Goal: Transaction & Acquisition: Book appointment/travel/reservation

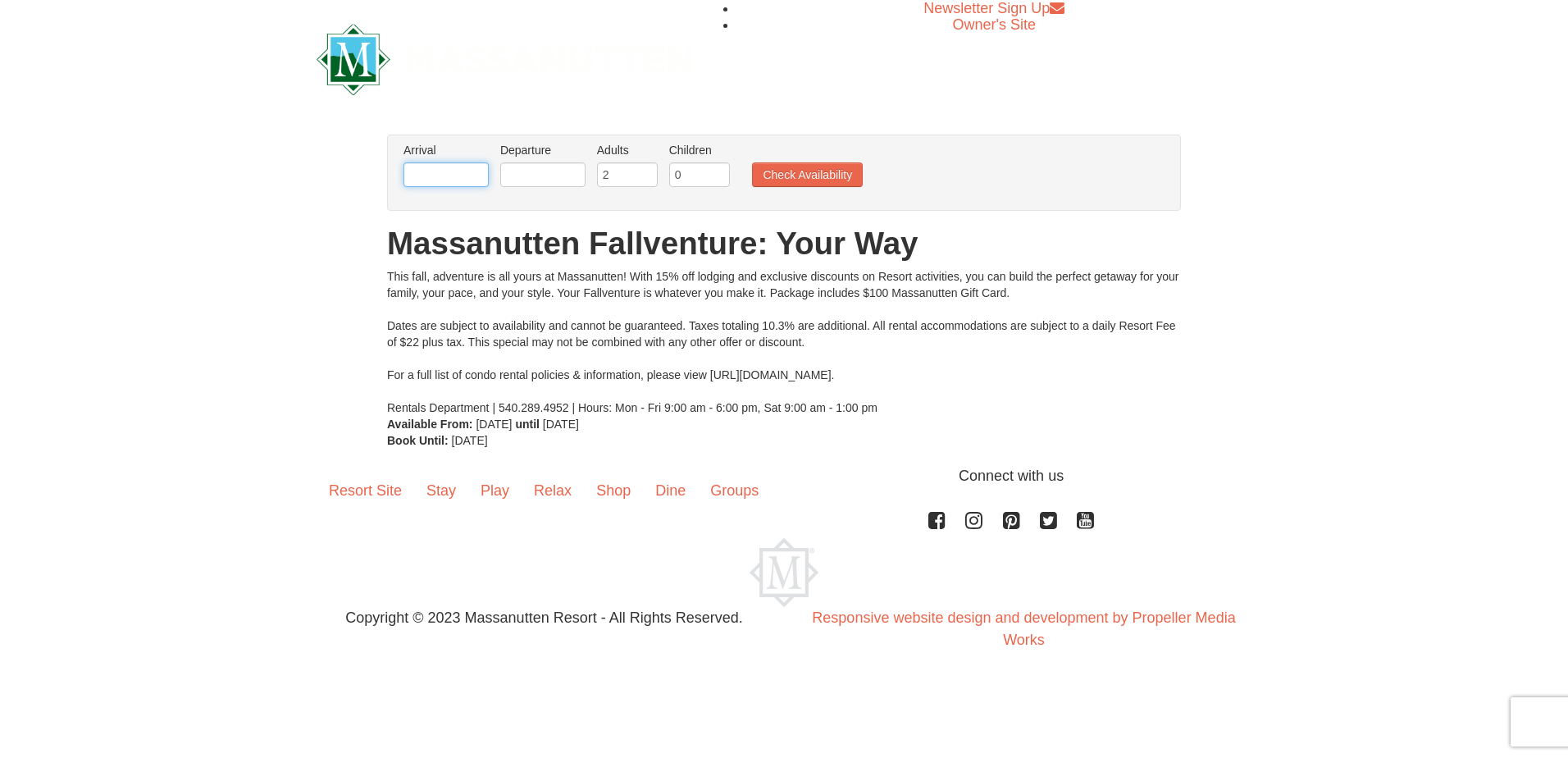
click at [449, 182] on input "text" at bounding box center [445, 174] width 85 height 24
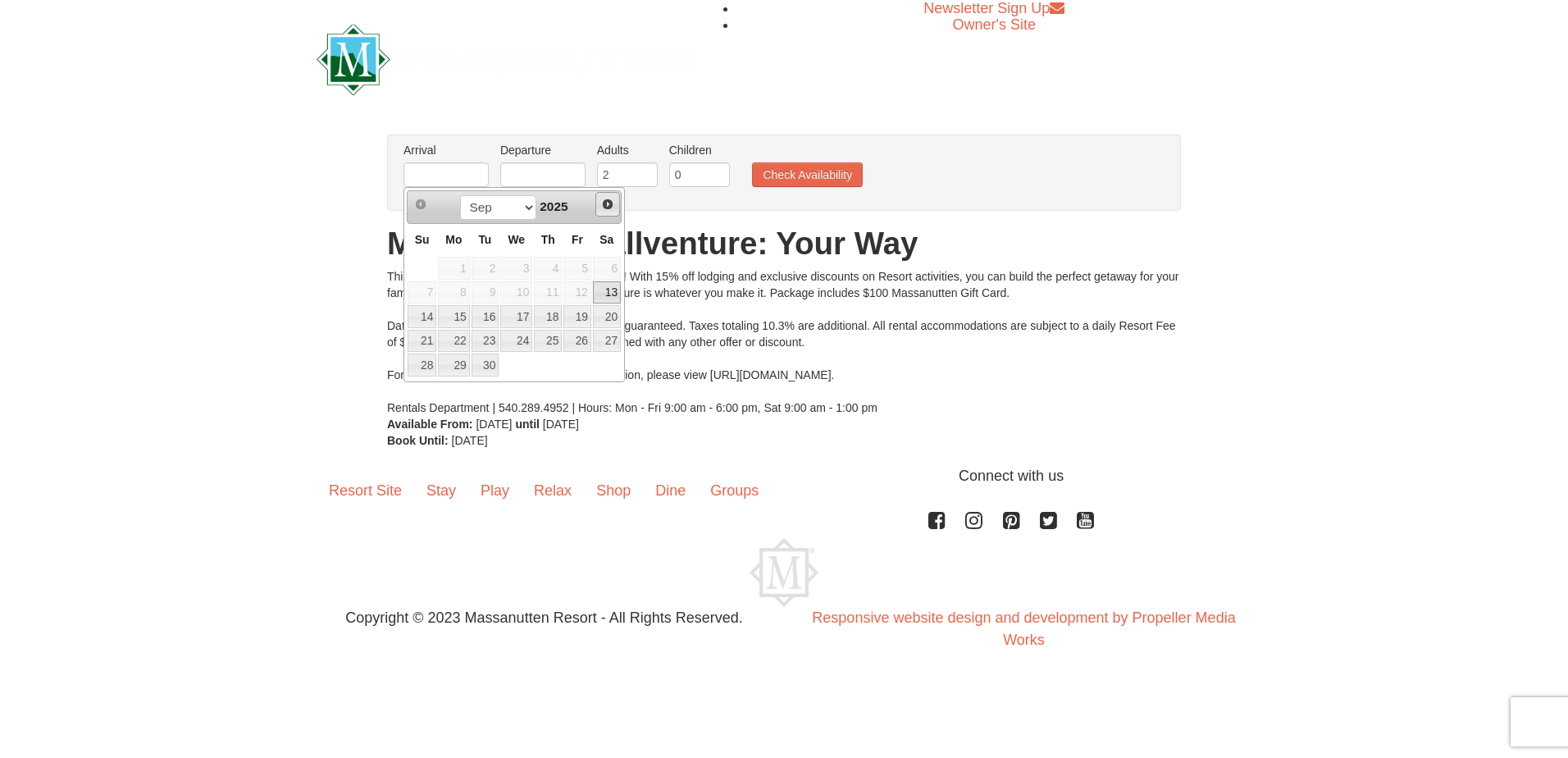
click at [611, 202] on span "Next" at bounding box center [607, 204] width 13 height 13
click at [611, 202] on span "Next" at bounding box center [607, 204] width 13 height 13
click at [421, 321] on link "9" at bounding box center [422, 317] width 29 height 23
type input "[DATE]"
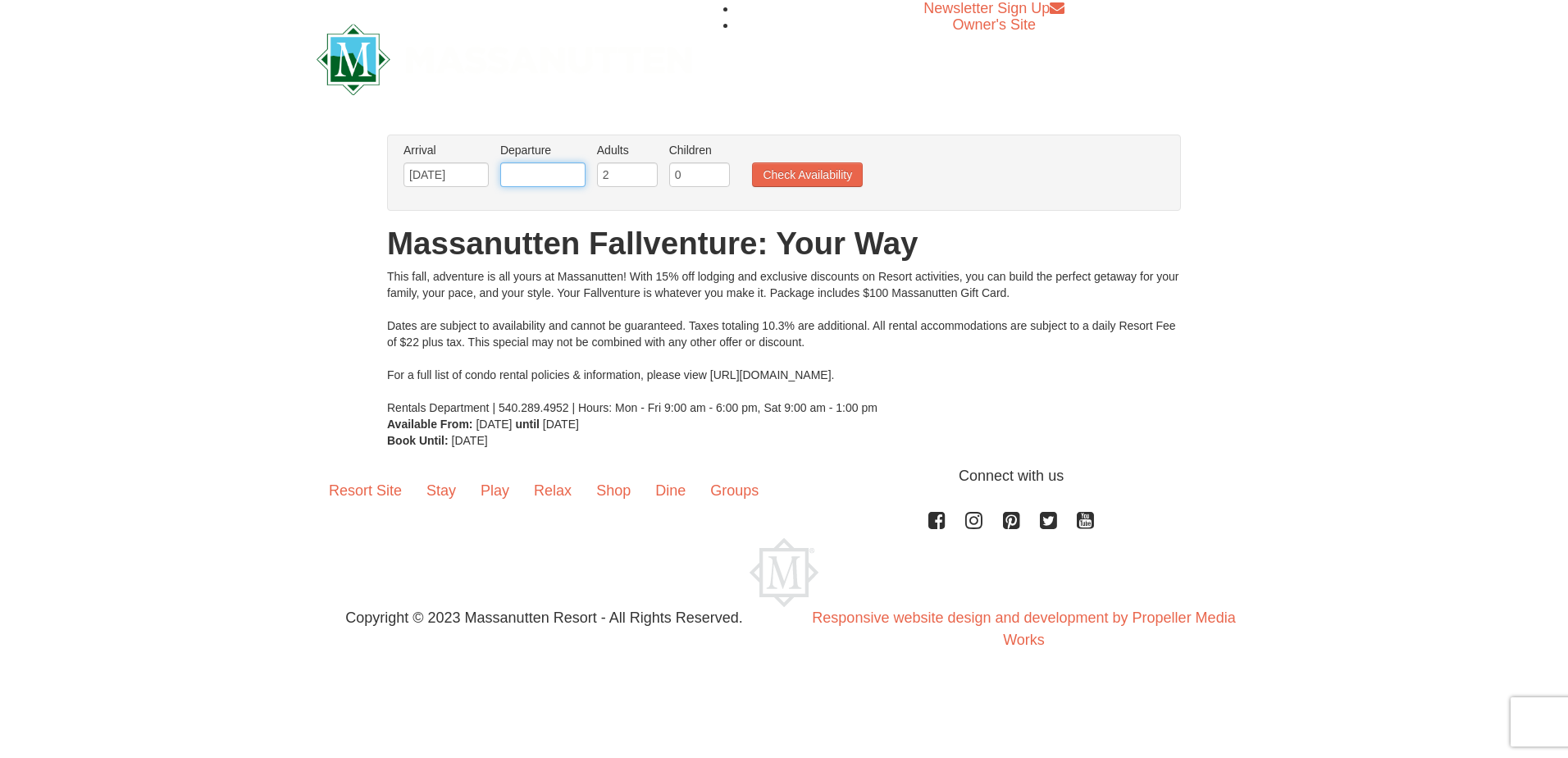
click at [538, 182] on input "text" at bounding box center [542, 174] width 85 height 24
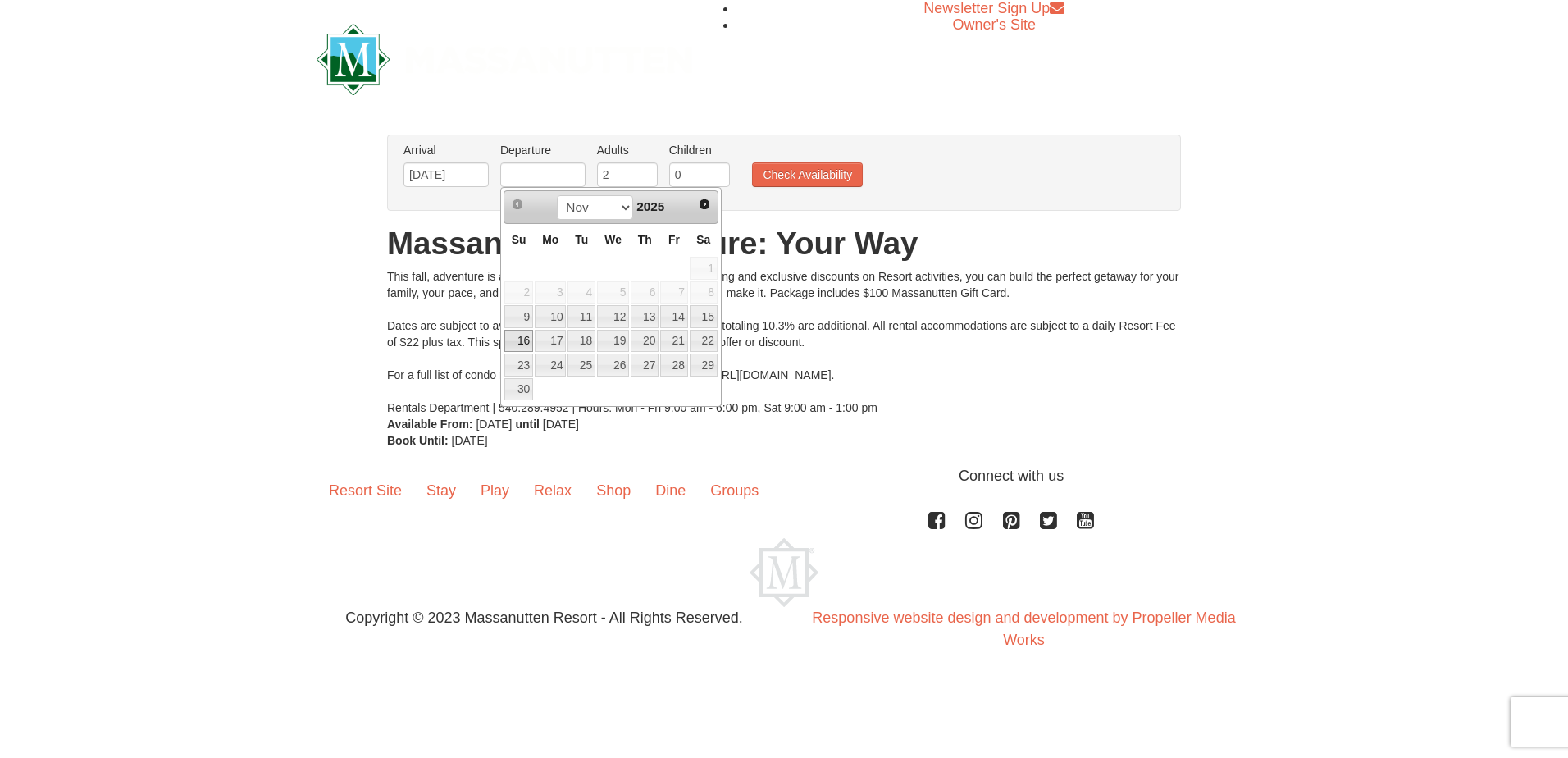
click at [529, 347] on link "16" at bounding box center [519, 341] width 29 height 23
type input "11/16/2025"
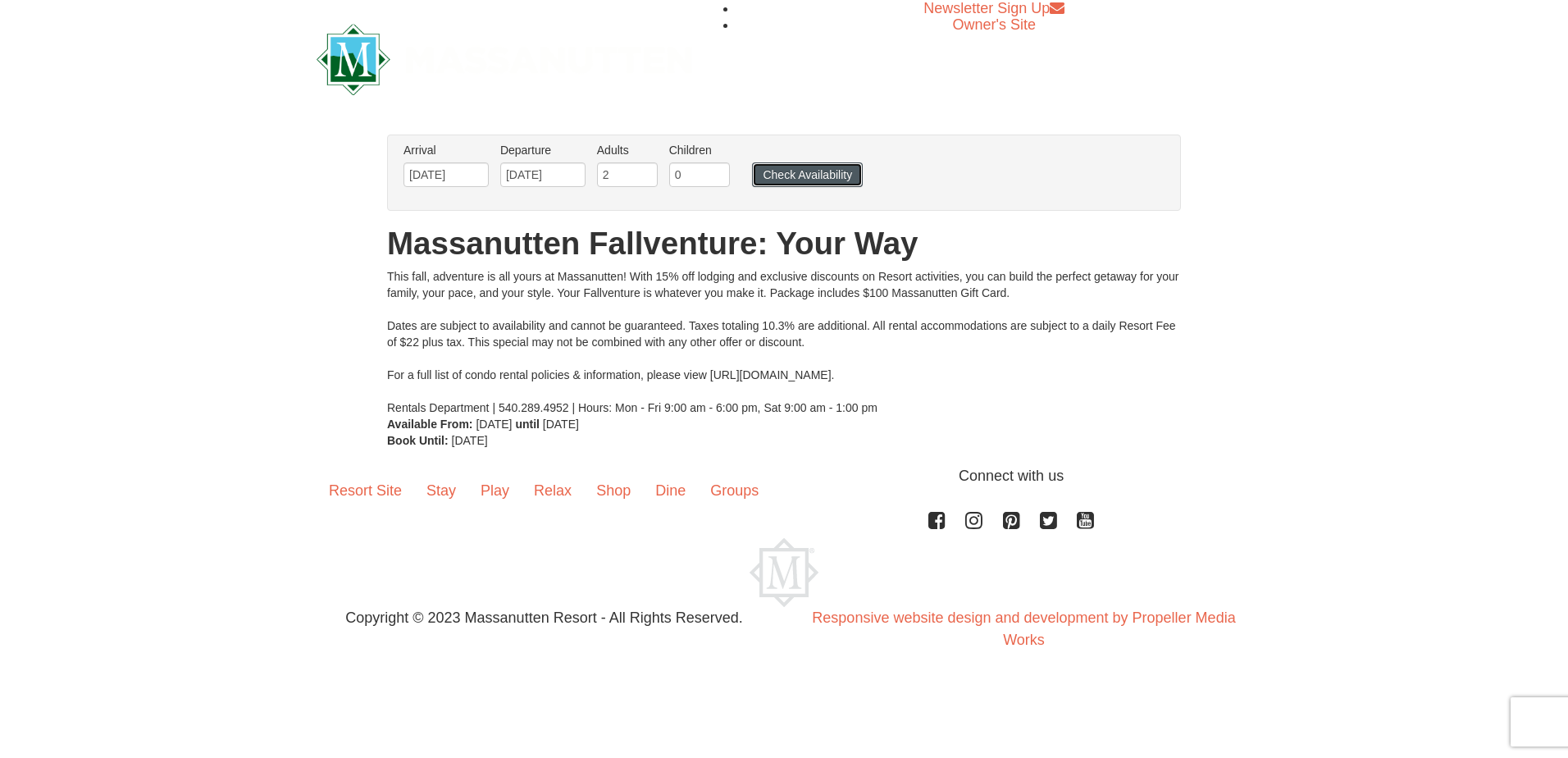
click at [781, 179] on button "Check Availability" at bounding box center [807, 174] width 111 height 24
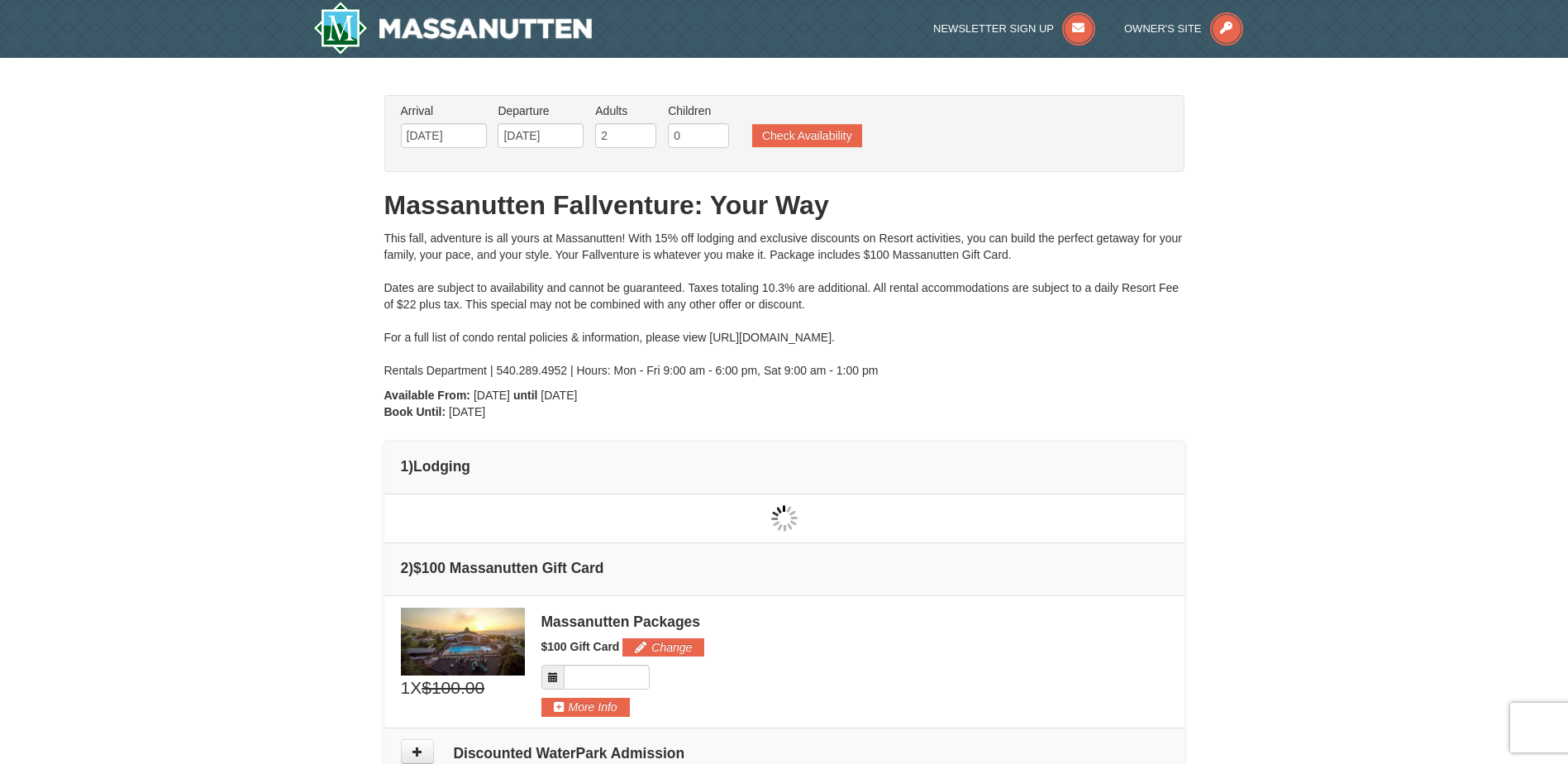
type input "[DATE]"
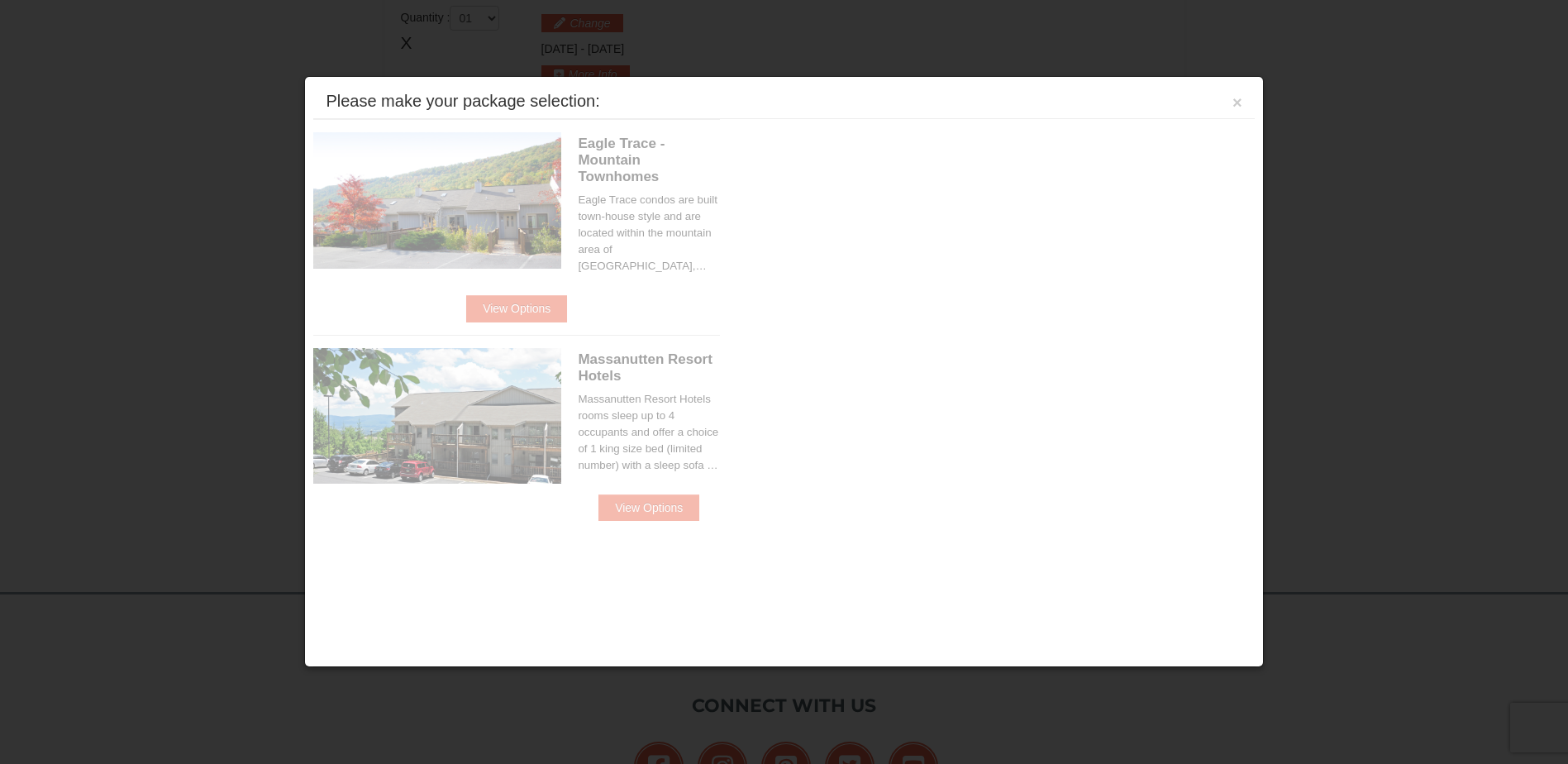
scroll to position [505, 0]
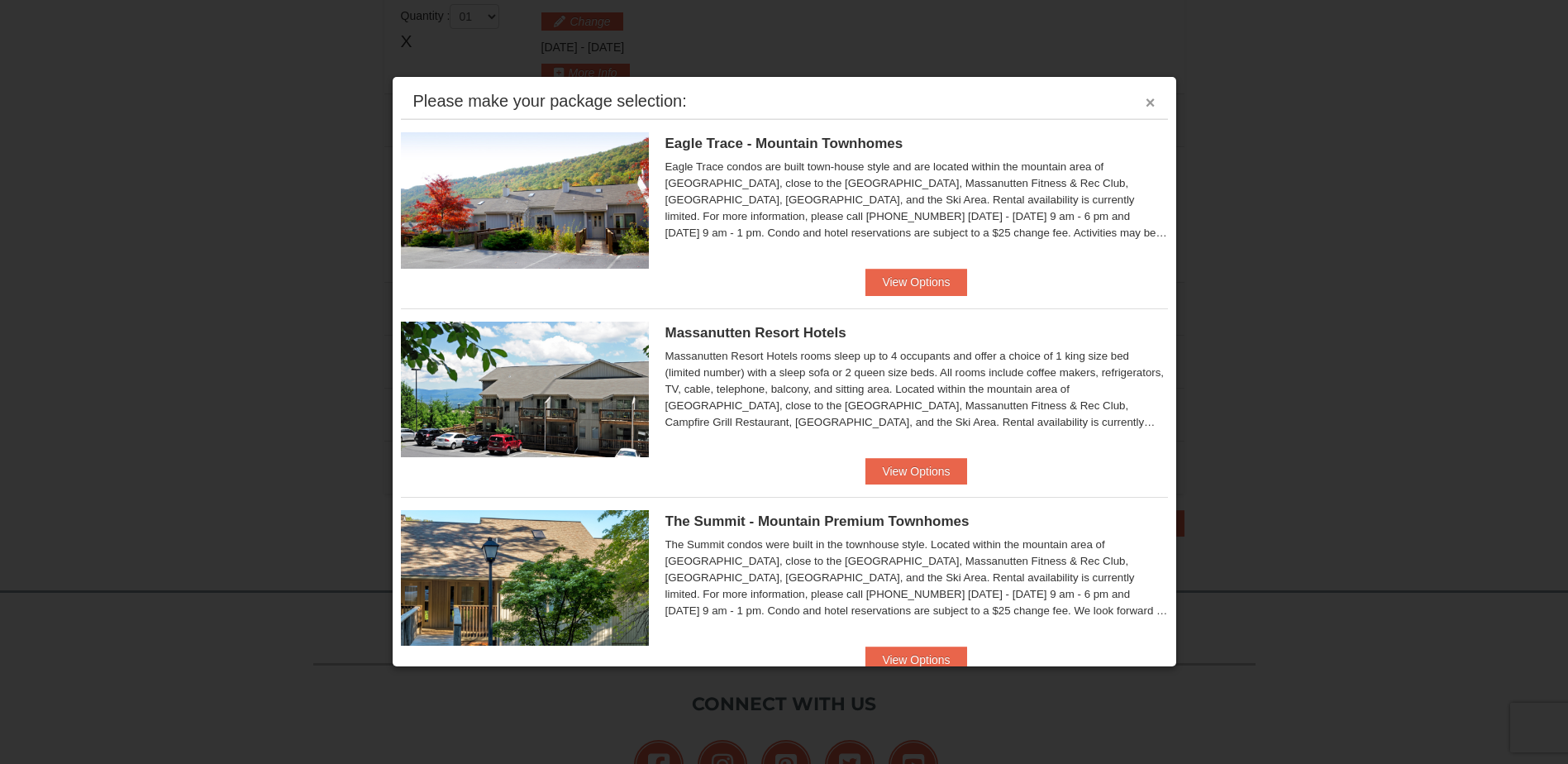
click at [1146, 102] on button "×" at bounding box center [1150, 102] width 10 height 16
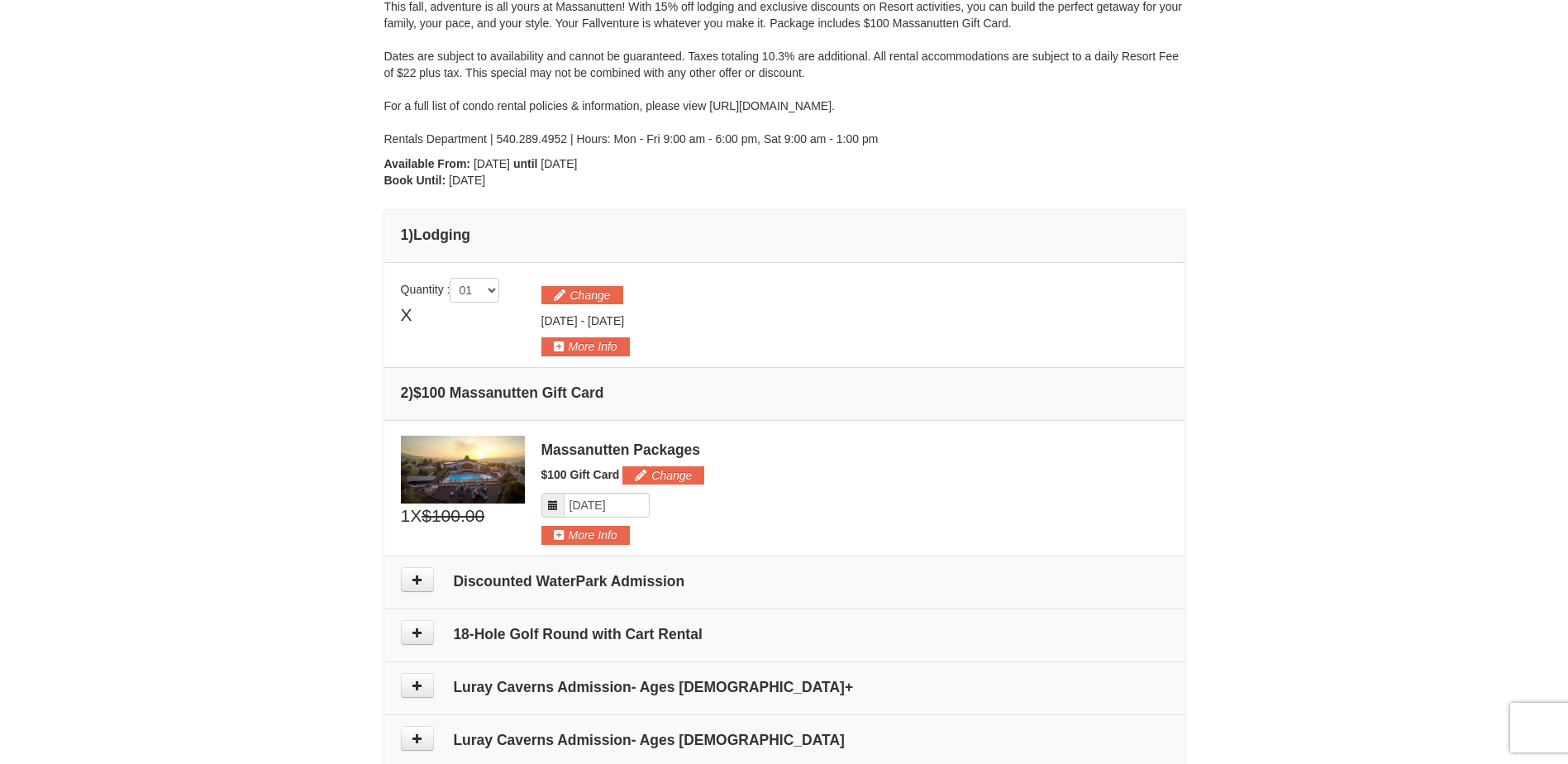
scroll to position [174, 0]
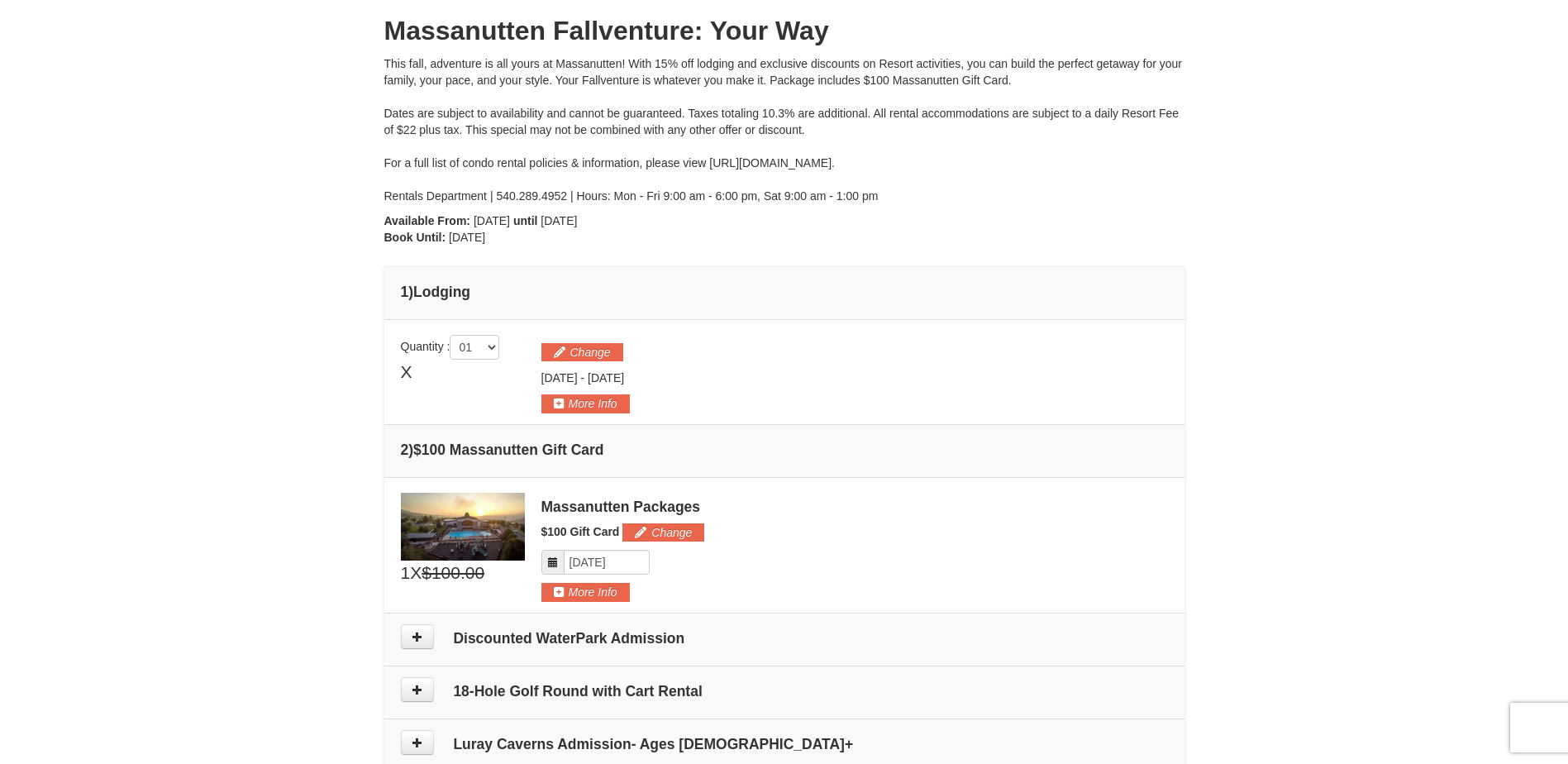
click at [1220, 388] on div "× From: To: Adults: 2 Children: 0 Change Arrival Please format dates MM/DD/YYYY…" at bounding box center [784, 394] width 1568 height 1021
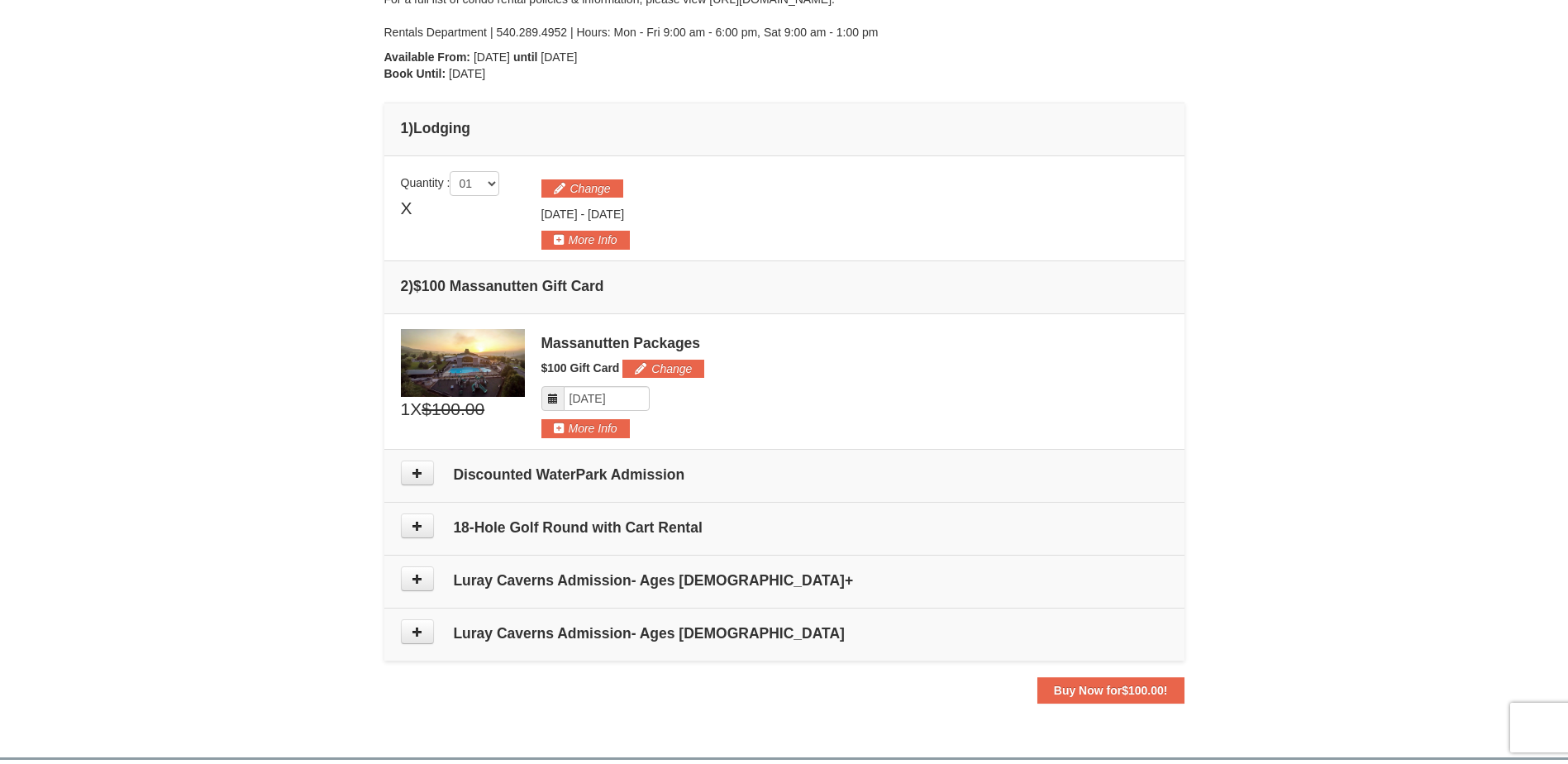
scroll to position [340, 0]
click at [412, 465] on icon at bounding box center [417, 471] width 12 height 12
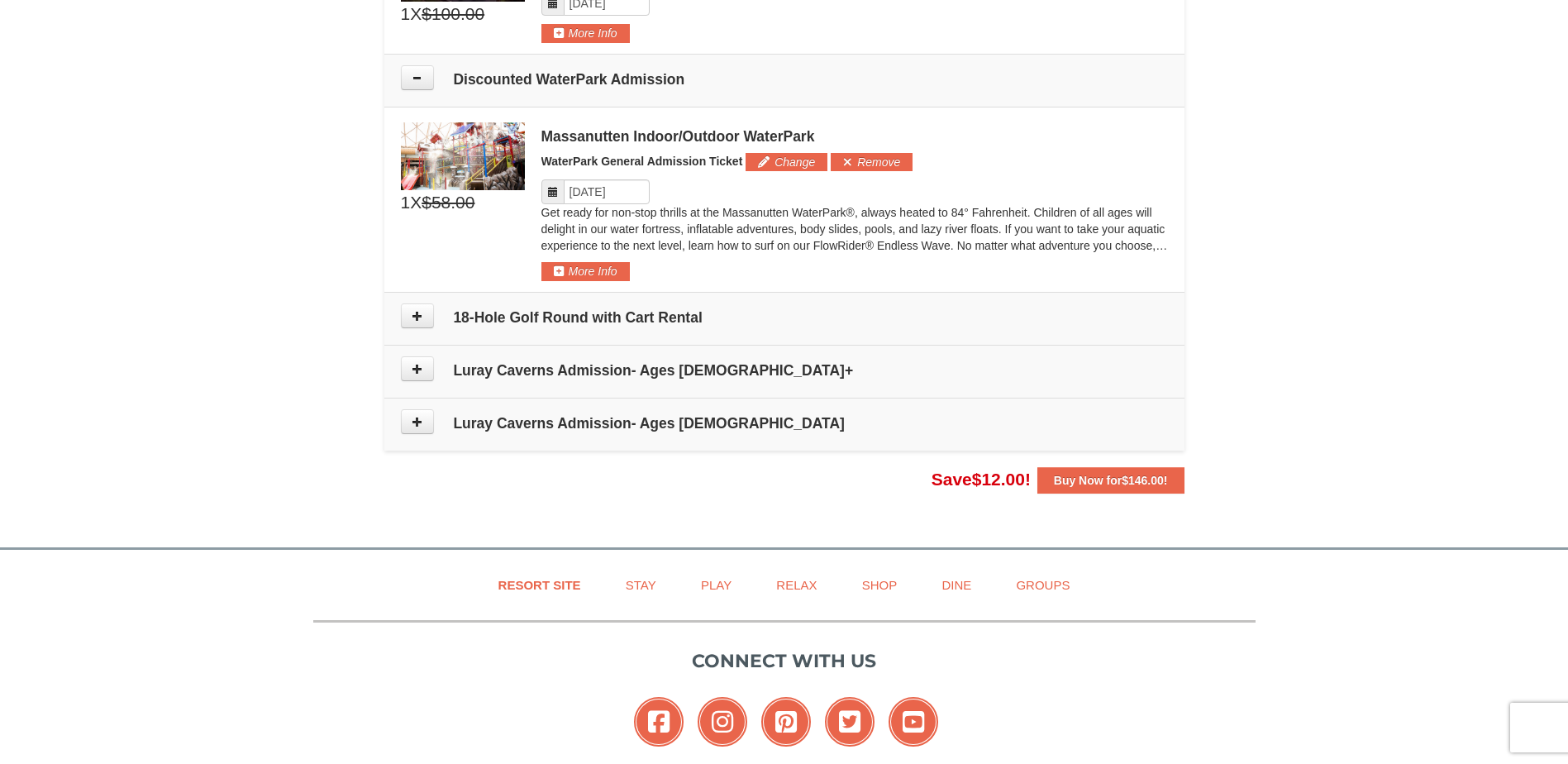
scroll to position [704, 0]
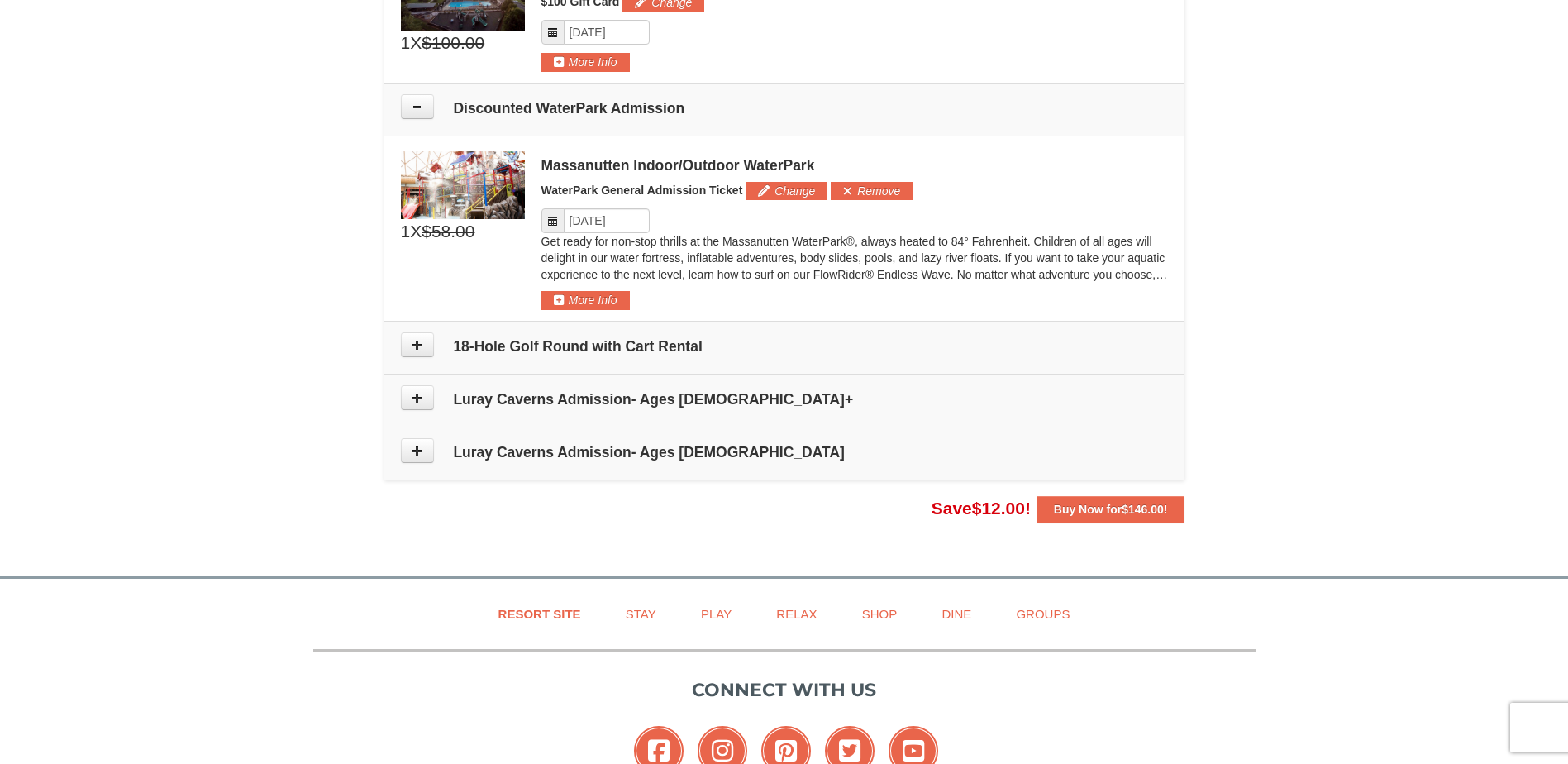
click at [555, 223] on icon at bounding box center [552, 220] width 12 height 12
click at [592, 219] on input "Please format dates MM/DD/YYYY" at bounding box center [606, 220] width 86 height 24
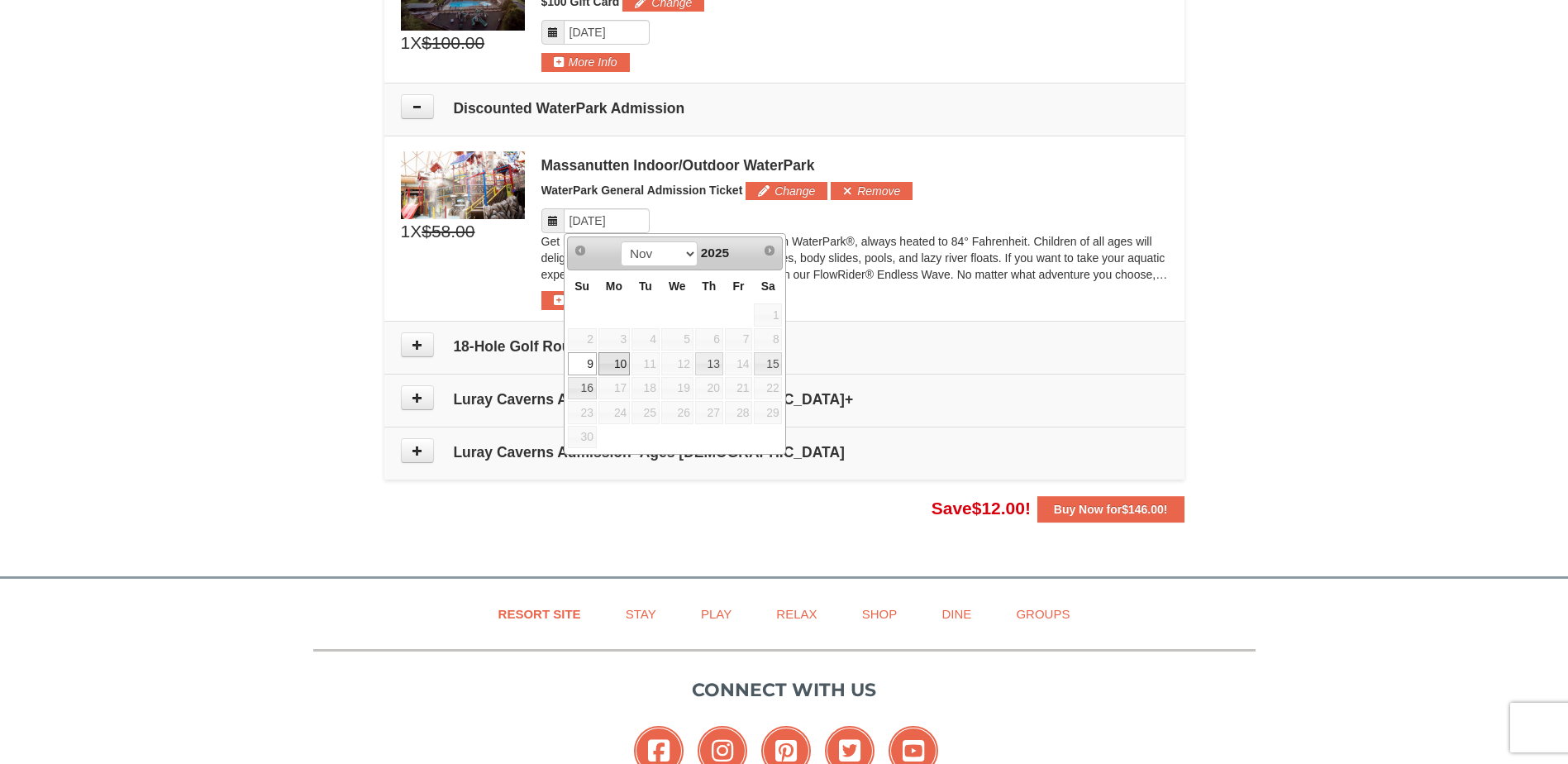
click at [621, 364] on link "10" at bounding box center [614, 364] width 32 height 23
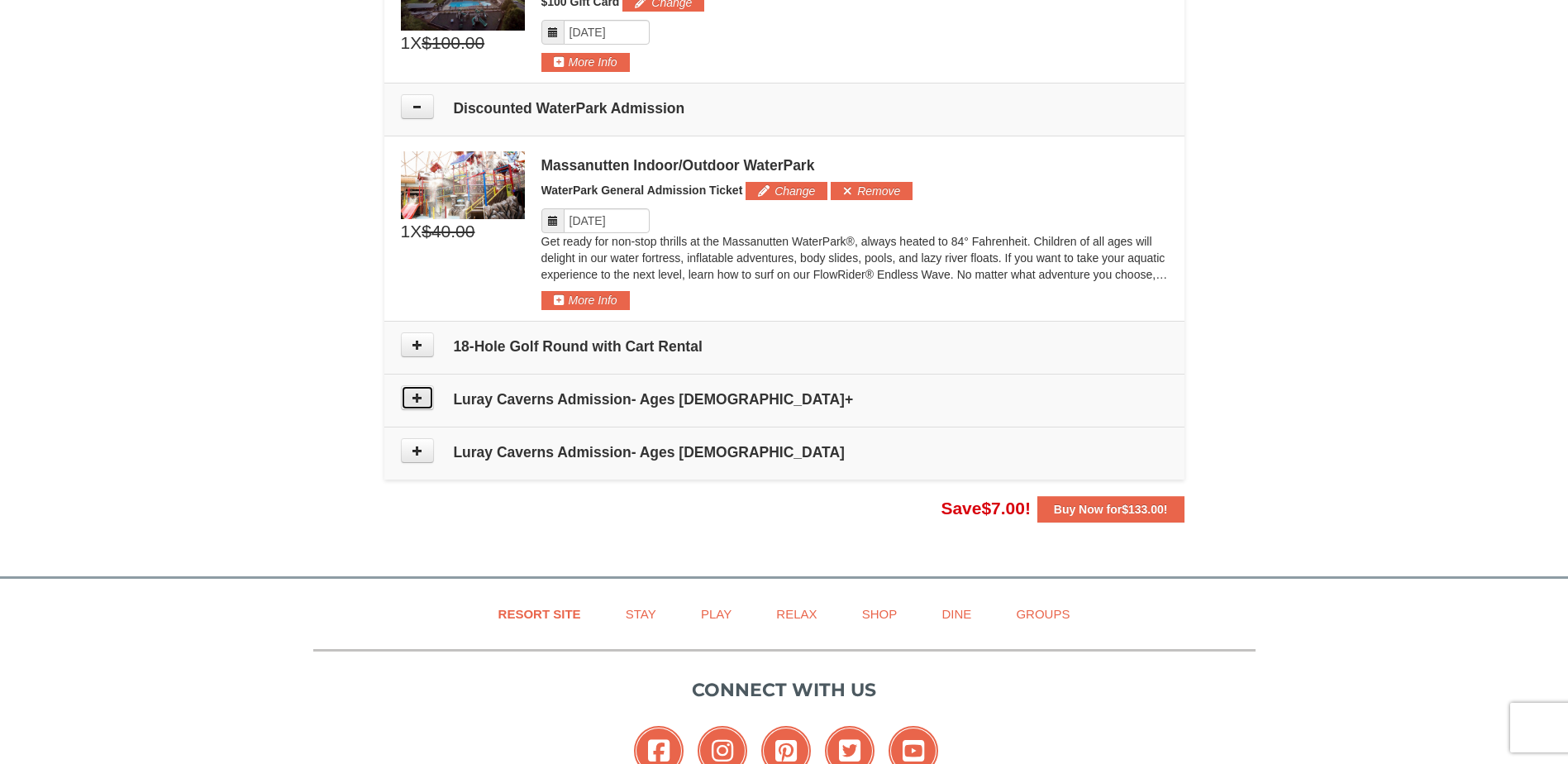
click at [423, 406] on button at bounding box center [417, 397] width 33 height 24
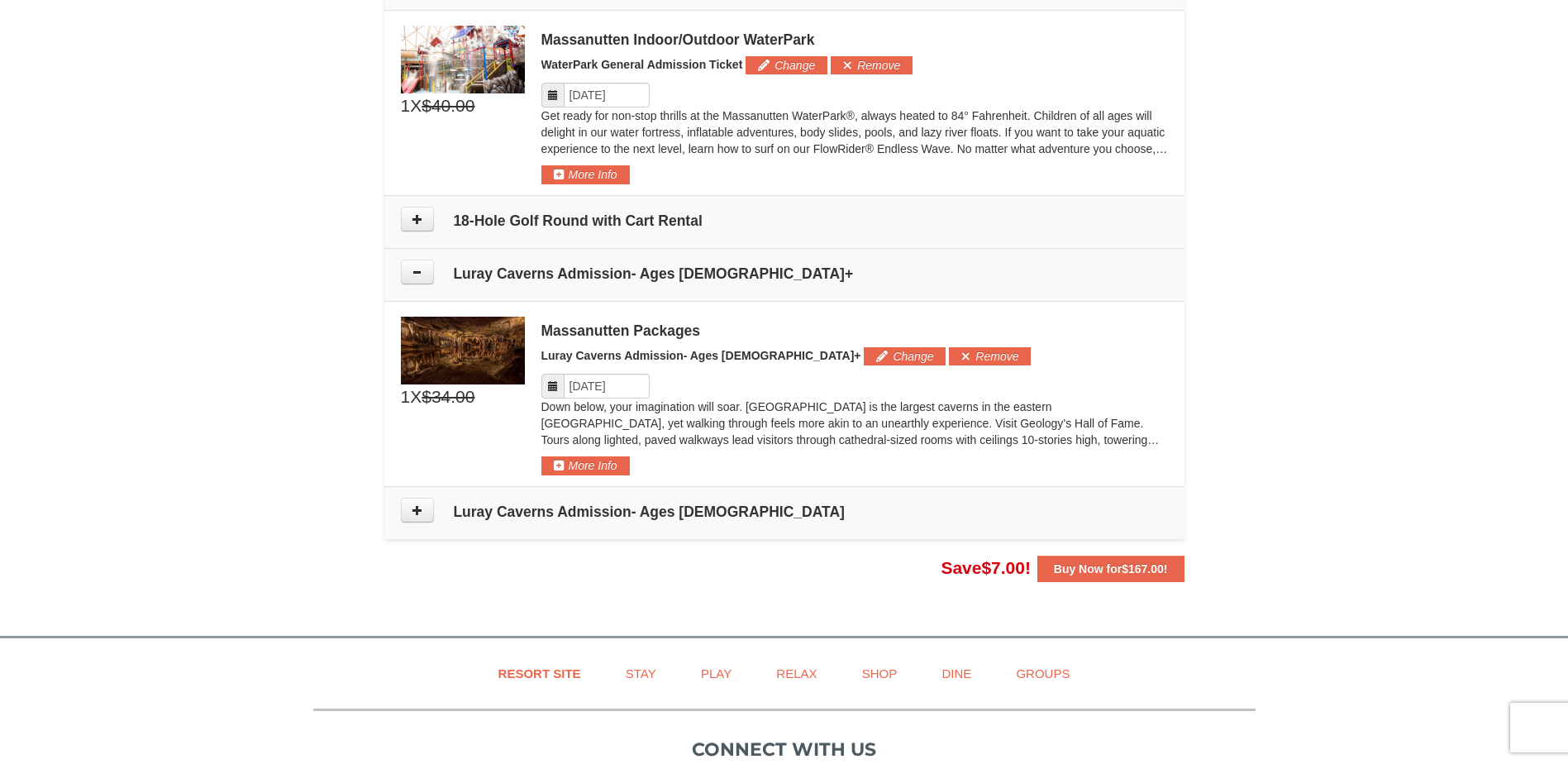
scroll to position [748, 0]
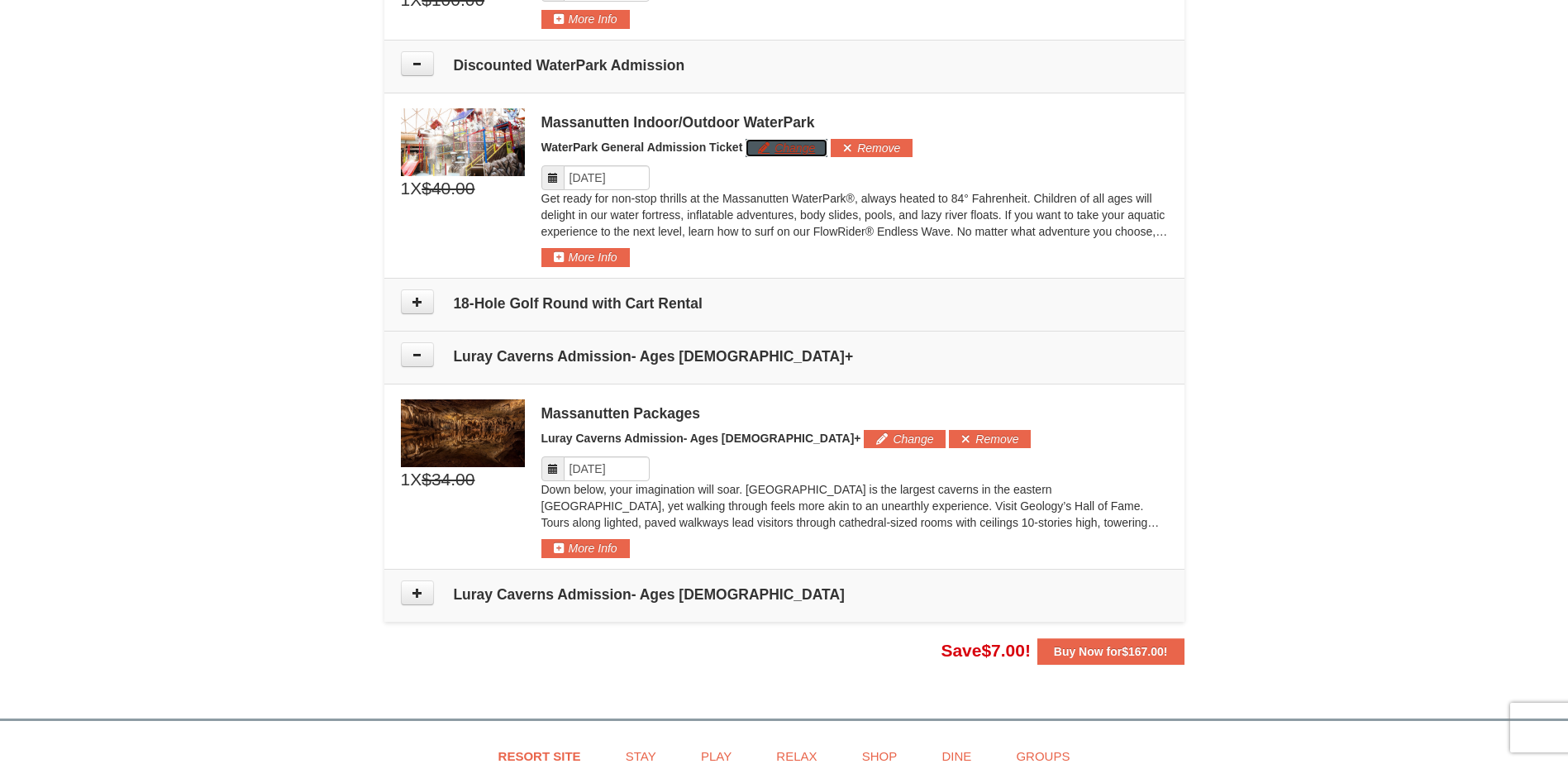
click at [802, 149] on button "Change" at bounding box center [786, 148] width 82 height 18
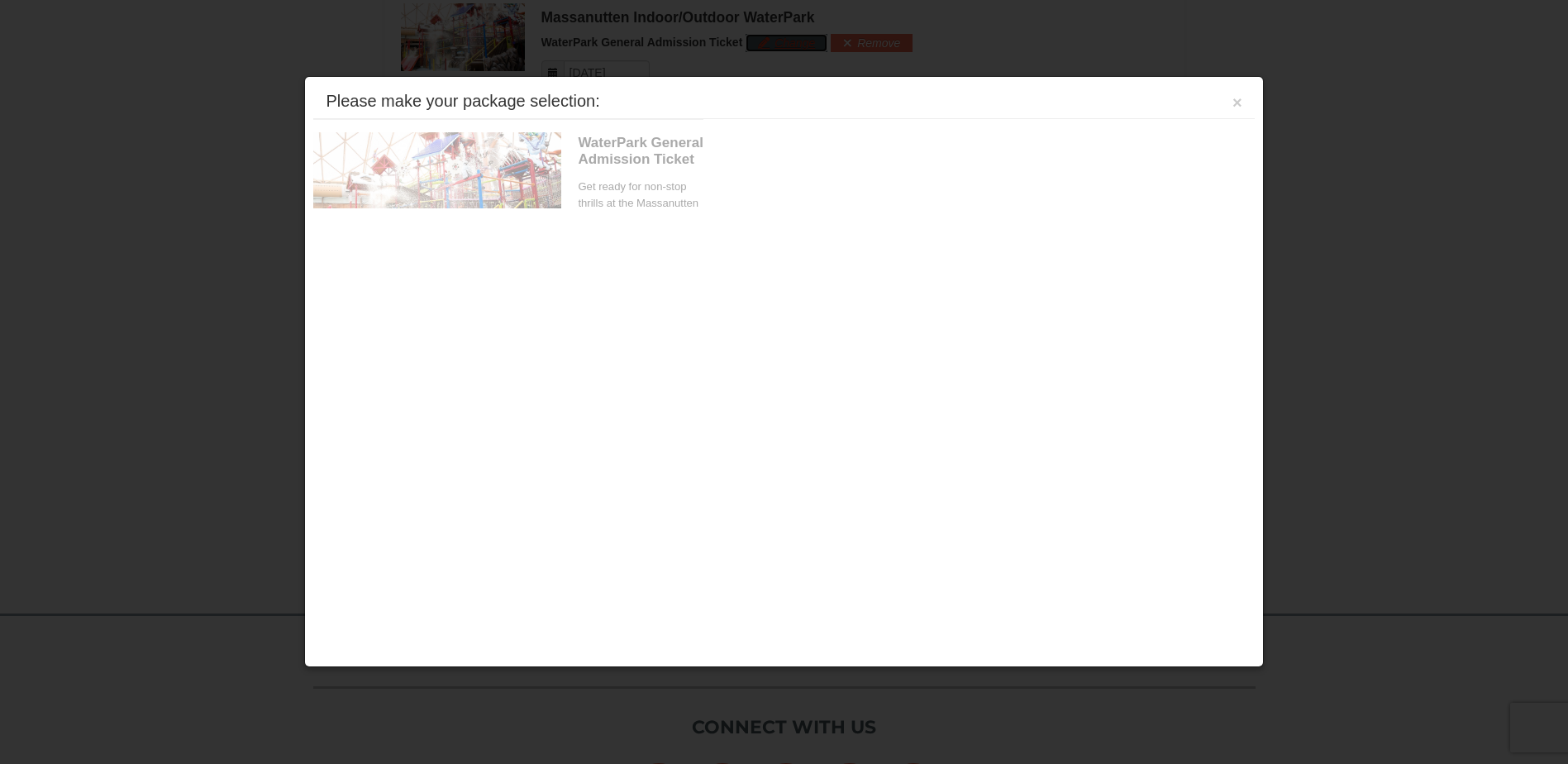
scroll to position [856, 0]
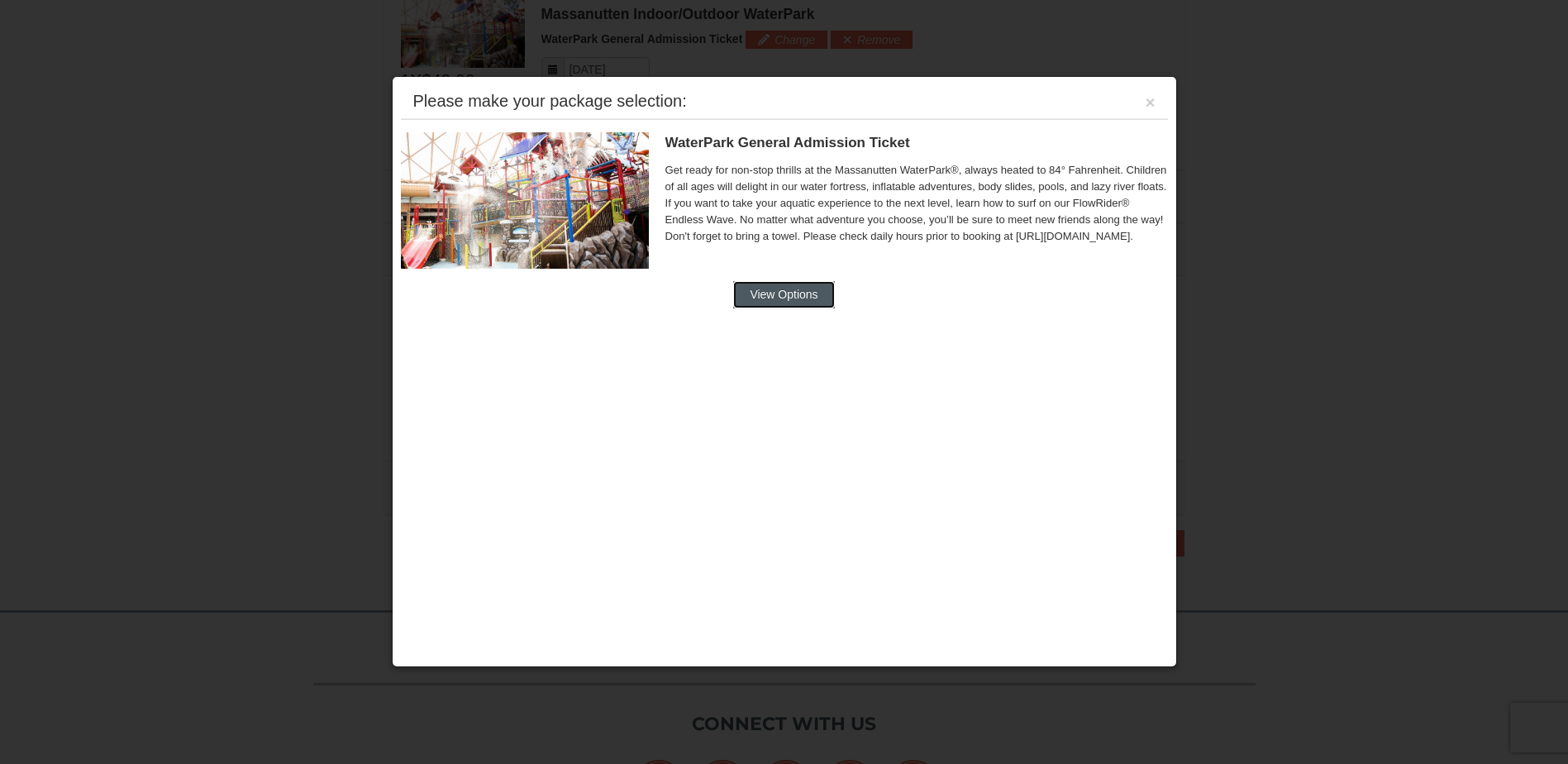
click at [769, 289] on button "View Options" at bounding box center [784, 293] width 101 height 26
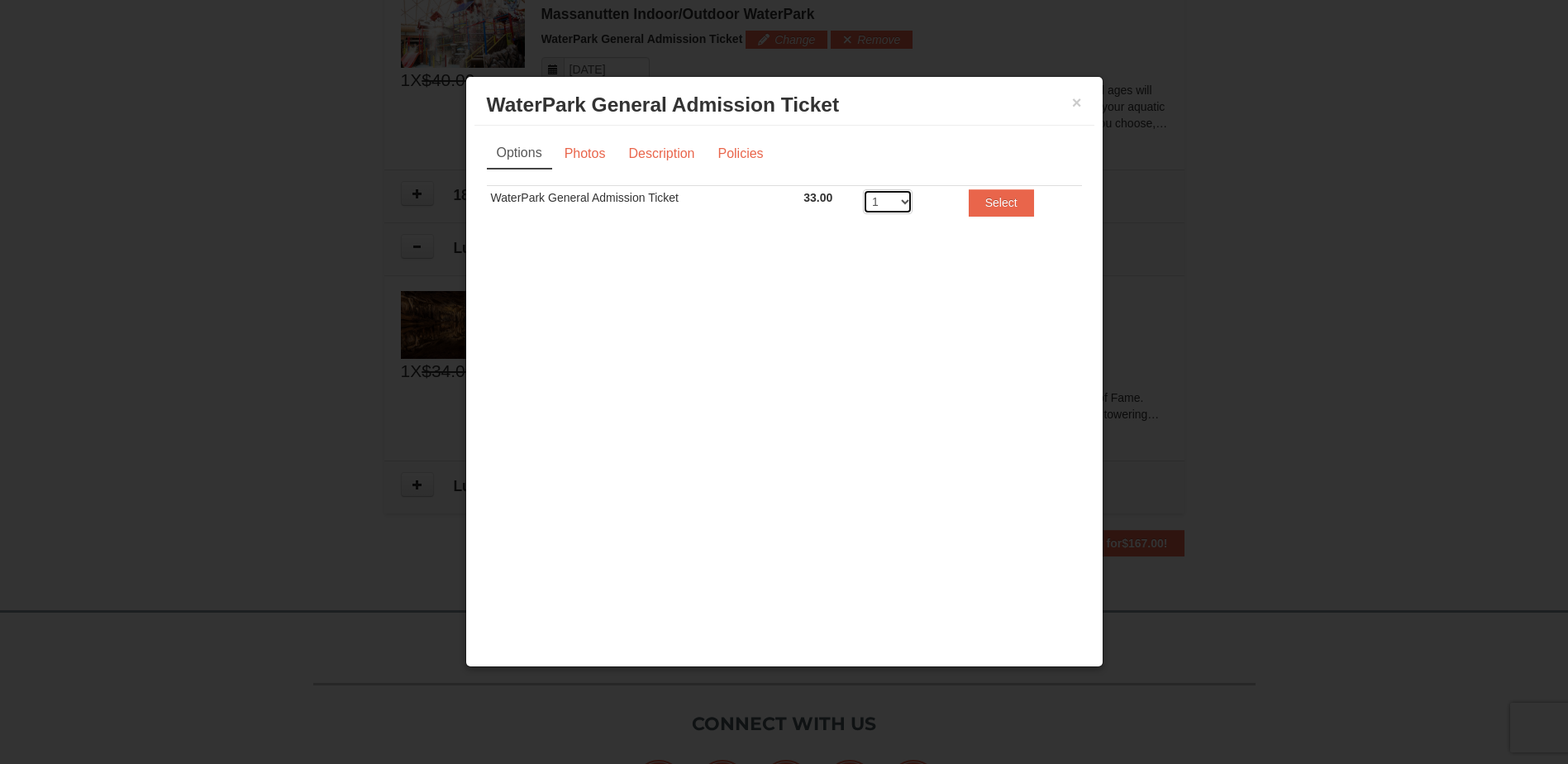
click at [907, 200] on select "1 2 3 4 5 6 7 8" at bounding box center [887, 201] width 50 height 24
select select "2"
click at [863, 190] on select "1 2 3 4 5 6 7 8" at bounding box center [887, 201] width 50 height 24
click at [982, 200] on button "Select" at bounding box center [1001, 202] width 65 height 26
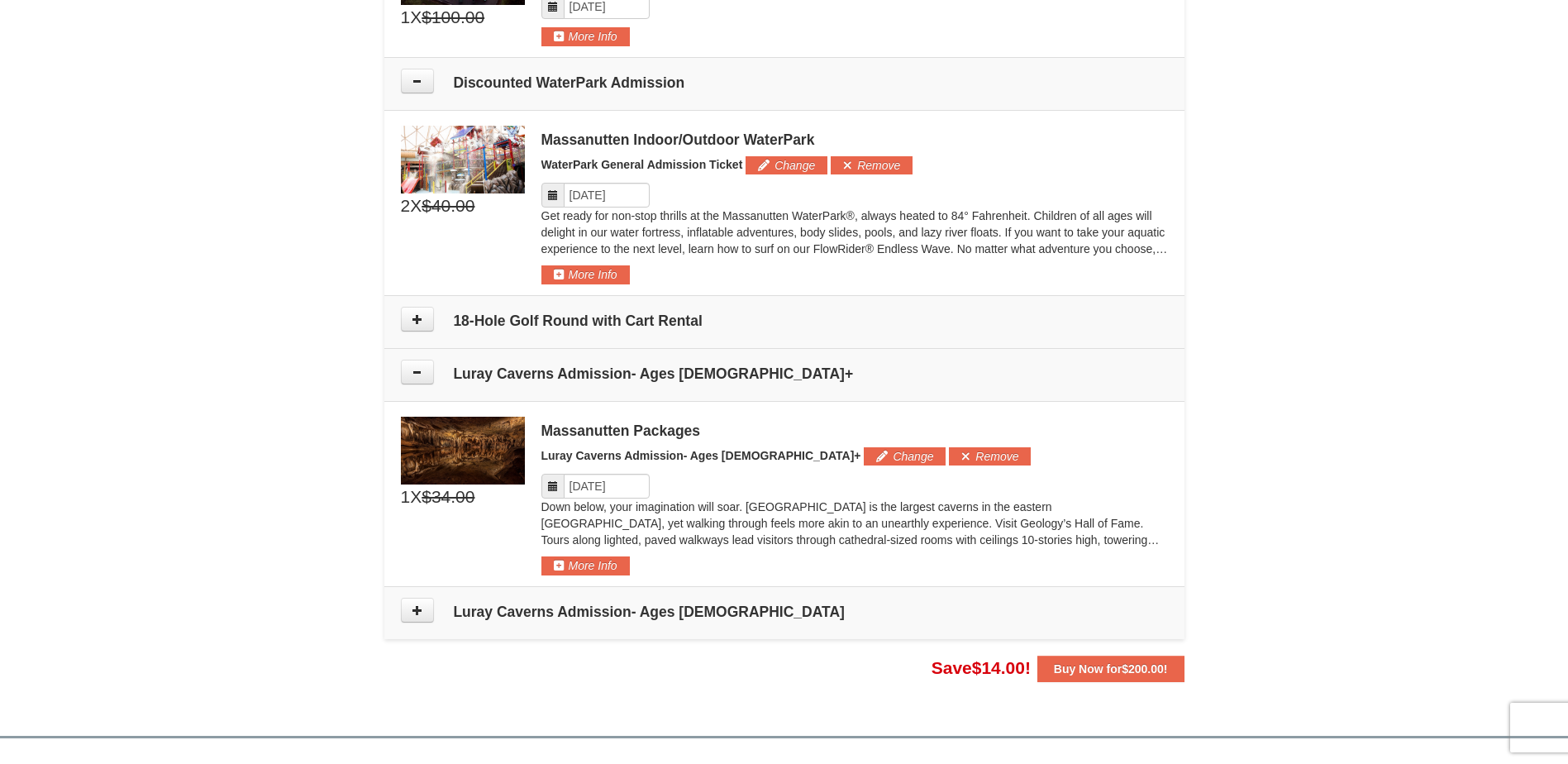
scroll to position [690, 0]
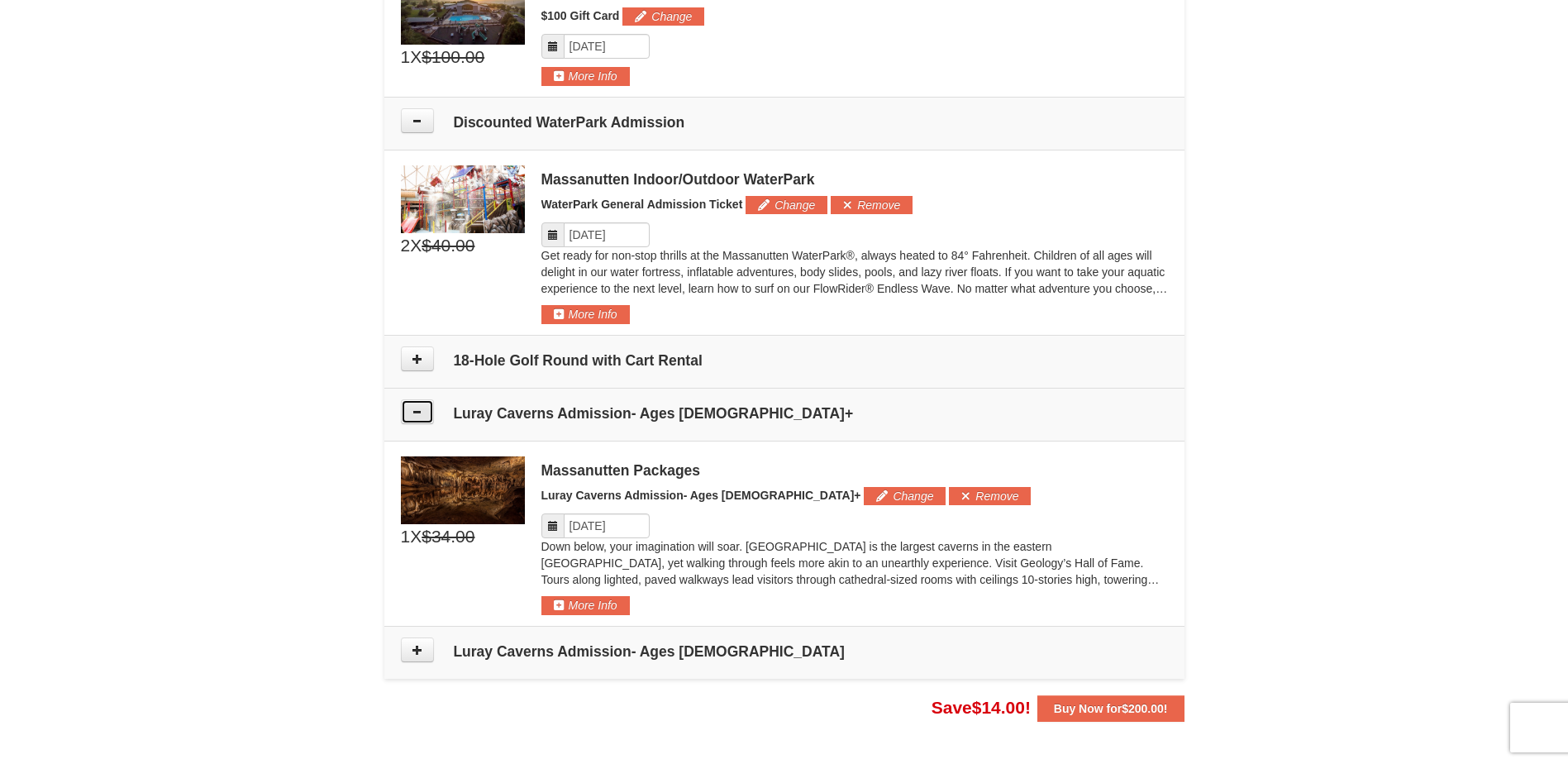
click at [412, 406] on icon at bounding box center [417, 411] width 12 height 12
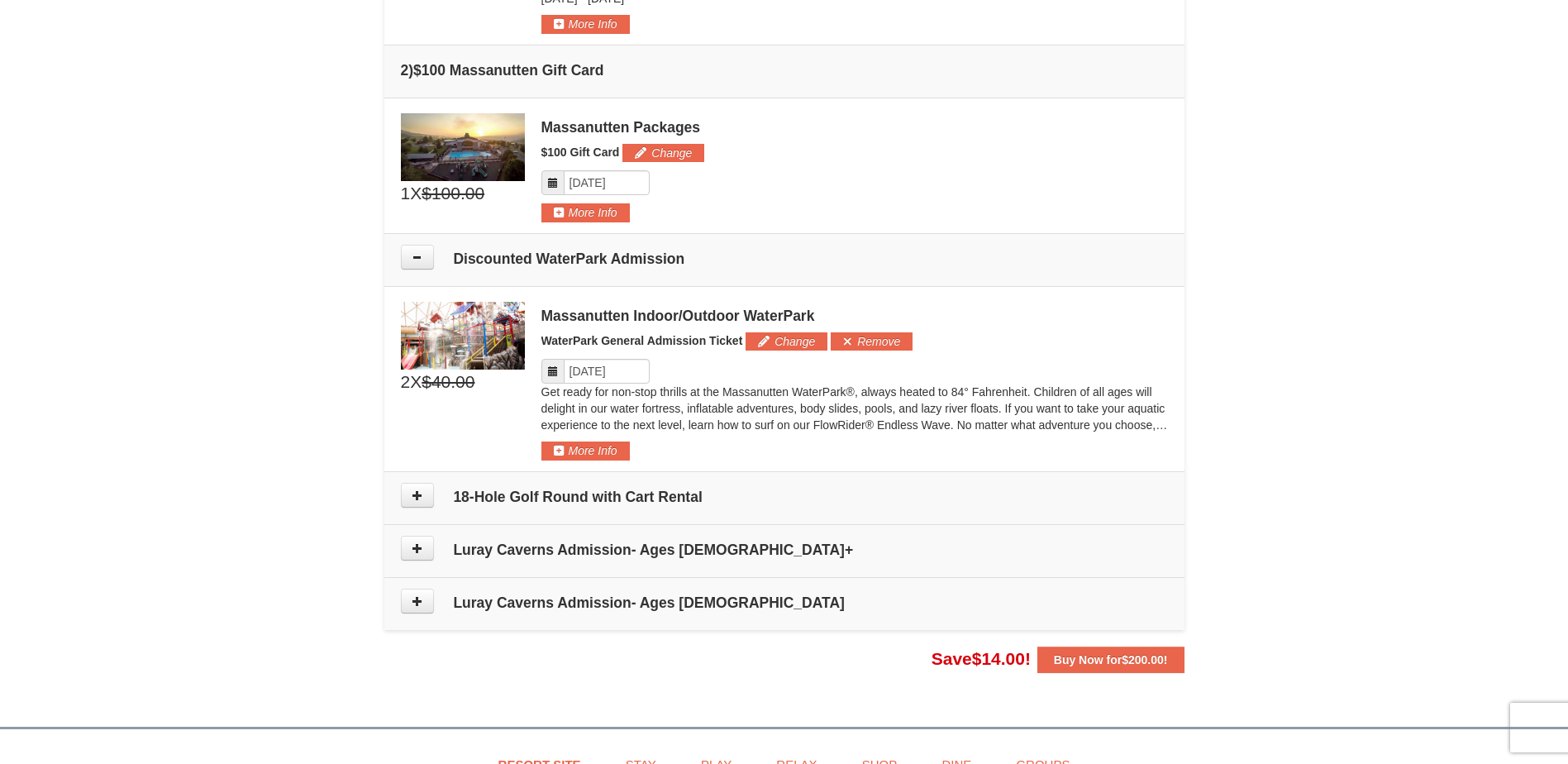
scroll to position [525, 0]
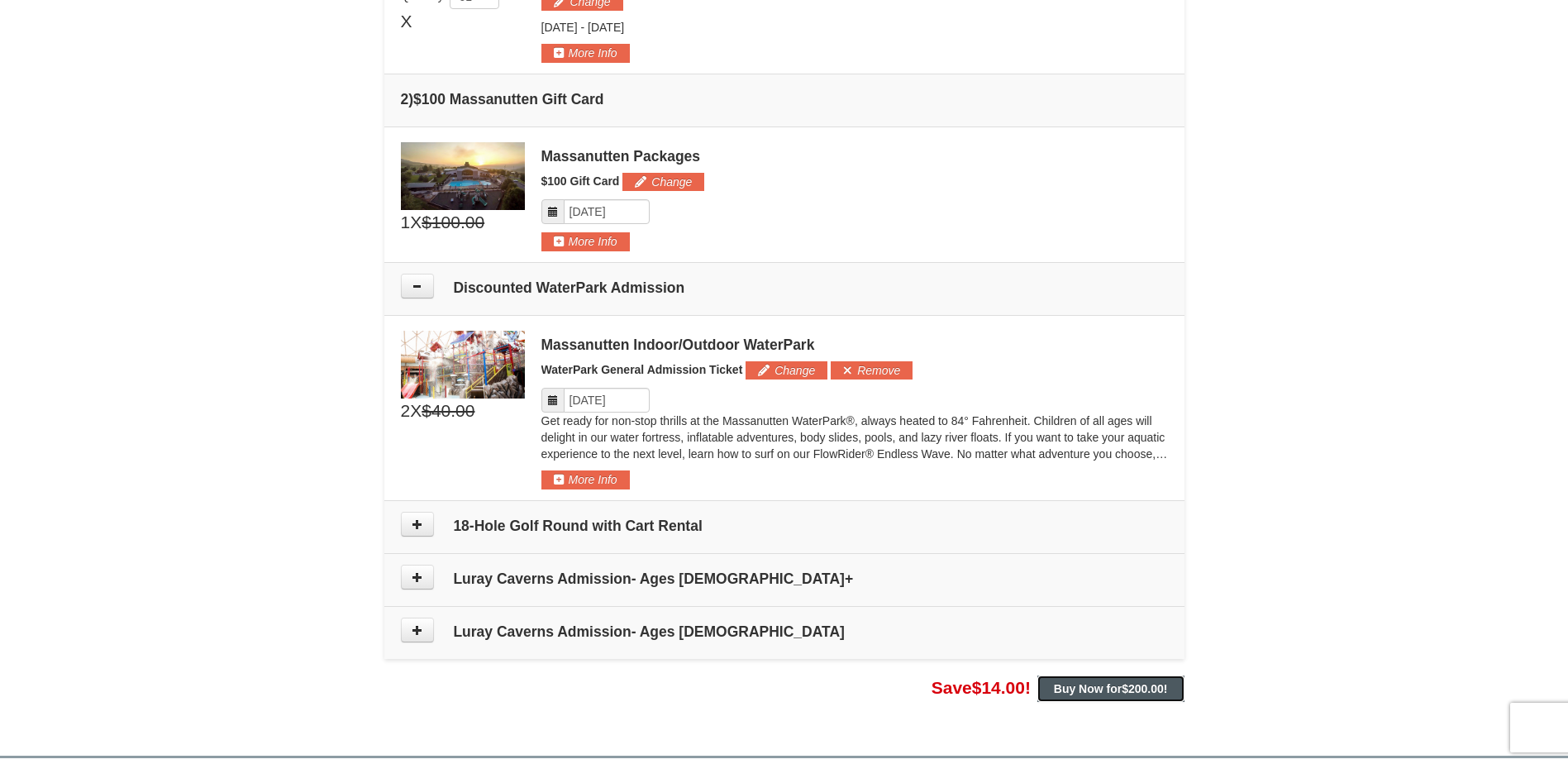
click at [1170, 688] on button "Buy Now for $200.00 !" at bounding box center [1110, 688] width 147 height 26
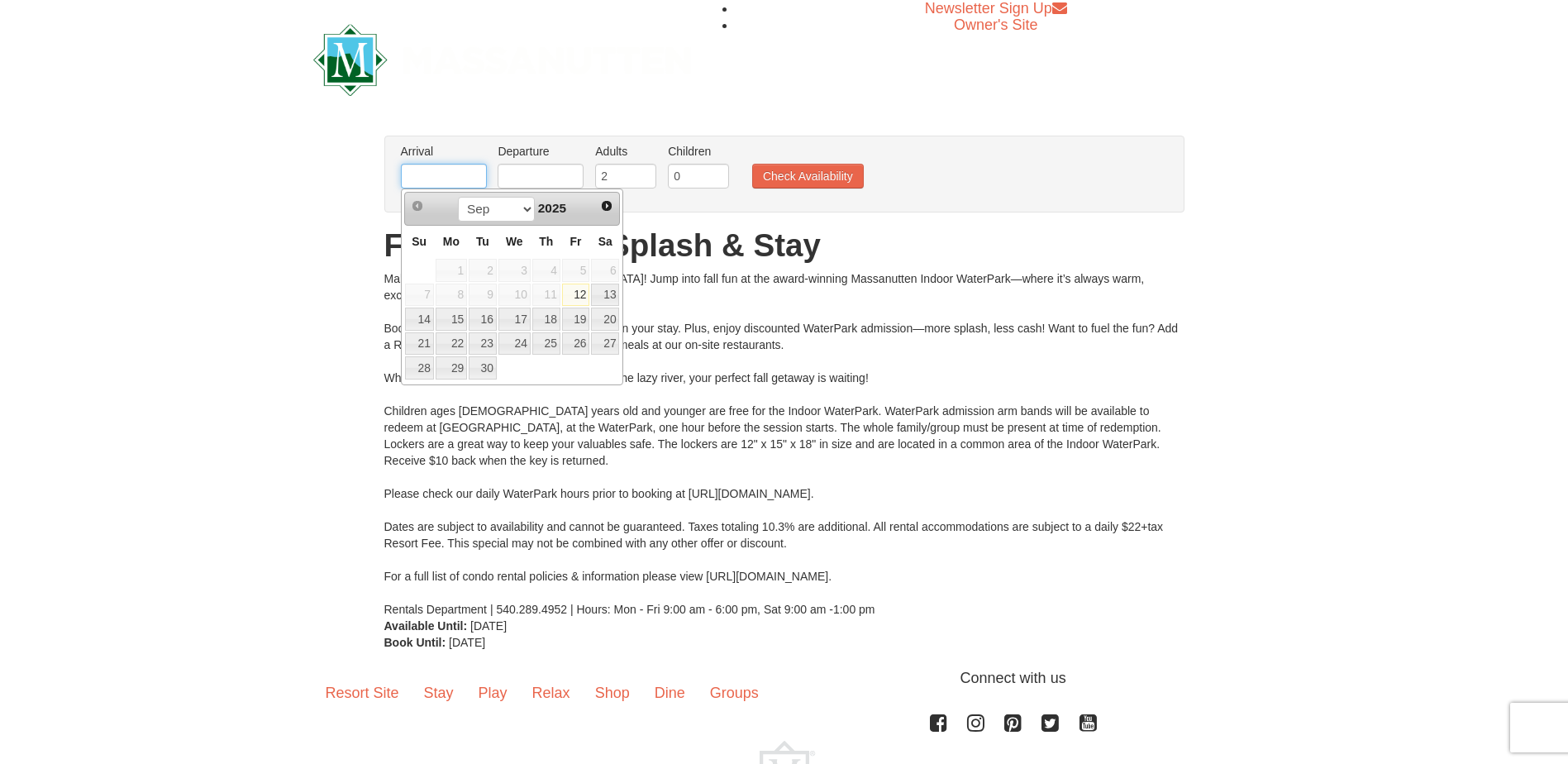
click at [460, 167] on input "text" at bounding box center [443, 175] width 86 height 24
type input "[DATE]"
click at [528, 176] on input "text" at bounding box center [540, 175] width 86 height 24
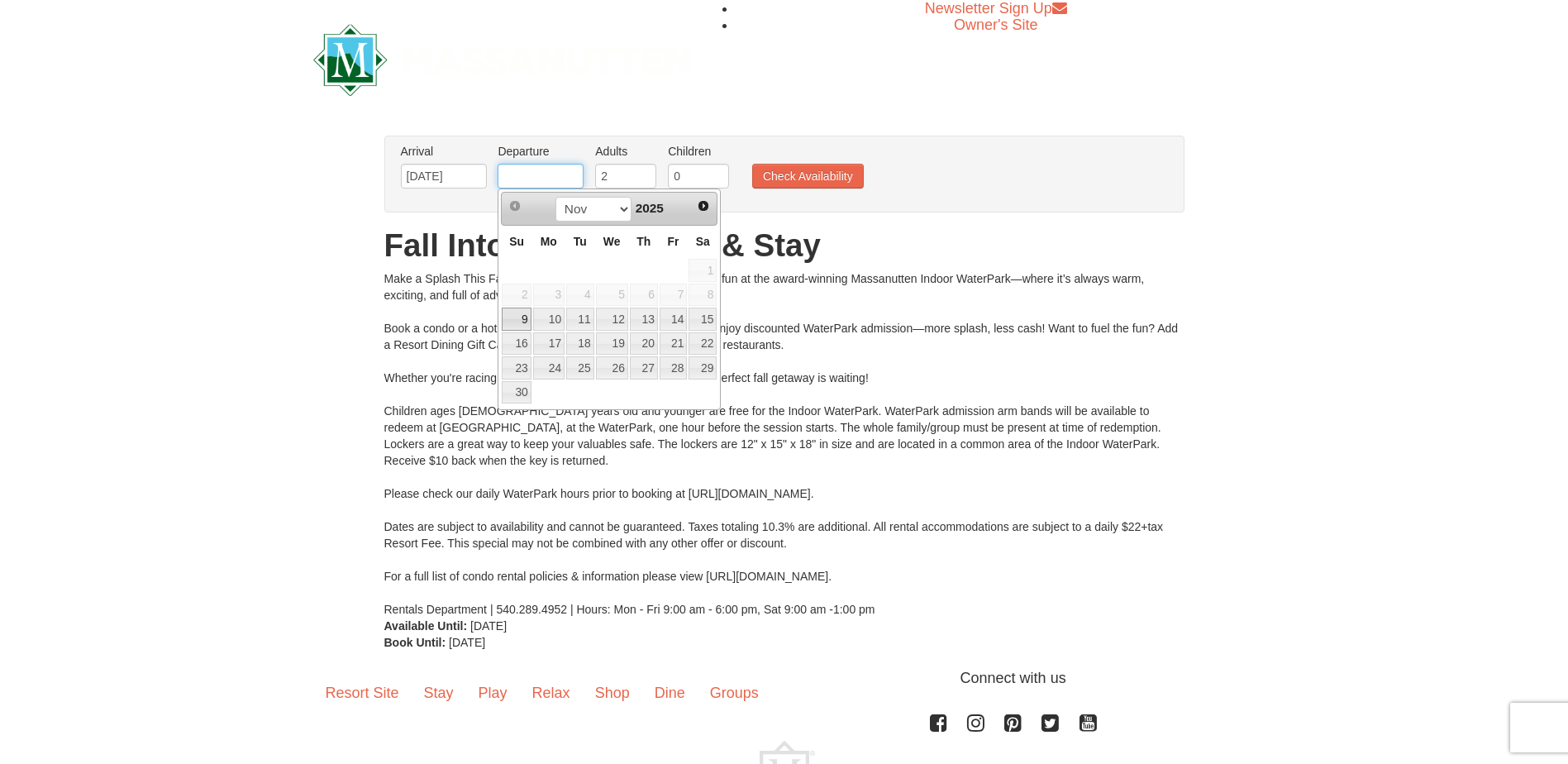
type input "[DATE]"
click at [803, 179] on button "Check Availability" at bounding box center [808, 175] width 112 height 24
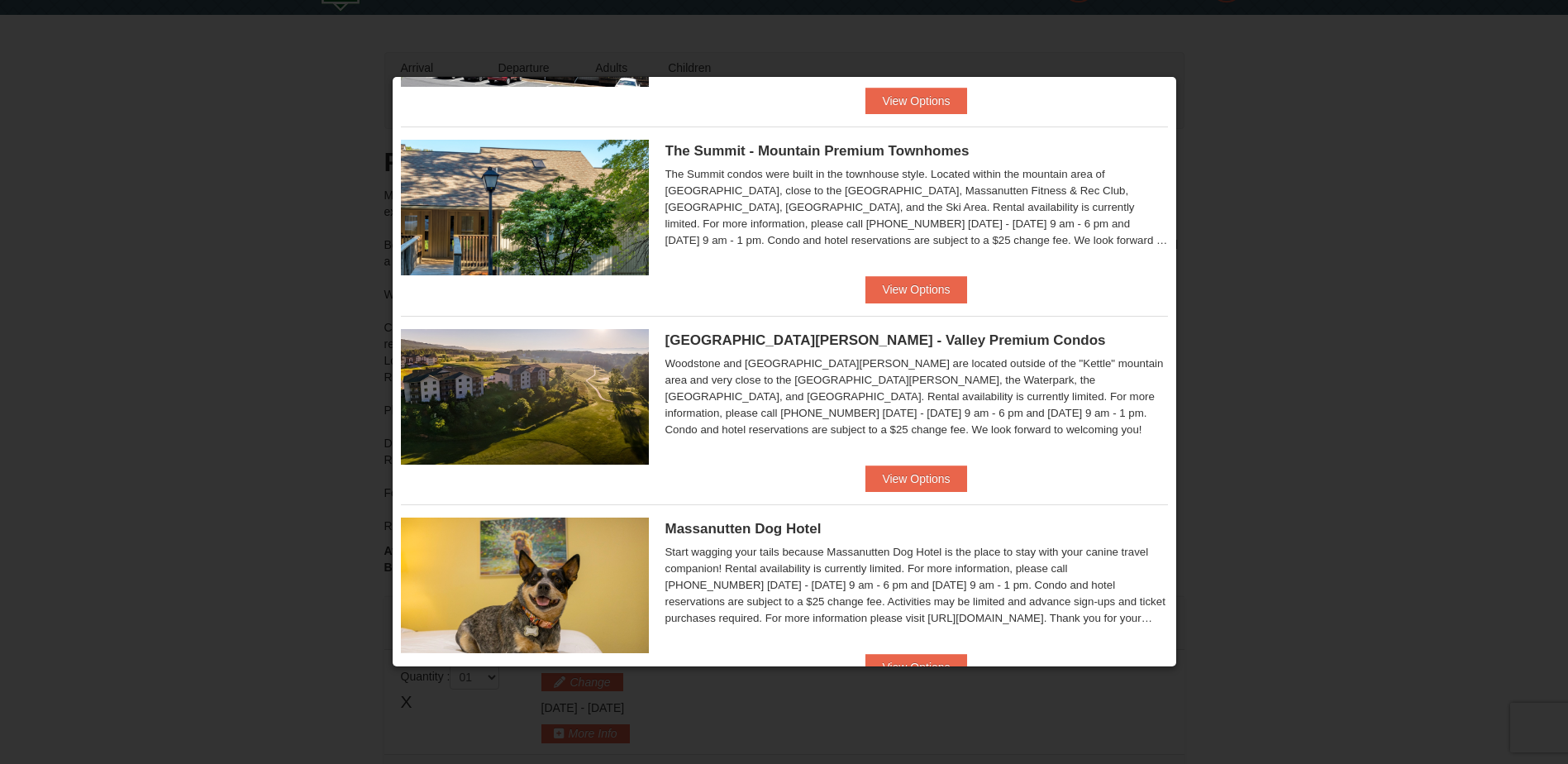
scroll to position [91, 0]
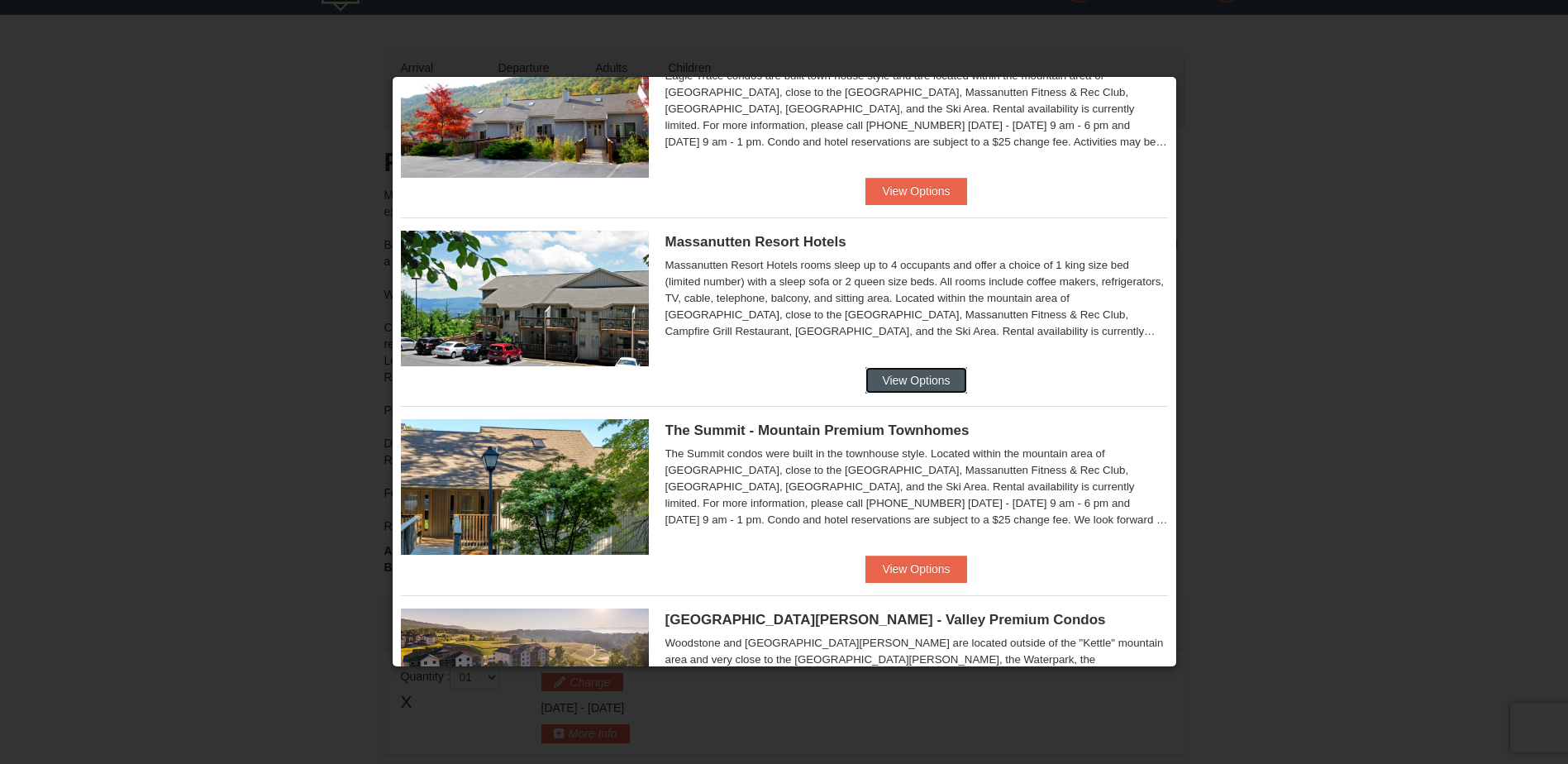
click at [926, 373] on button "View Options" at bounding box center [915, 379] width 101 height 26
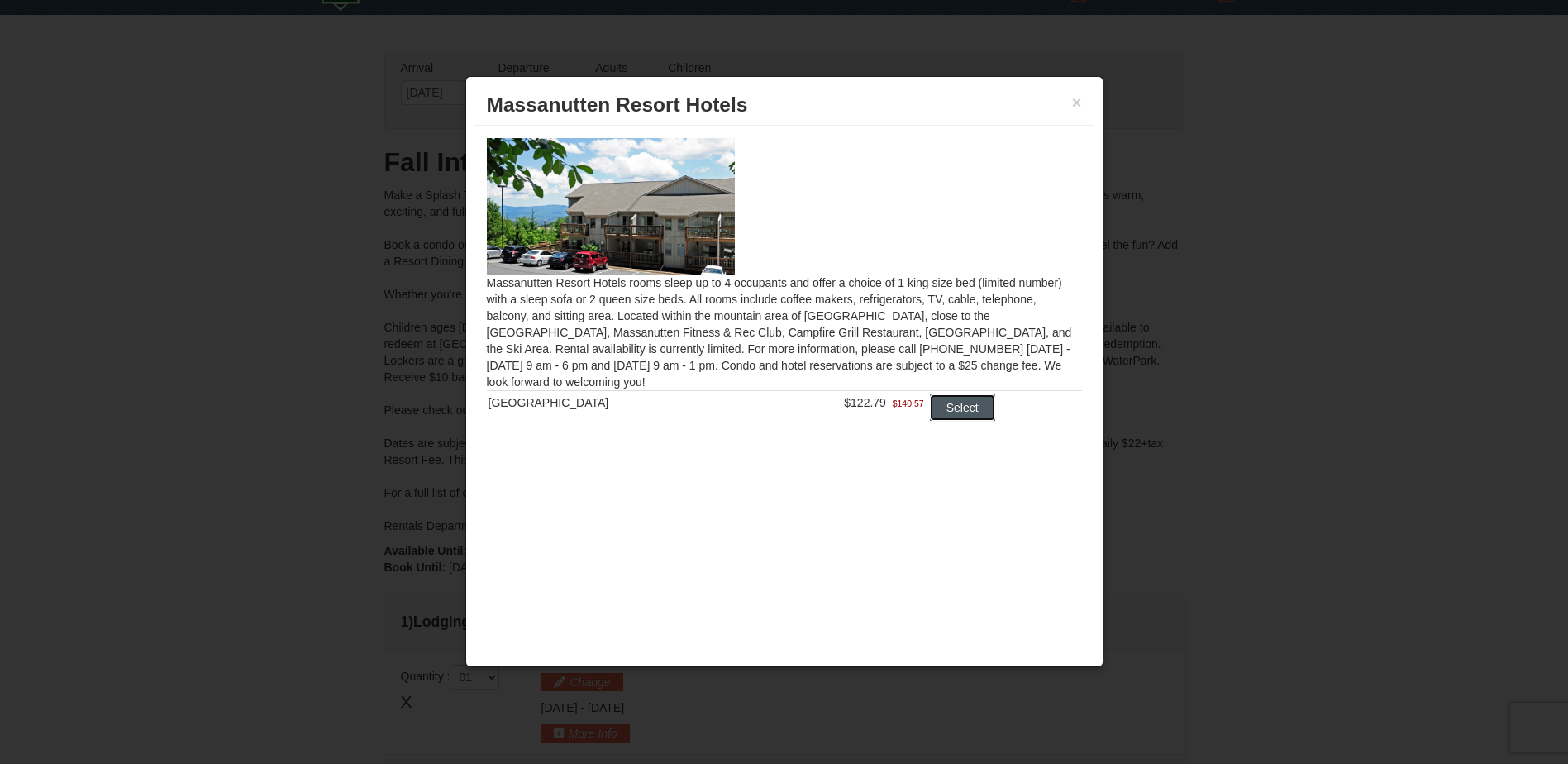
click at [950, 411] on button "Select" at bounding box center [962, 407] width 65 height 26
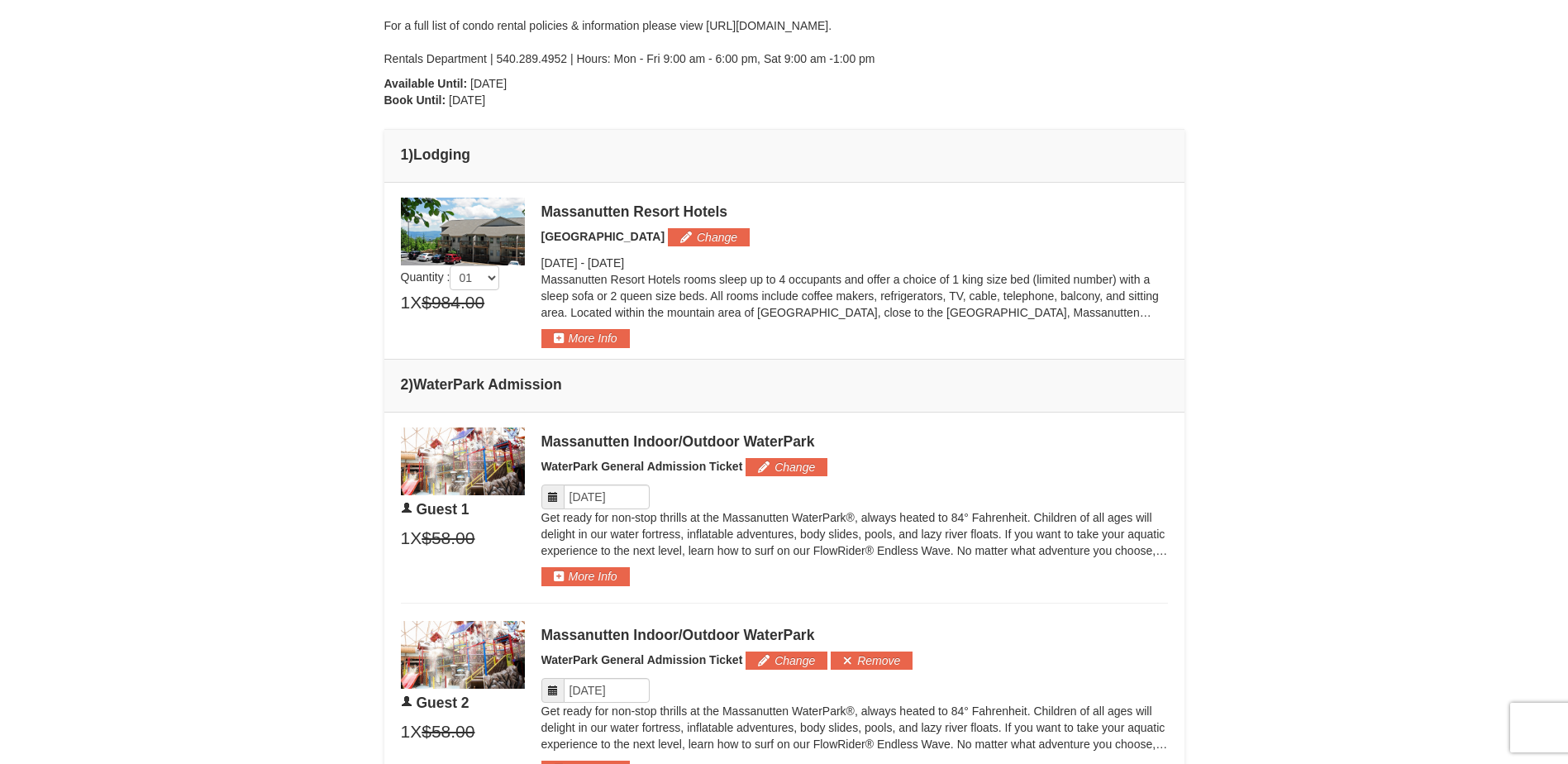
scroll to position [539, 0]
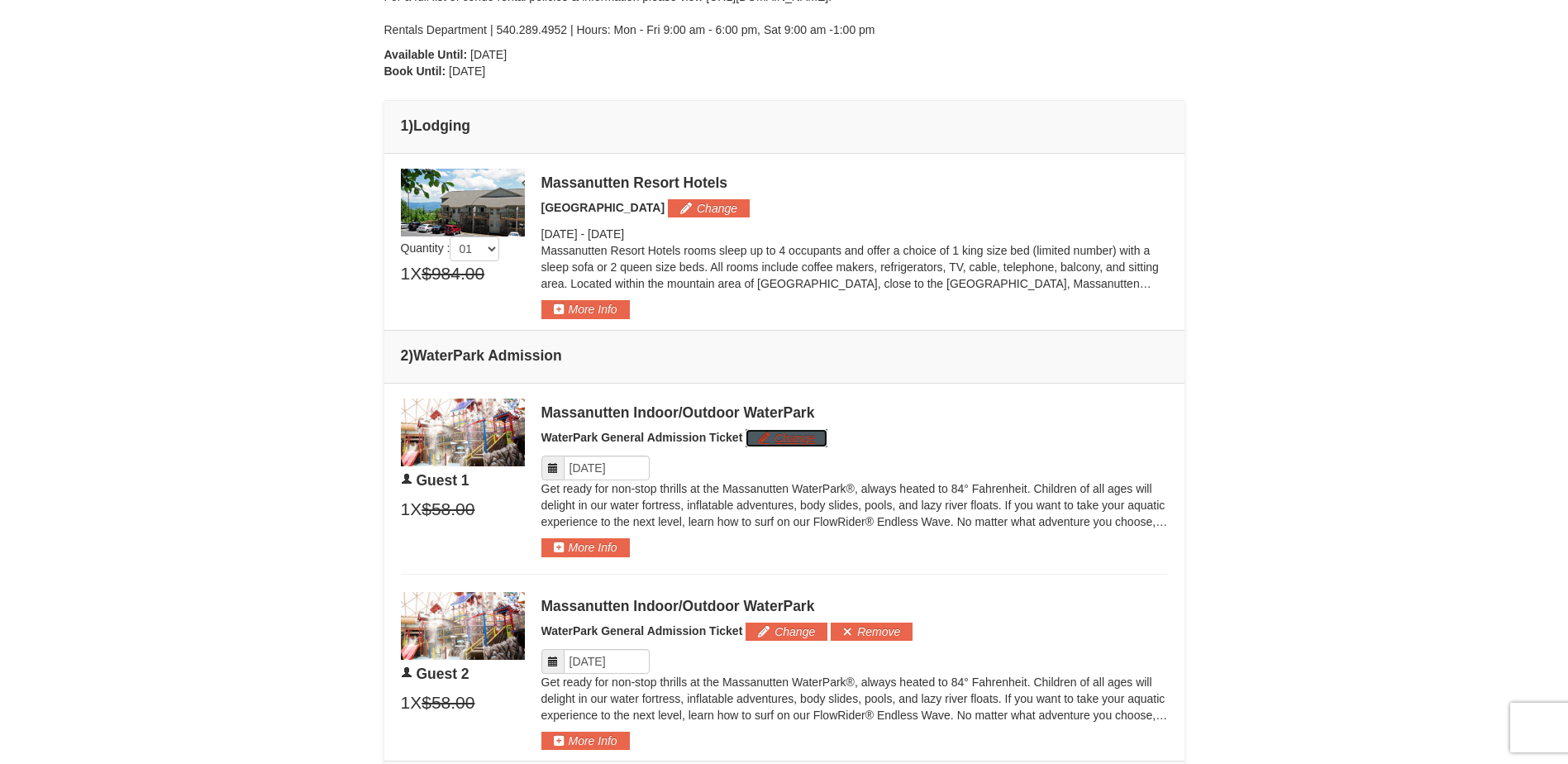
click at [790, 436] on button "Change" at bounding box center [786, 438] width 82 height 18
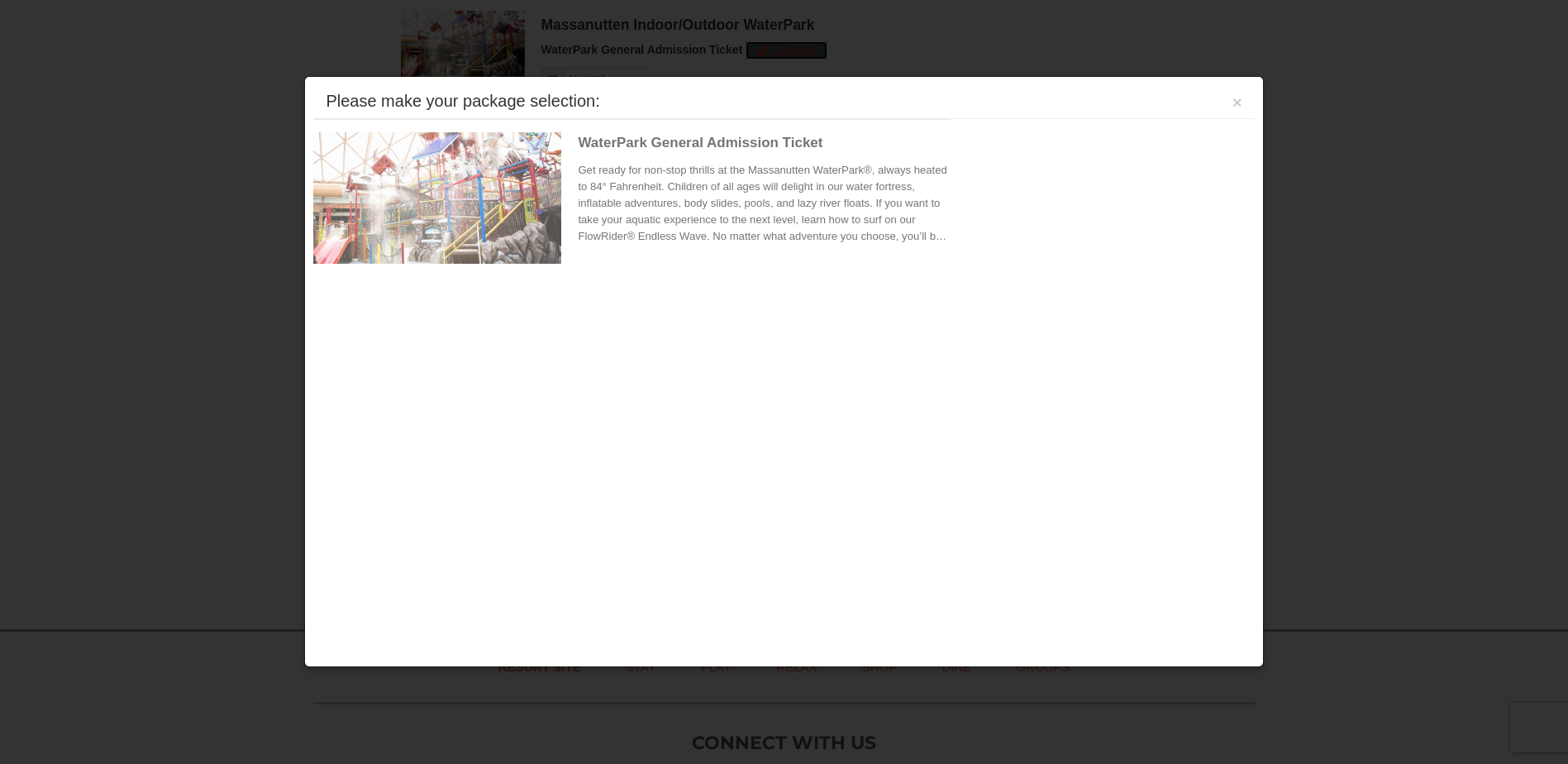
scroll to position [937, 0]
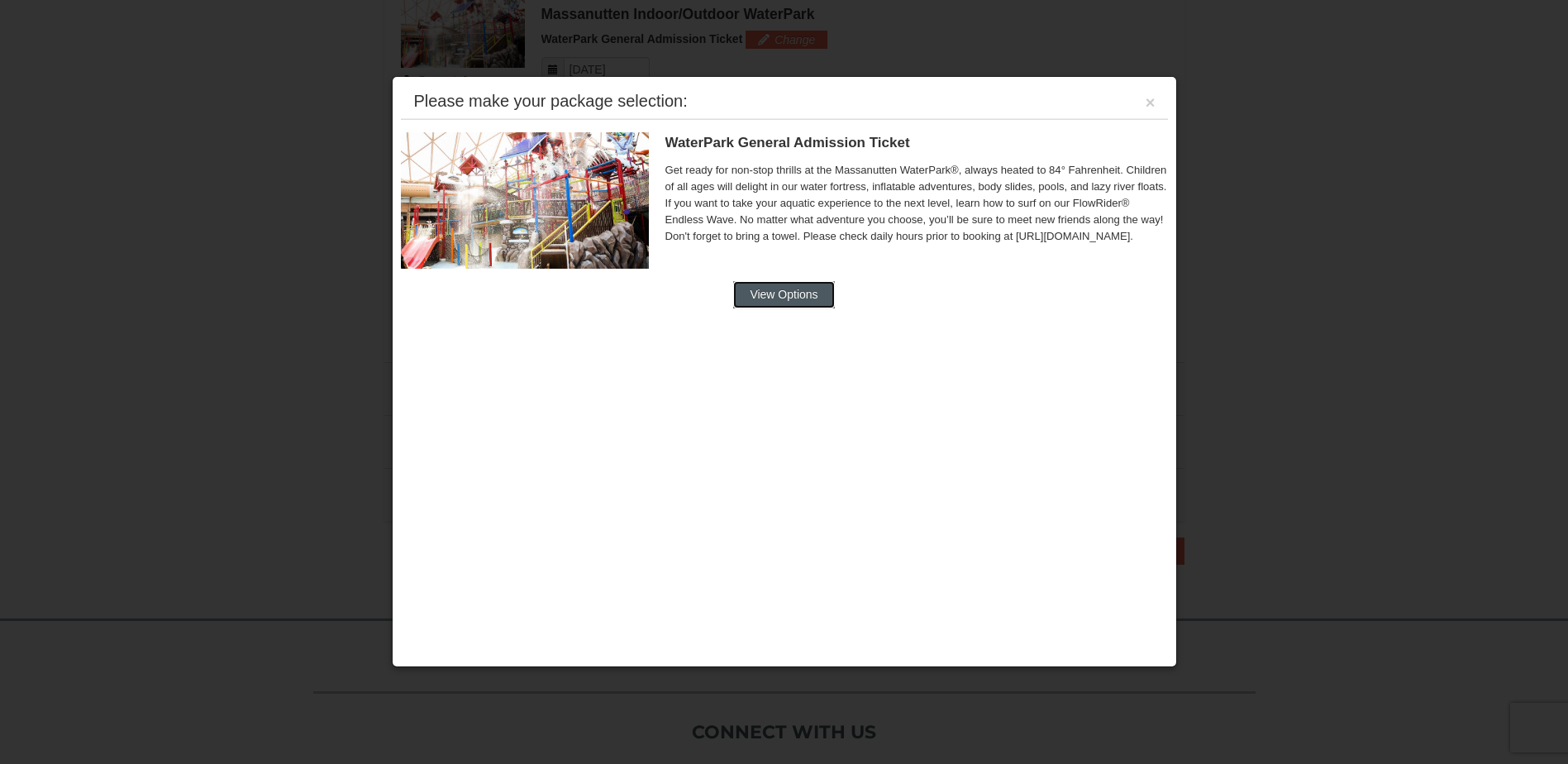
click at [828, 296] on button "View Options" at bounding box center [784, 293] width 101 height 26
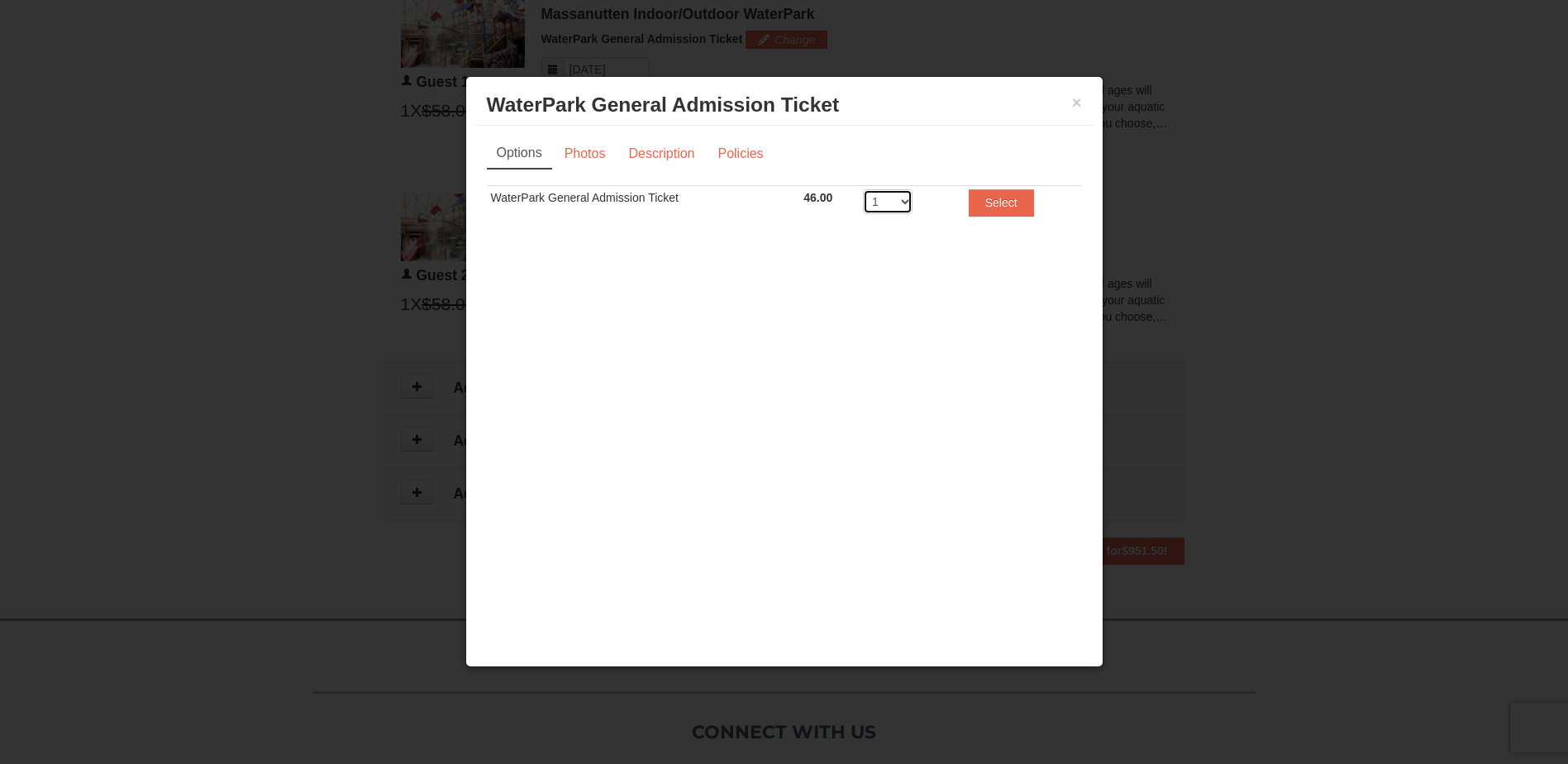
click at [904, 200] on select "1 2 3 4 5 6 7 8" at bounding box center [887, 201] width 50 height 24
select select "2"
click at [863, 190] on select "1 2 3 4 5 6 7 8" at bounding box center [887, 201] width 50 height 24
click at [1021, 206] on button "Select" at bounding box center [1001, 202] width 65 height 26
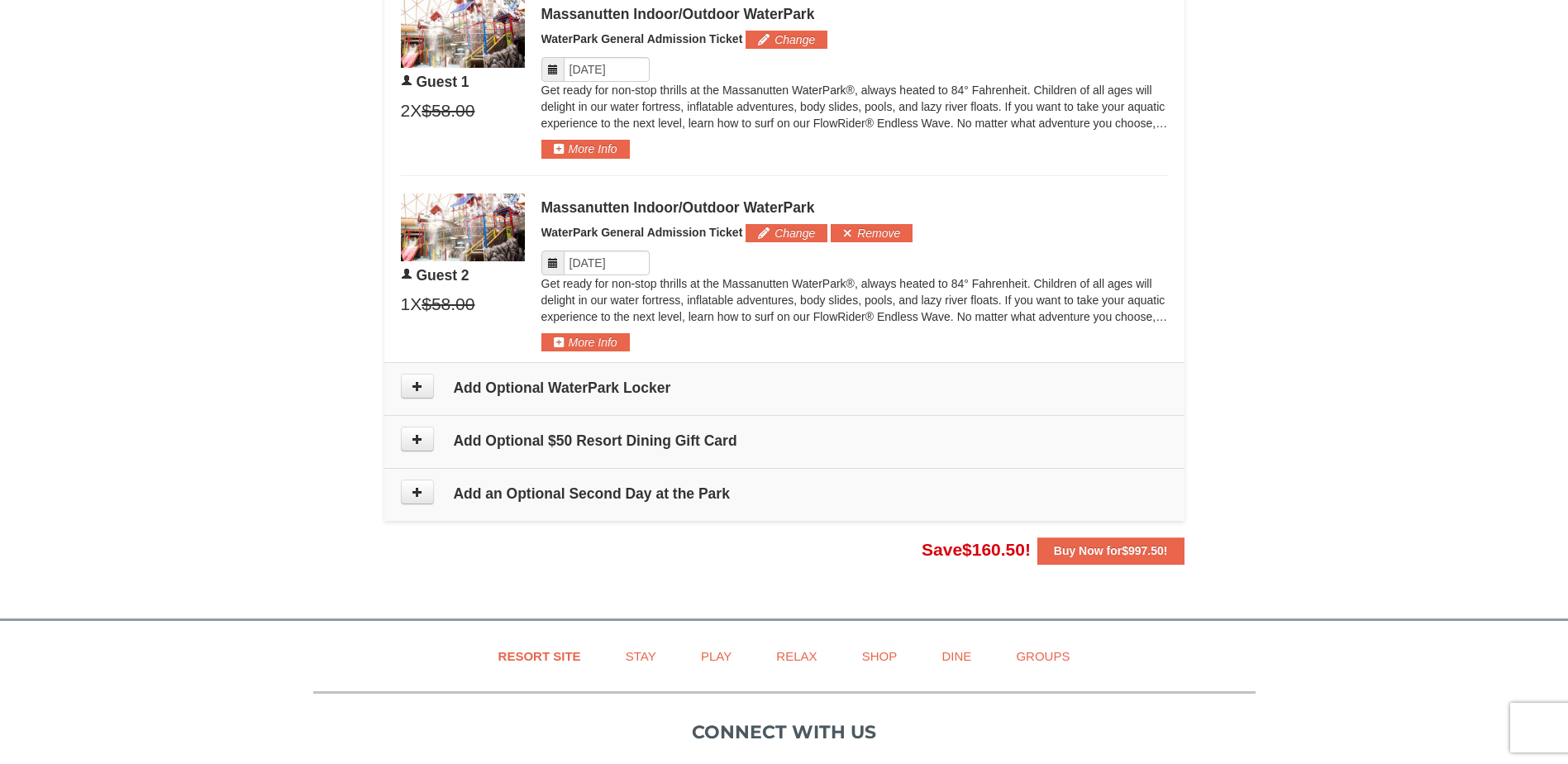
click at [552, 255] on span at bounding box center [553, 262] width 23 height 24
click at [554, 267] on icon at bounding box center [552, 263] width 12 height 12
click at [578, 266] on input "Please format dates MM/DD/YYYY" at bounding box center [606, 262] width 86 height 24
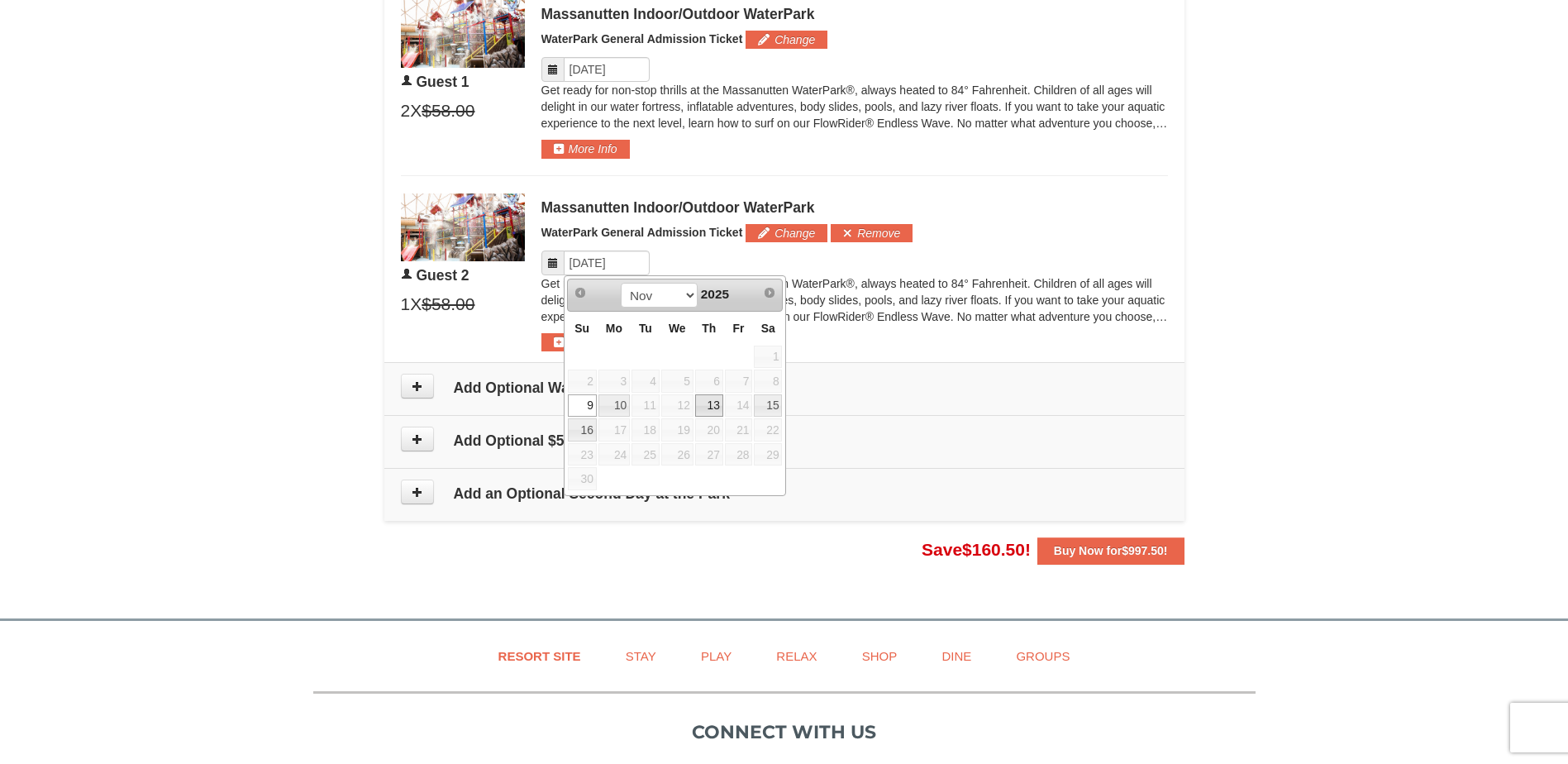
click at [709, 414] on link "13" at bounding box center [709, 406] width 28 height 23
type input "11/13/2025"
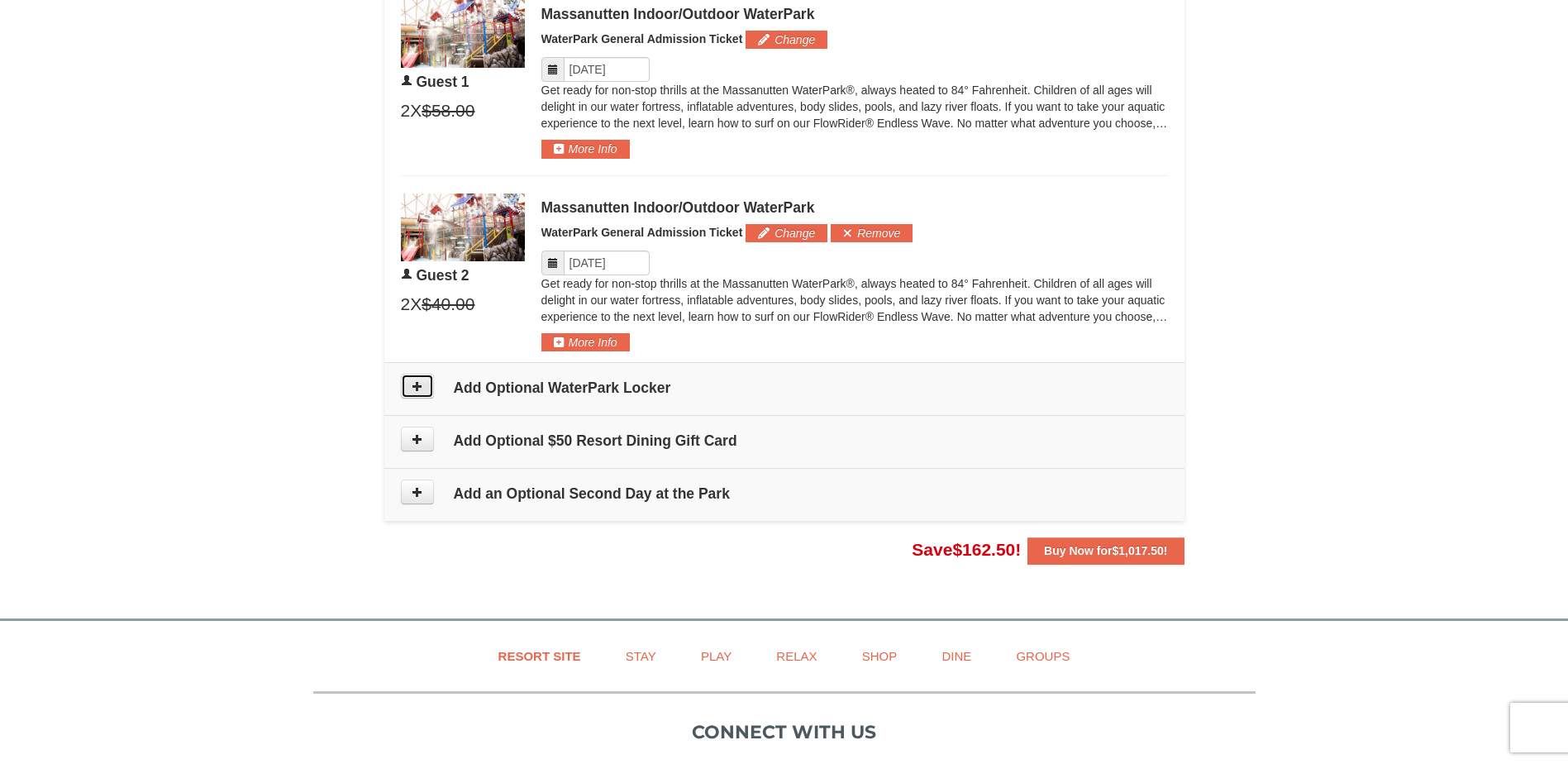
click at [430, 389] on button at bounding box center [417, 386] width 33 height 24
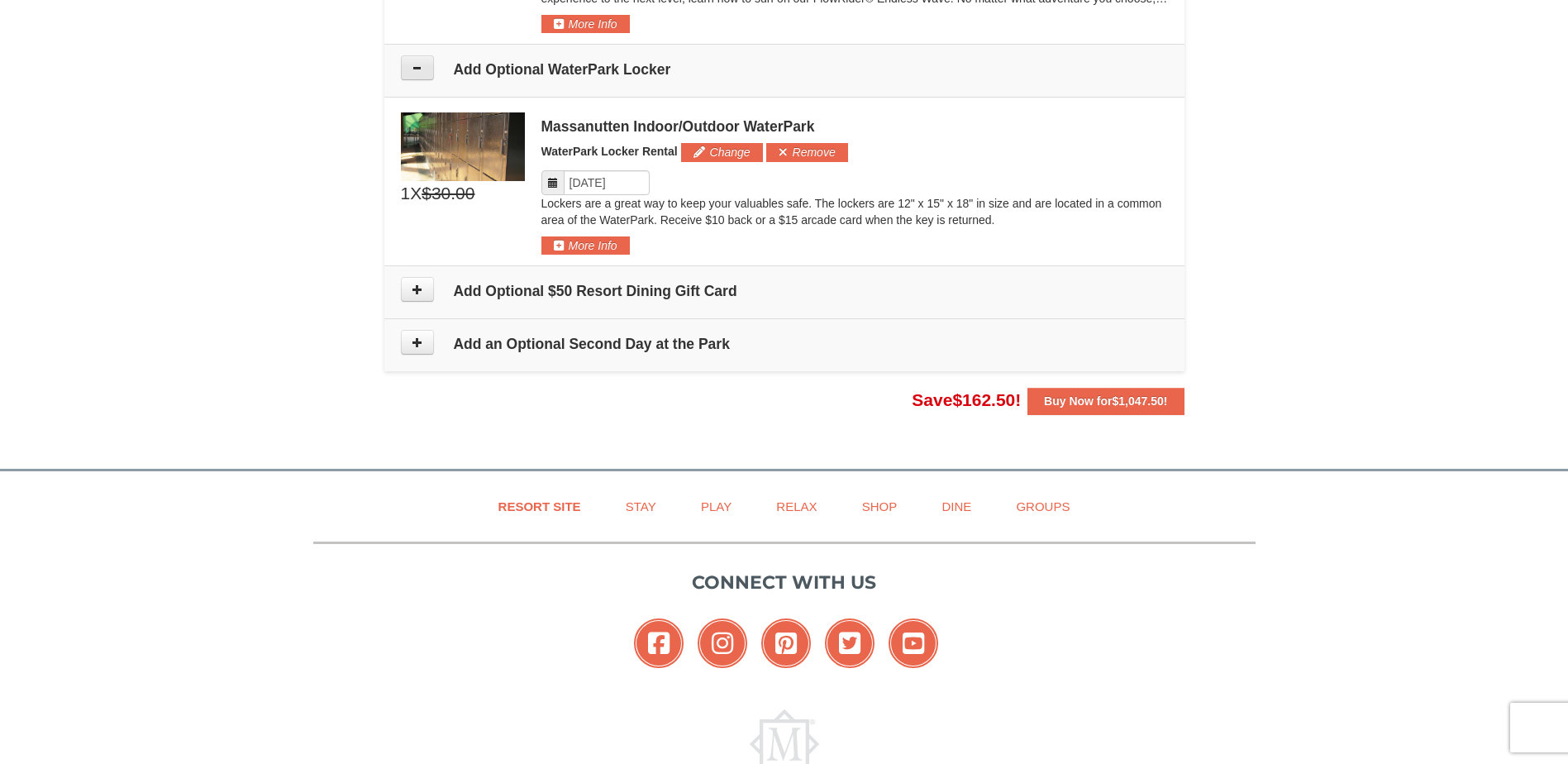
scroll to position [1217, 0]
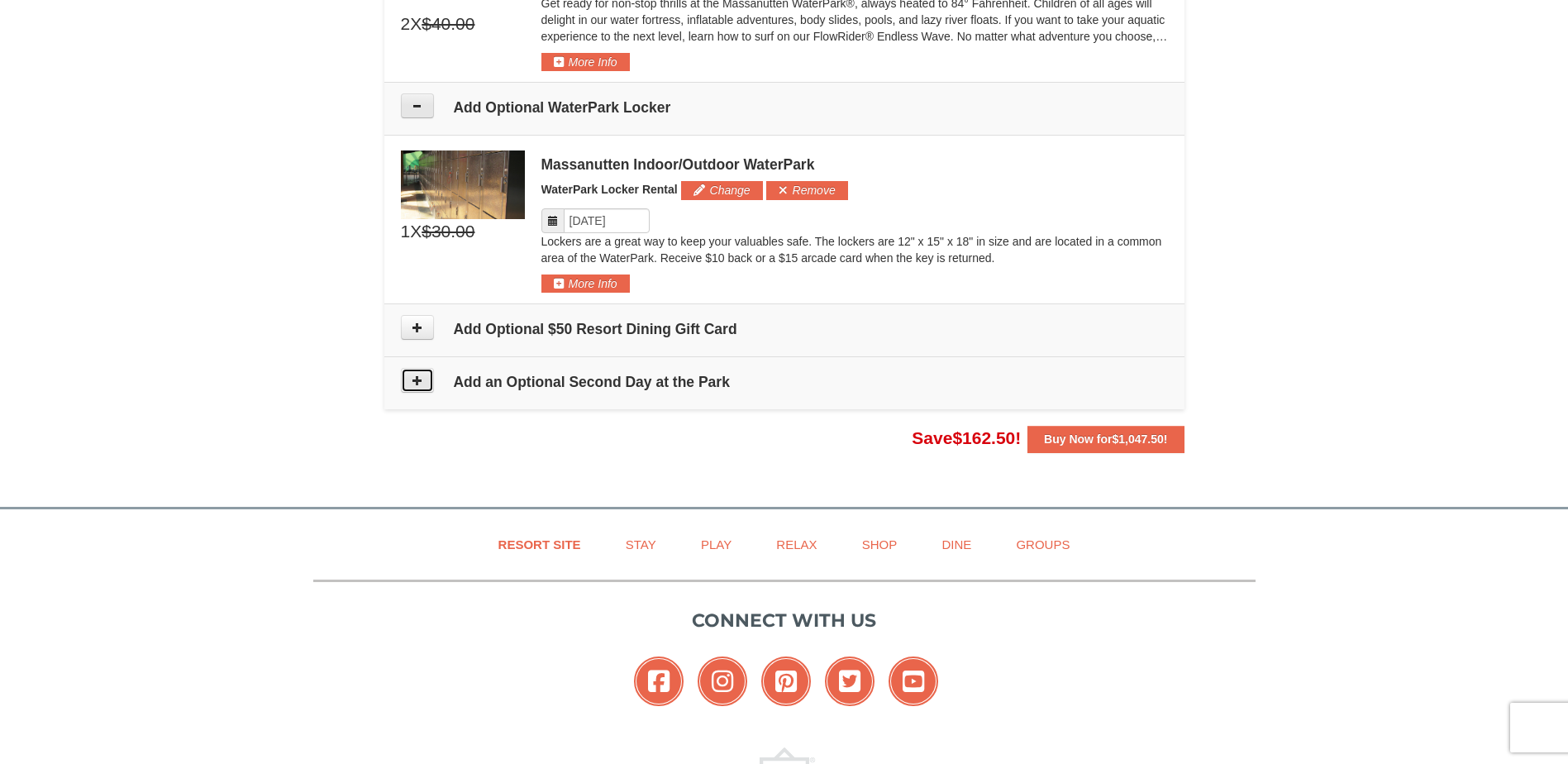
click at [429, 388] on button at bounding box center [417, 379] width 33 height 24
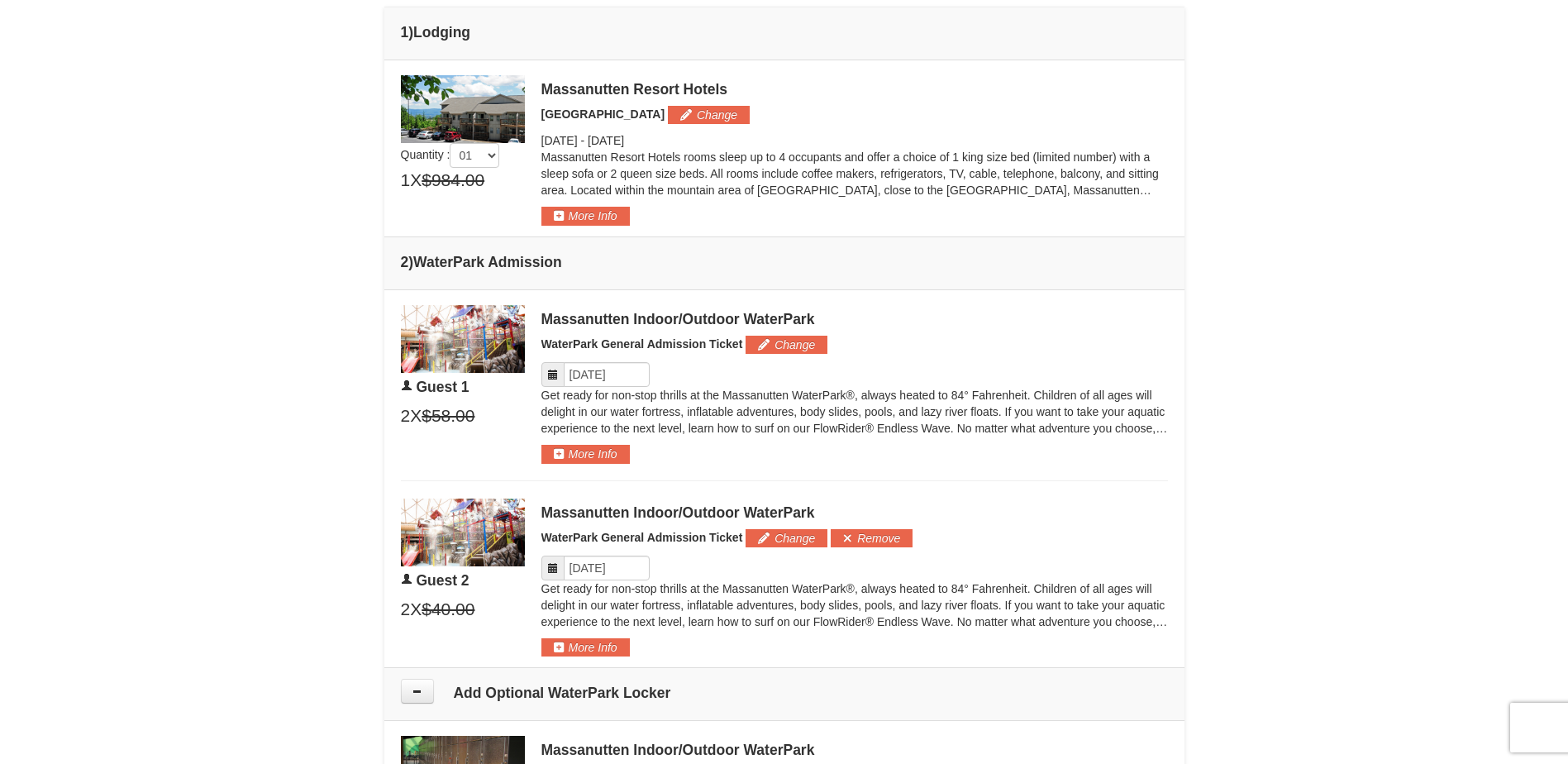
scroll to position [550, 0]
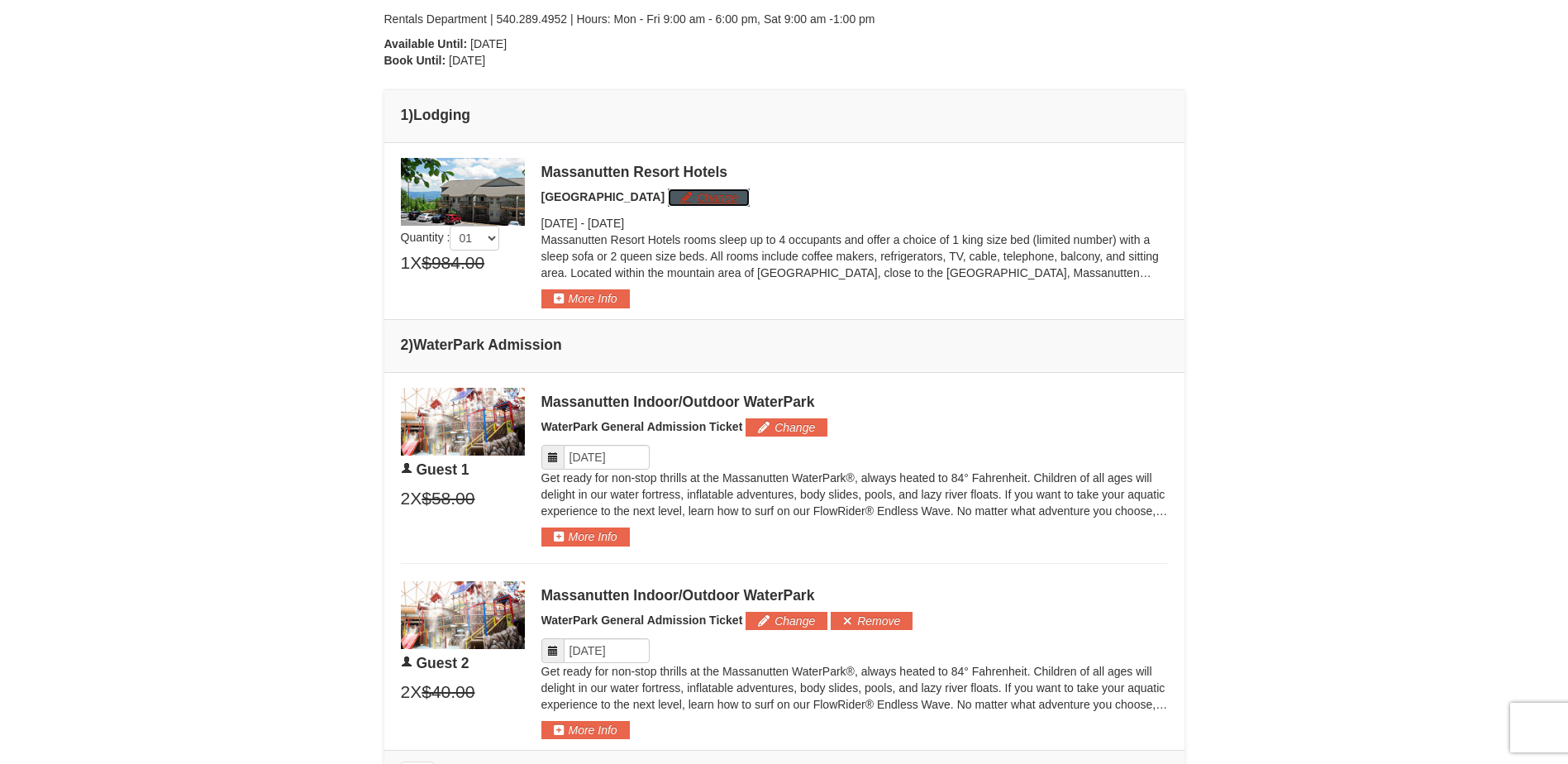
click at [676, 195] on button "Change" at bounding box center [709, 198] width 82 height 18
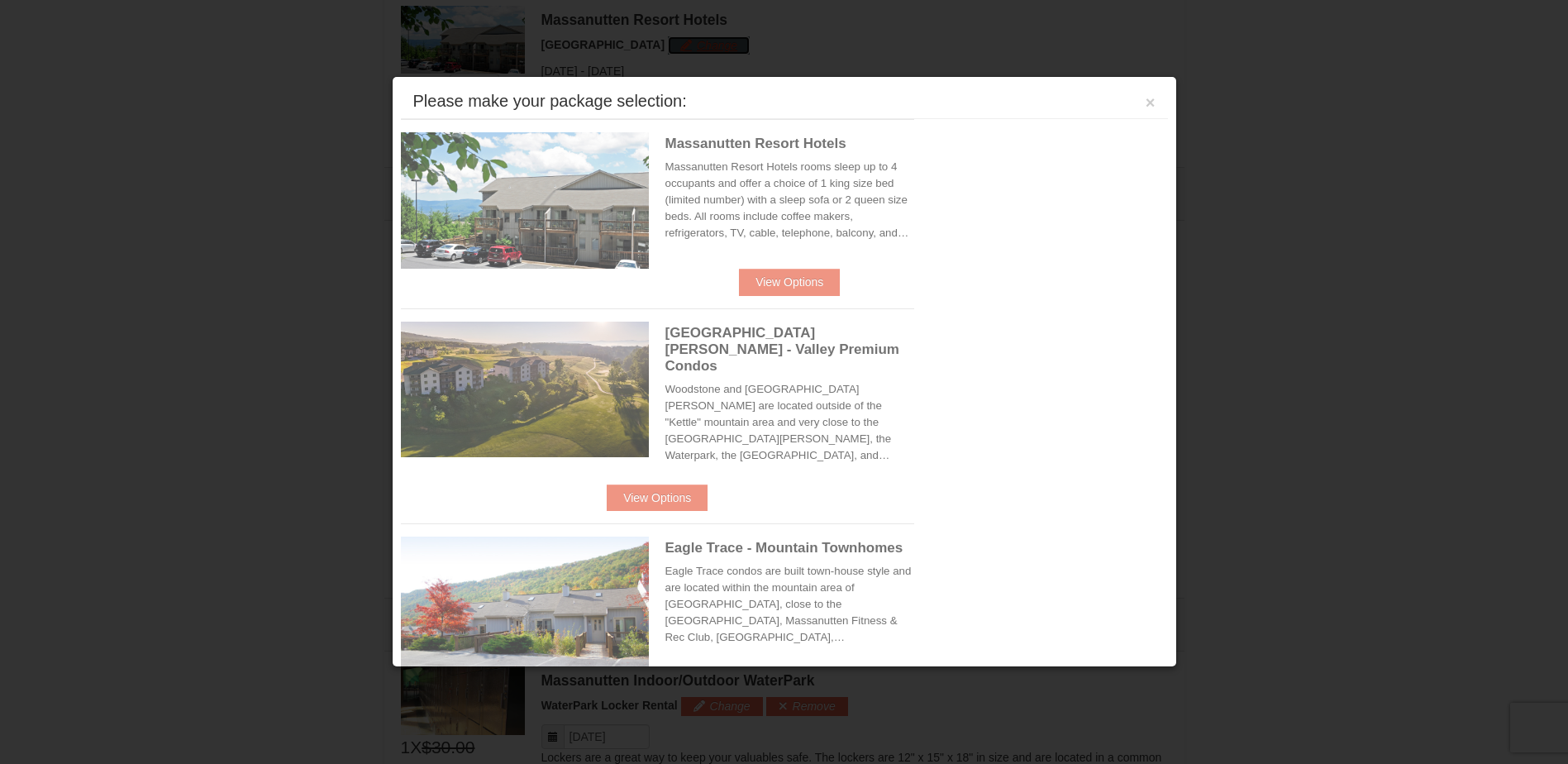
scroll to position [708, 0]
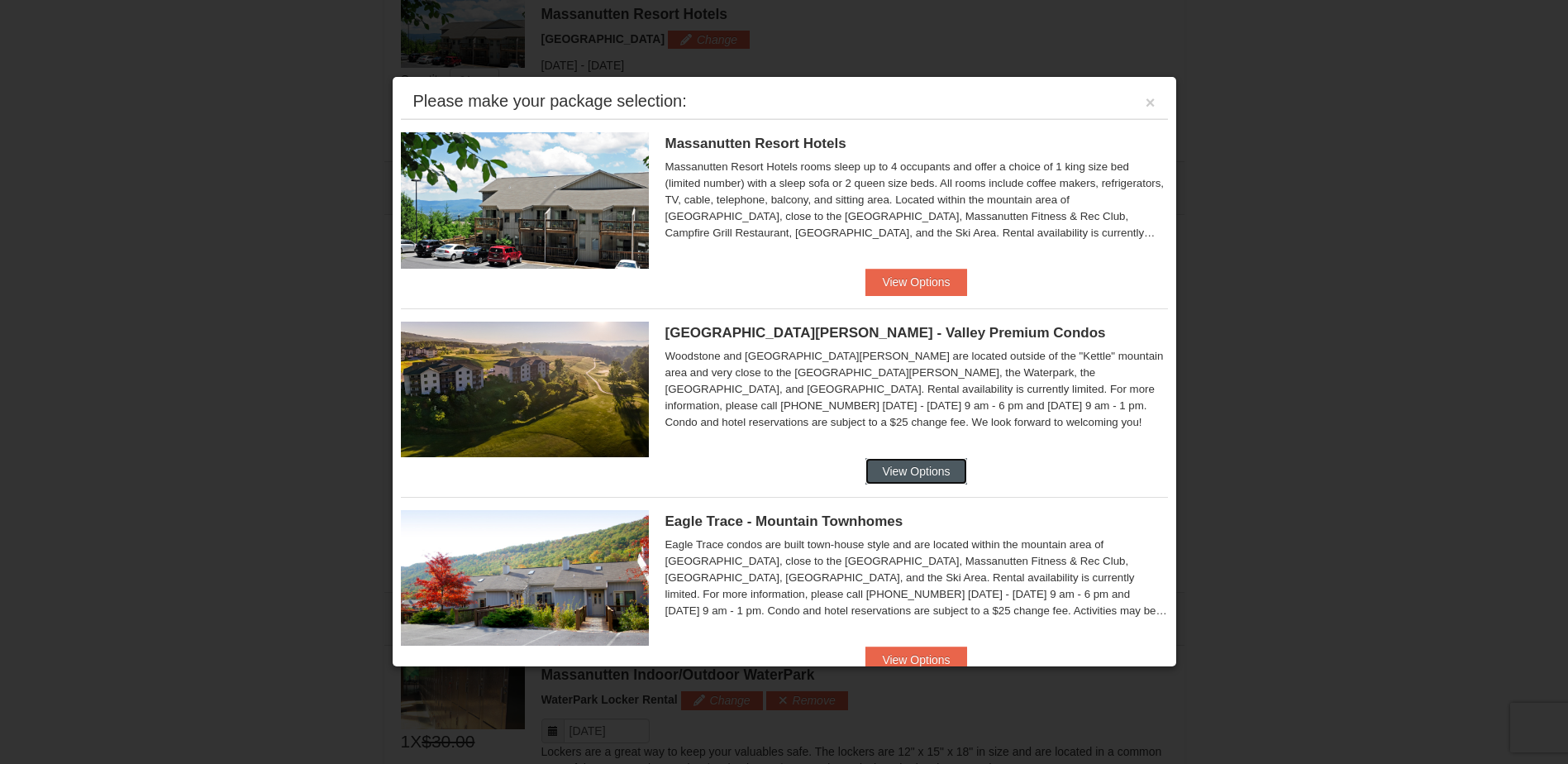
click at [939, 462] on button "View Options" at bounding box center [915, 471] width 101 height 26
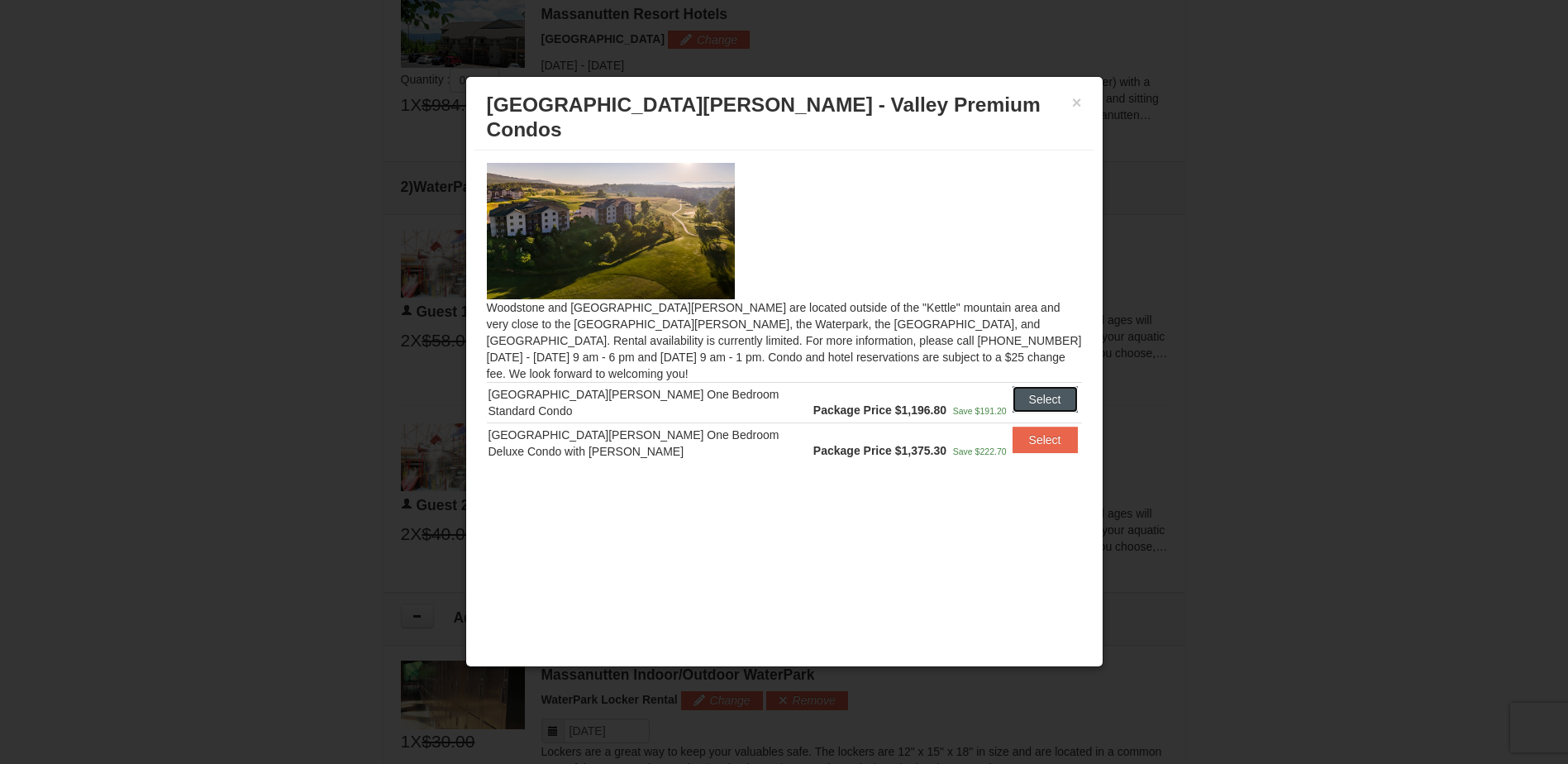
click at [1041, 387] on button "Select" at bounding box center [1044, 399] width 65 height 26
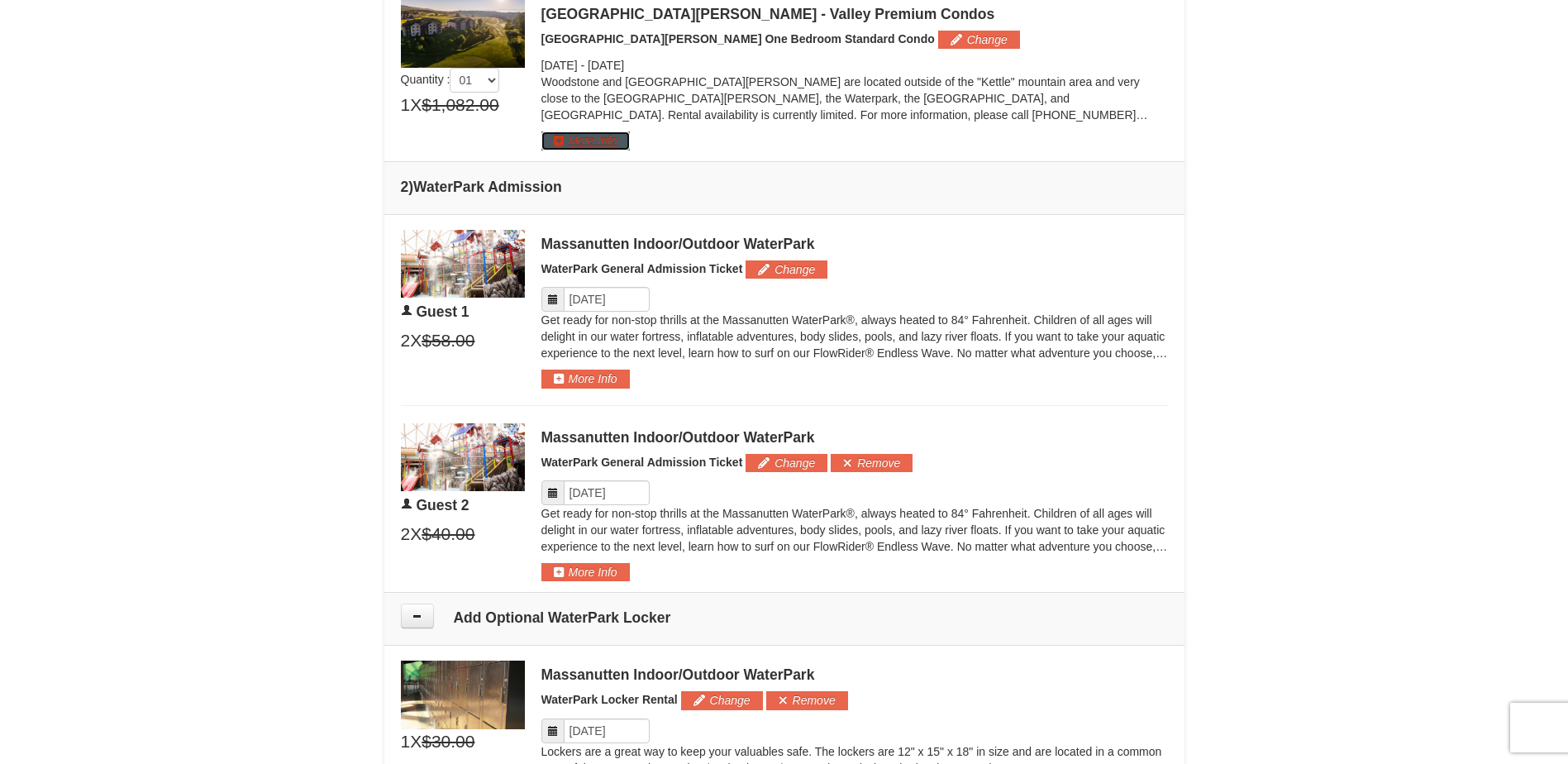
click at [611, 133] on button "More Info" at bounding box center [586, 141] width 88 height 18
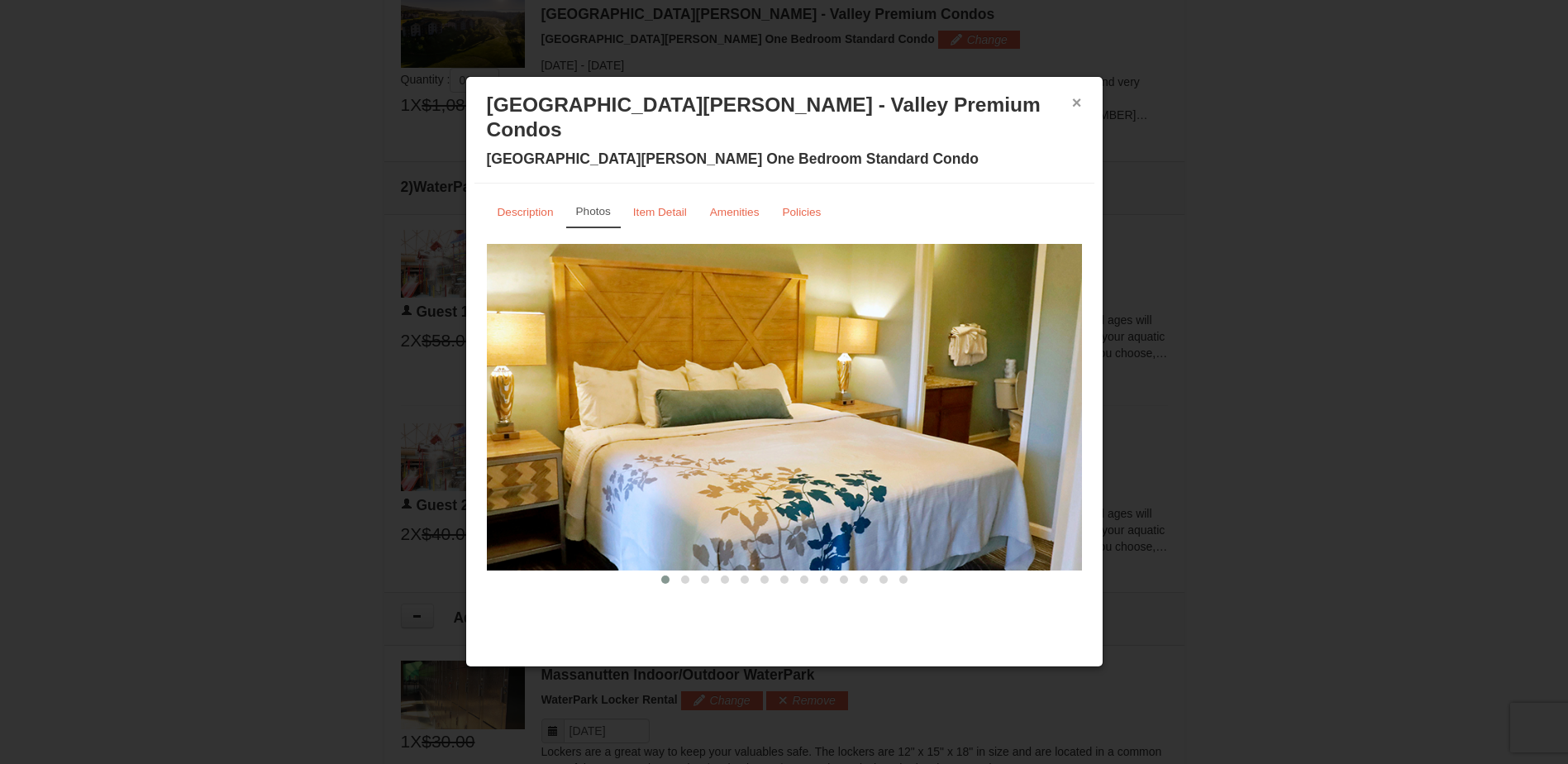
click at [1079, 95] on button "×" at bounding box center [1076, 102] width 10 height 16
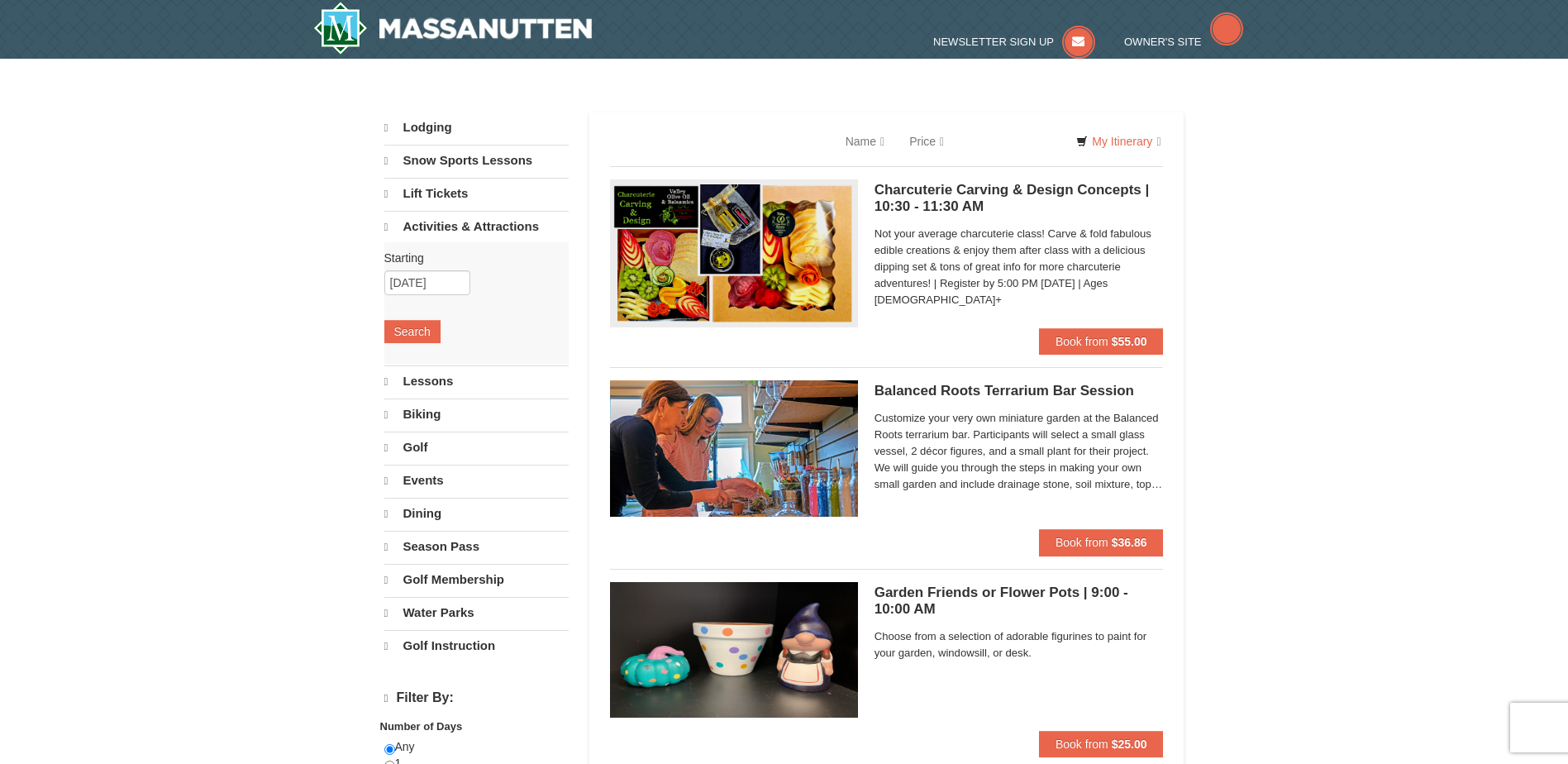
select select "9"
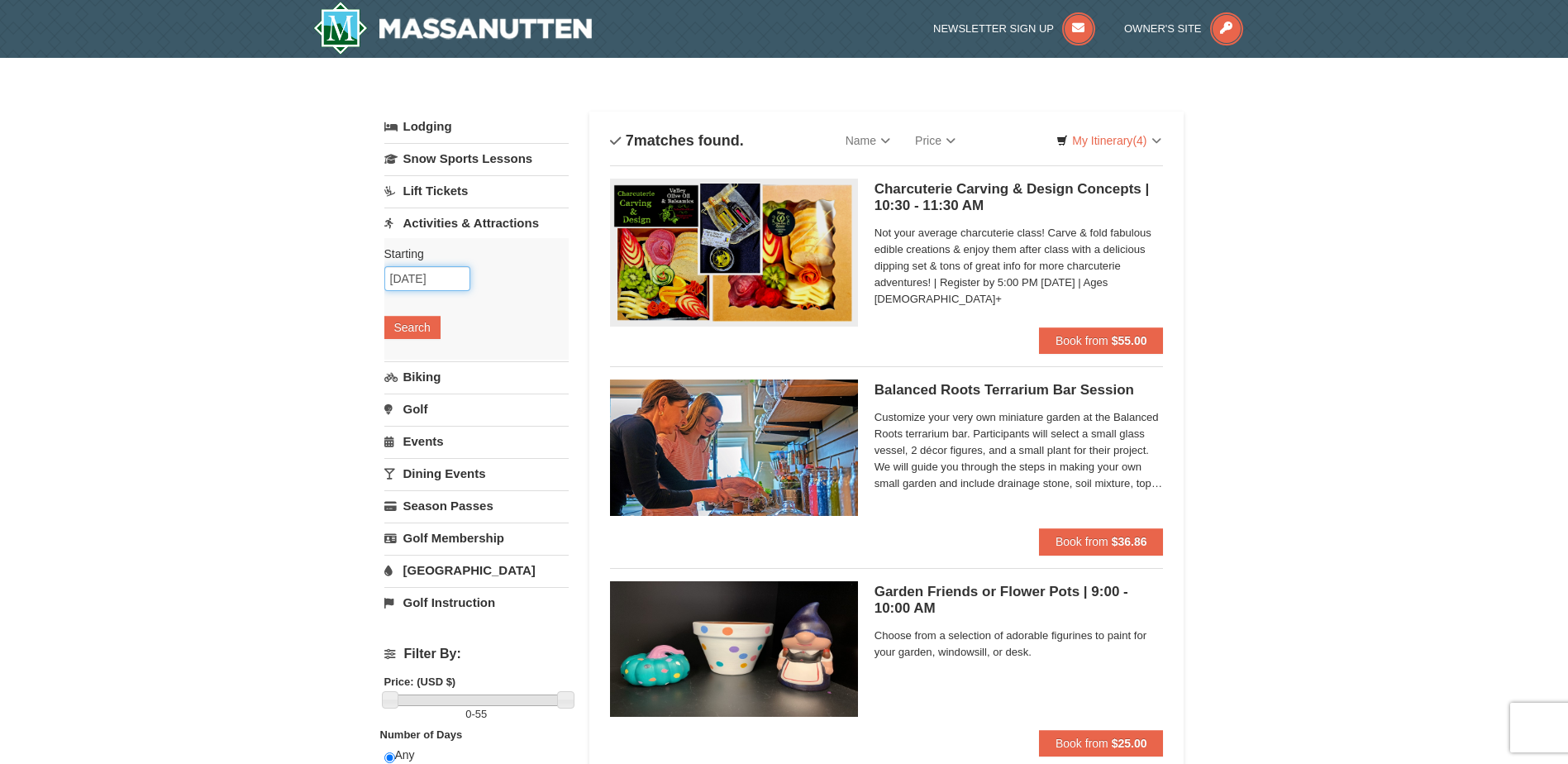
click at [424, 282] on input "11/05/2025" at bounding box center [427, 278] width 86 height 24
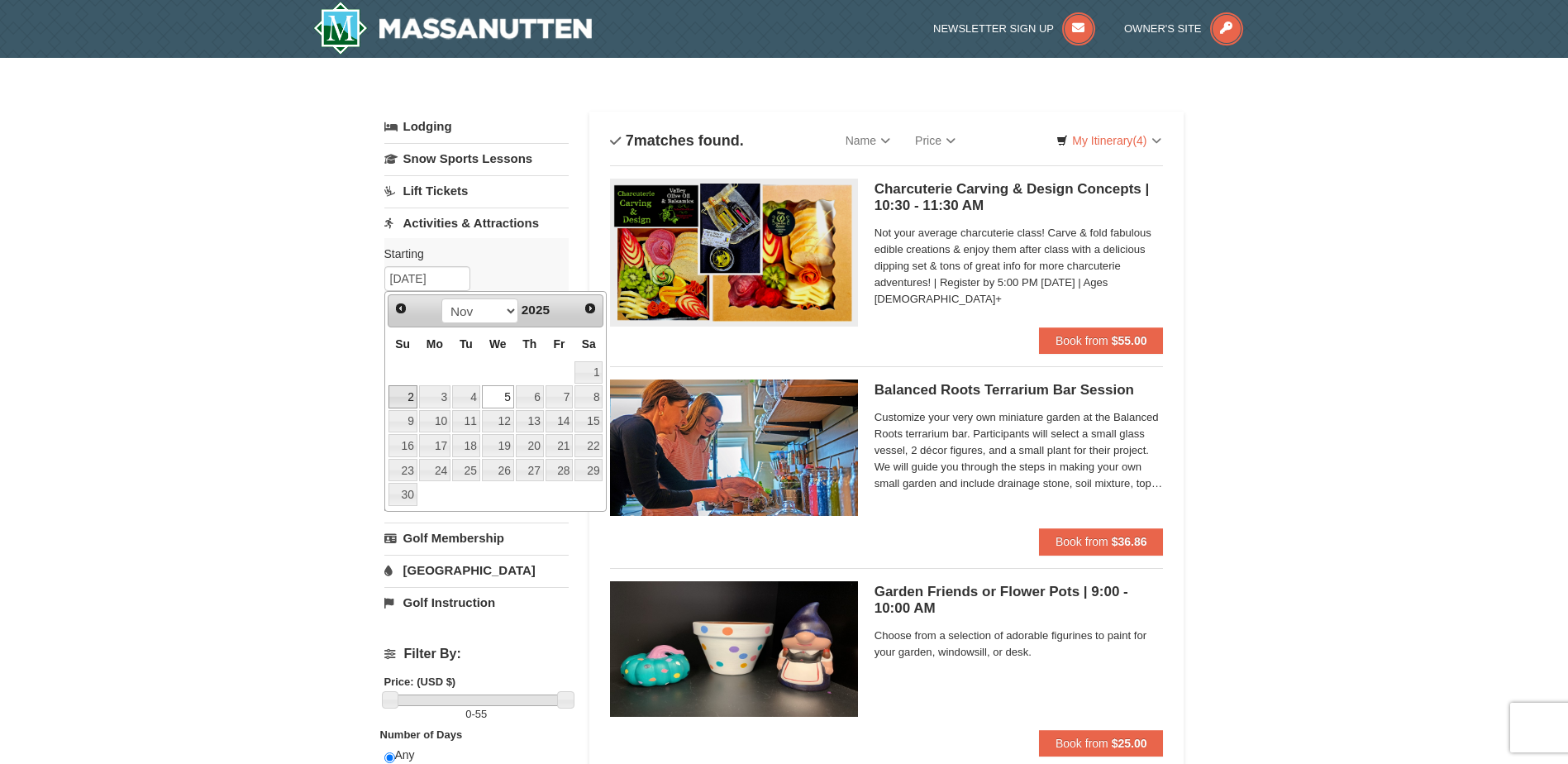
click at [411, 395] on link "2" at bounding box center [403, 397] width 29 height 23
type input "11/02/2025"
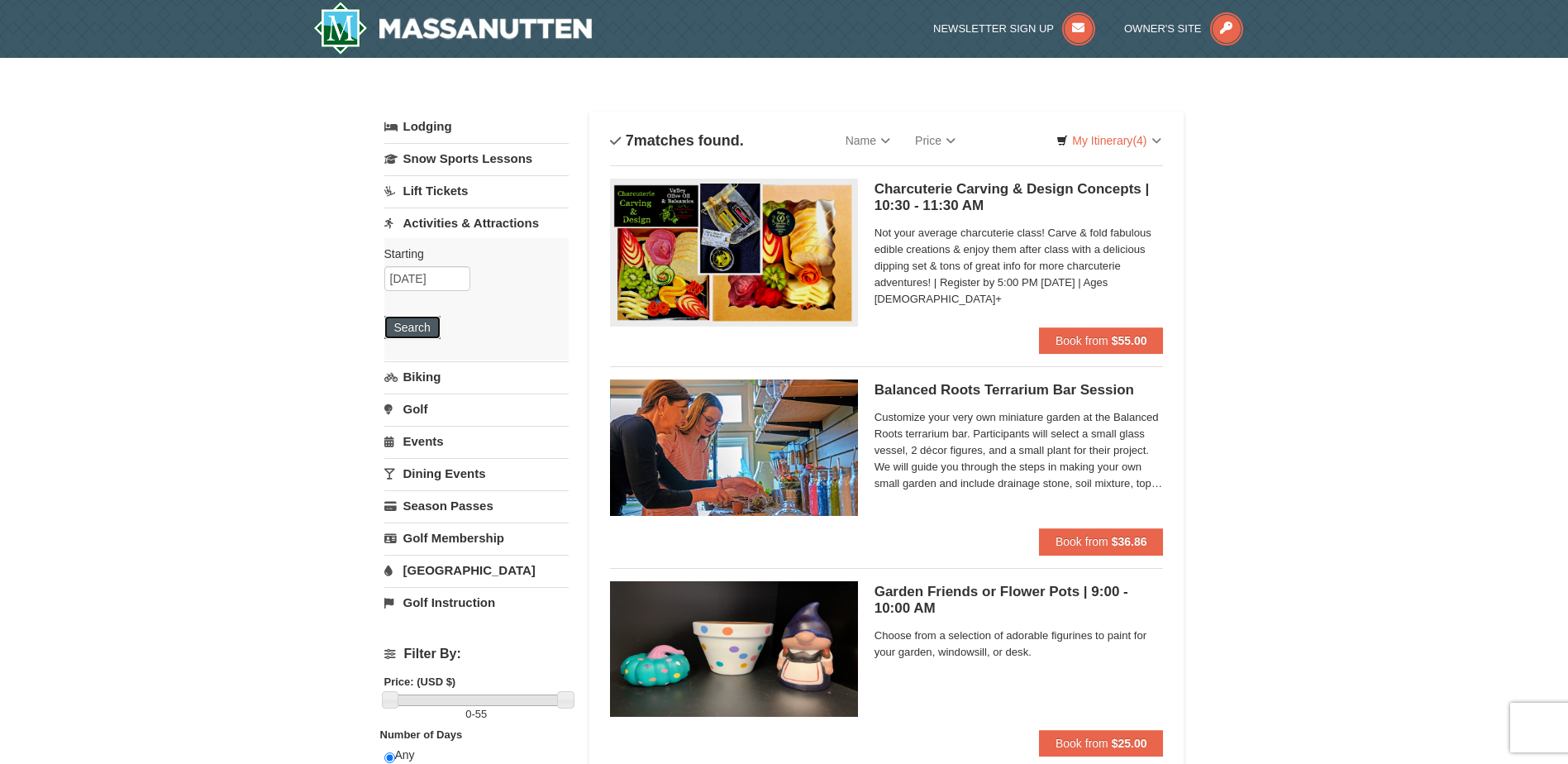
click at [398, 318] on button "Search" at bounding box center [413, 328] width 56 height 23
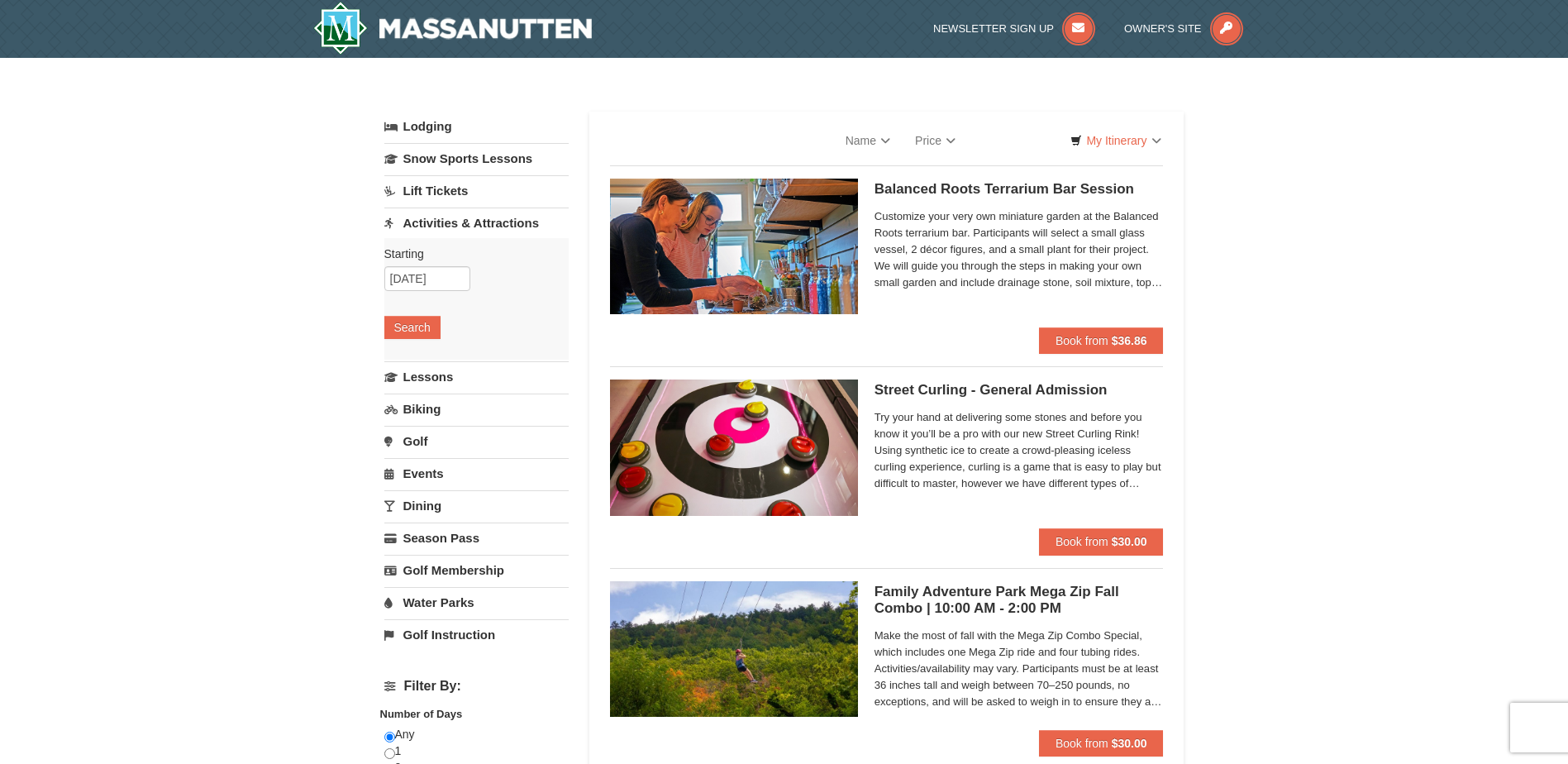
select select "9"
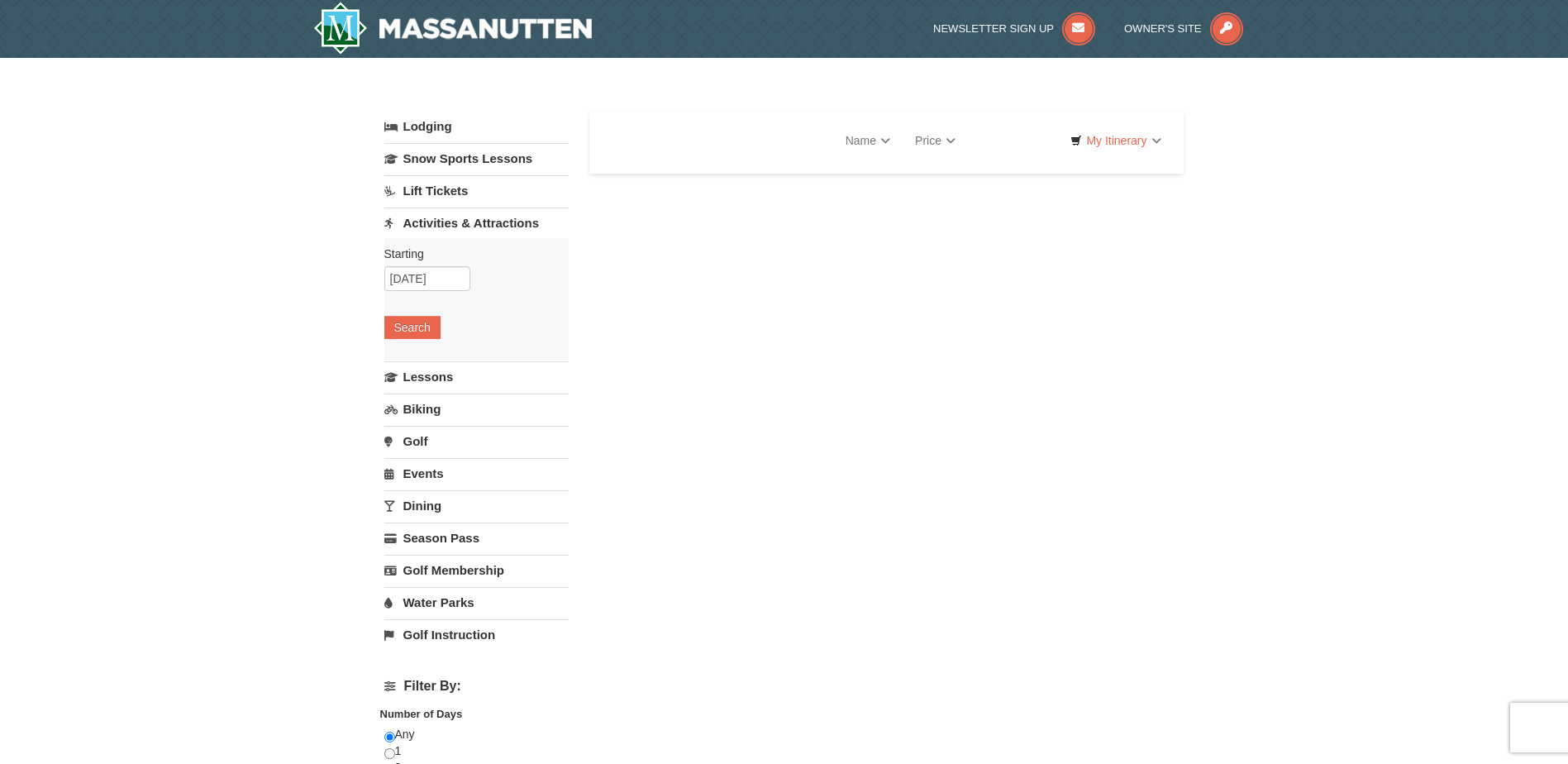
select select "9"
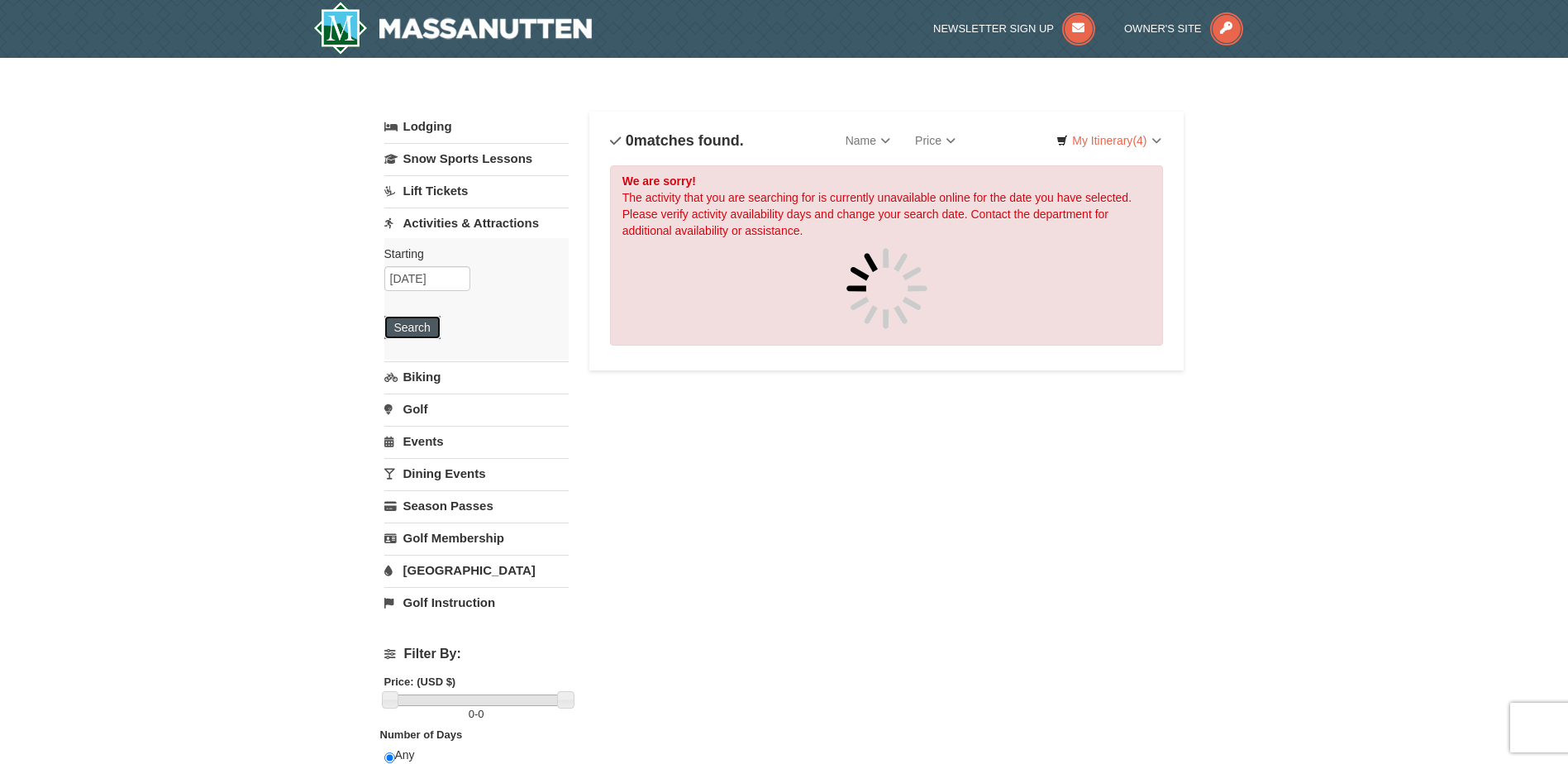
click at [418, 323] on button "Search" at bounding box center [413, 328] width 56 height 23
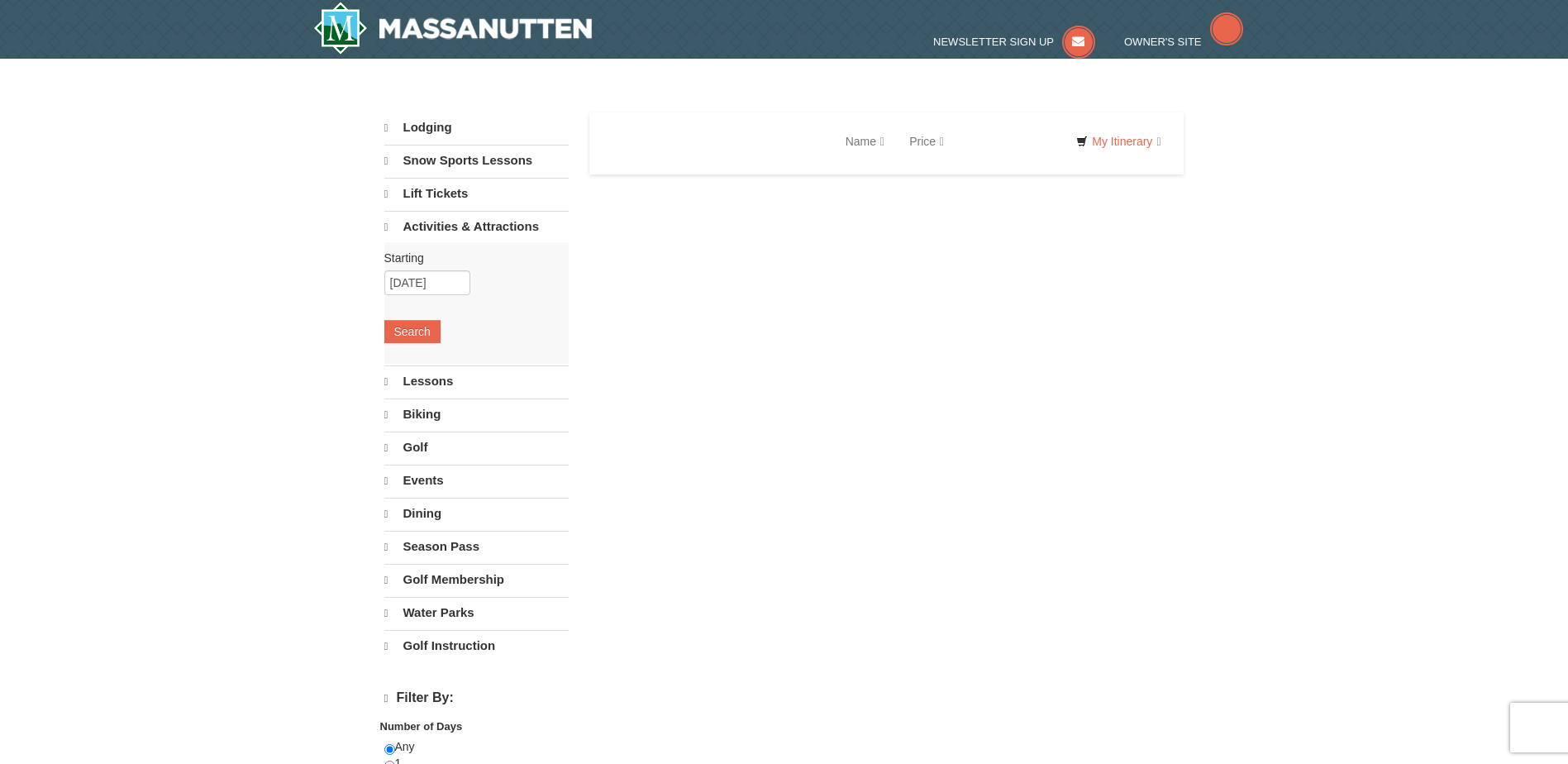
select select "9"
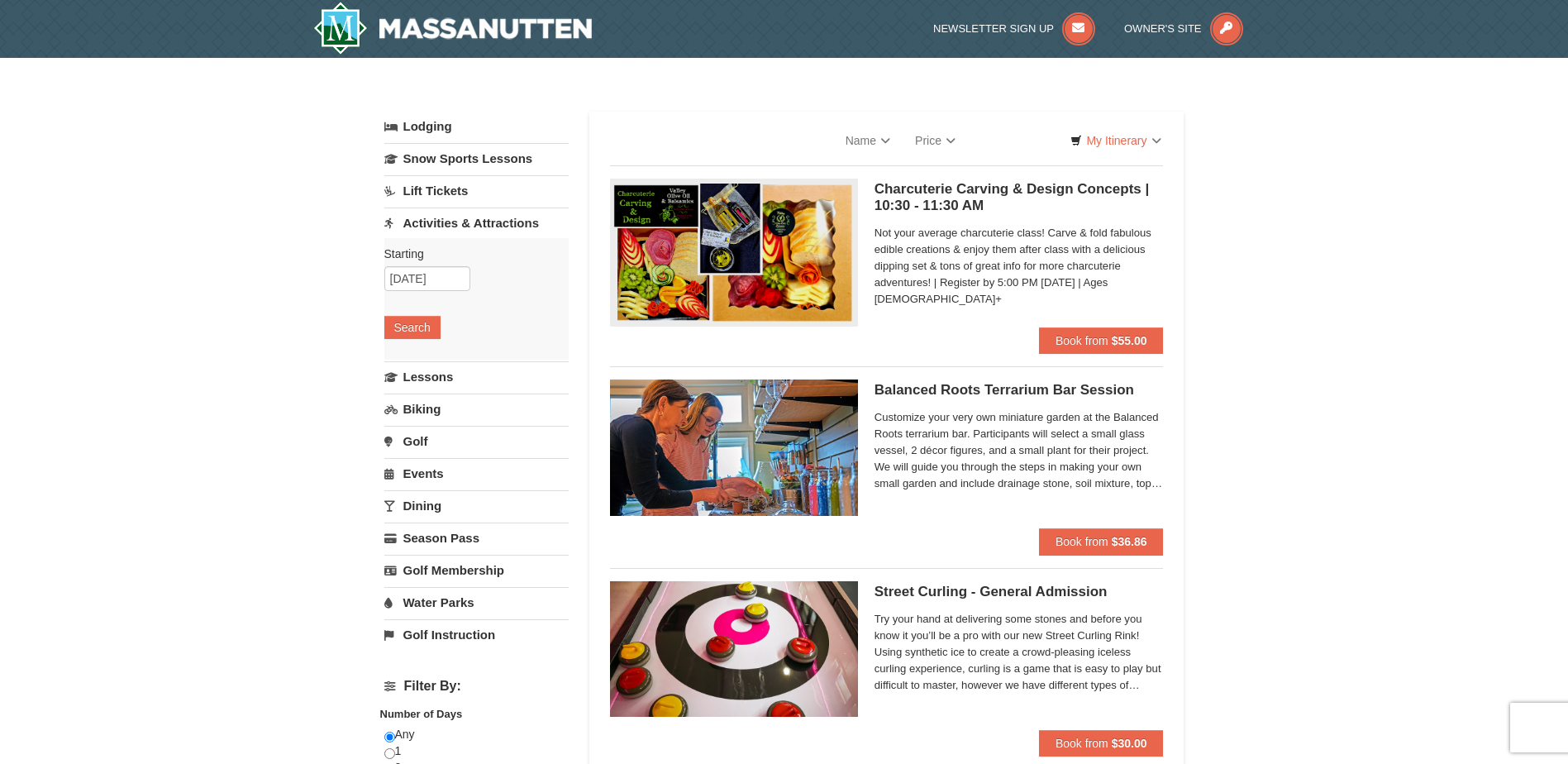
select select "9"
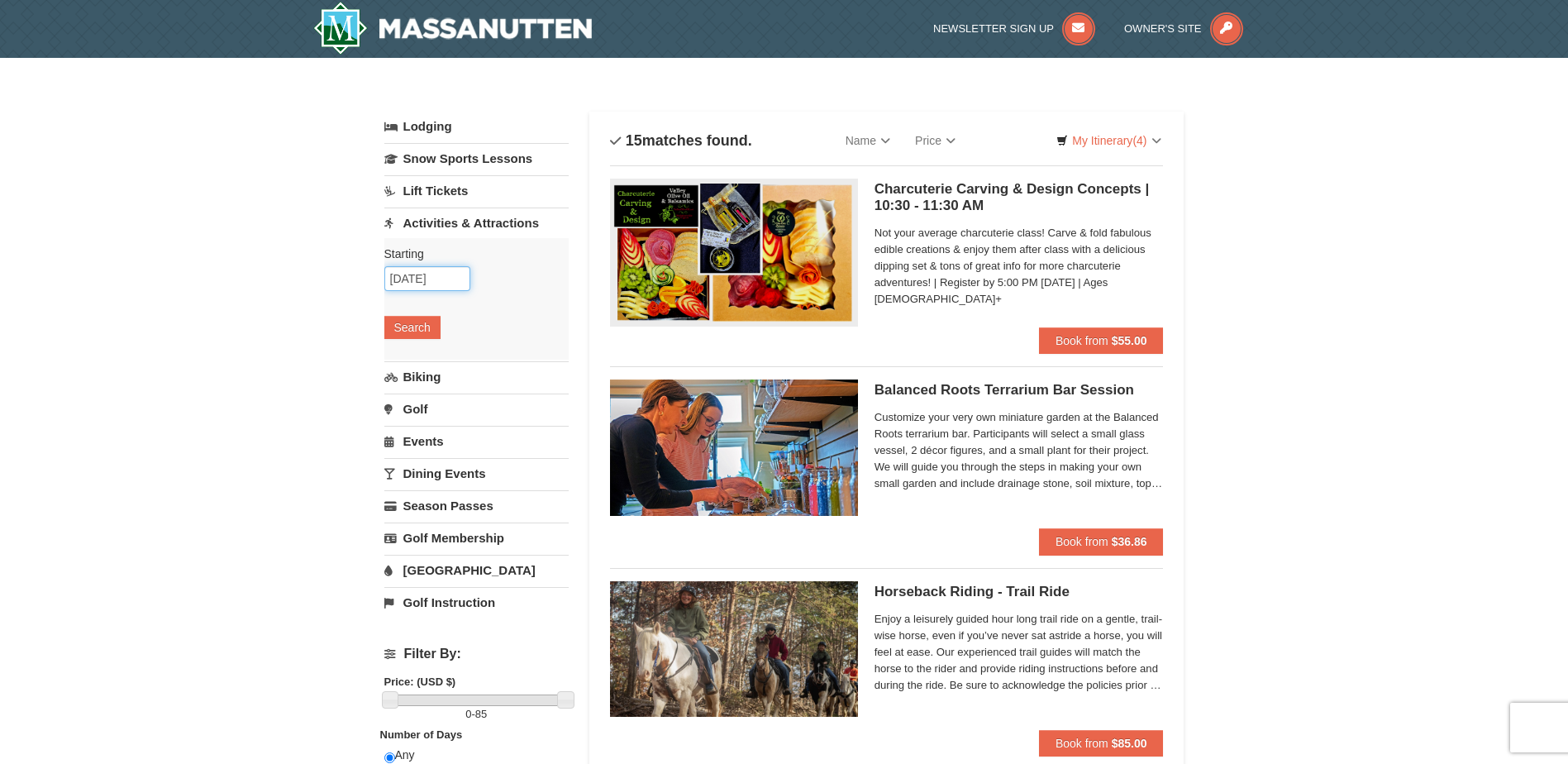
click at [442, 276] on input "[DATE]" at bounding box center [427, 278] width 86 height 24
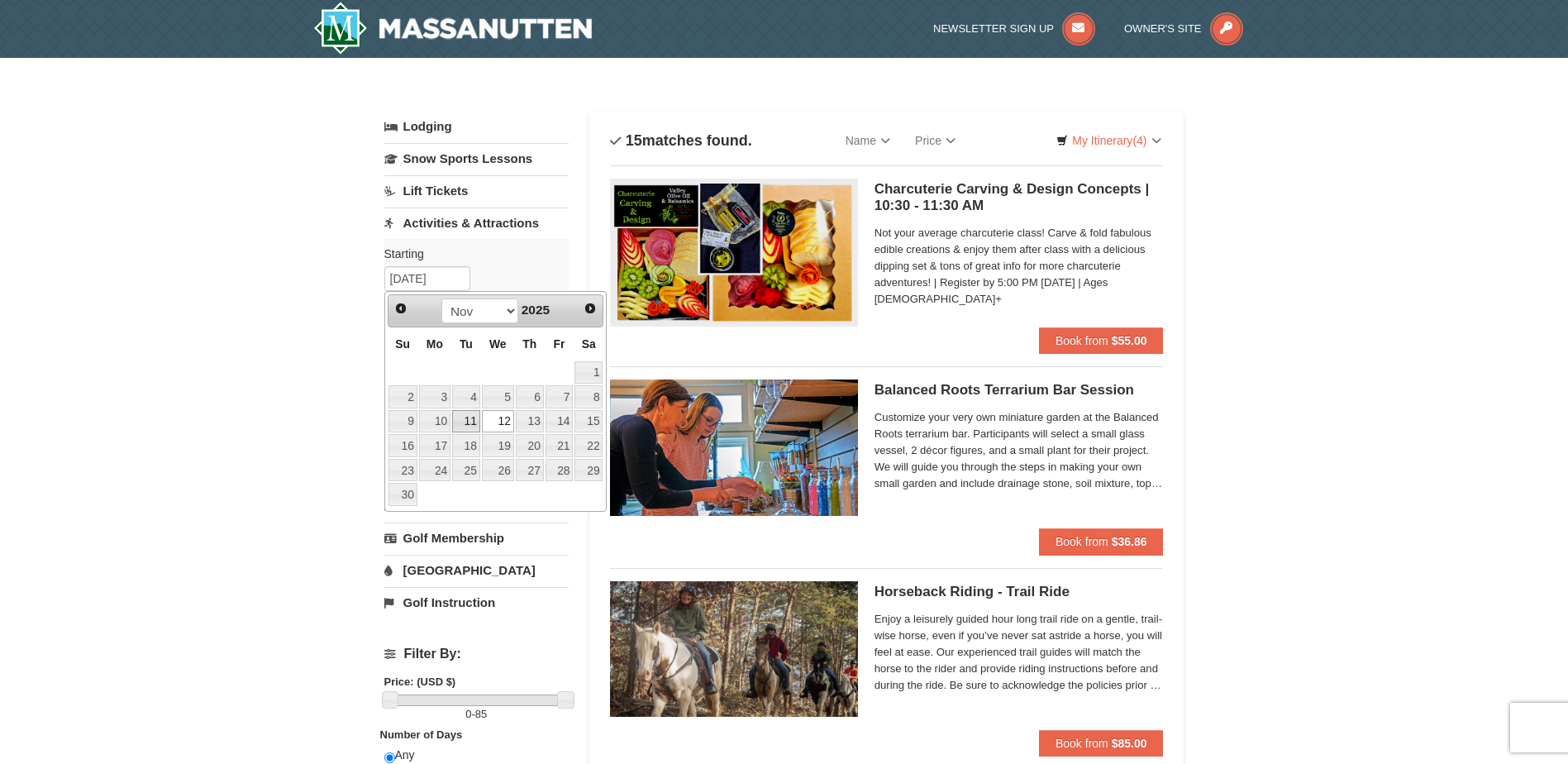
click at [461, 419] on link "11" at bounding box center [466, 422] width 28 height 23
type input "[DATE]"
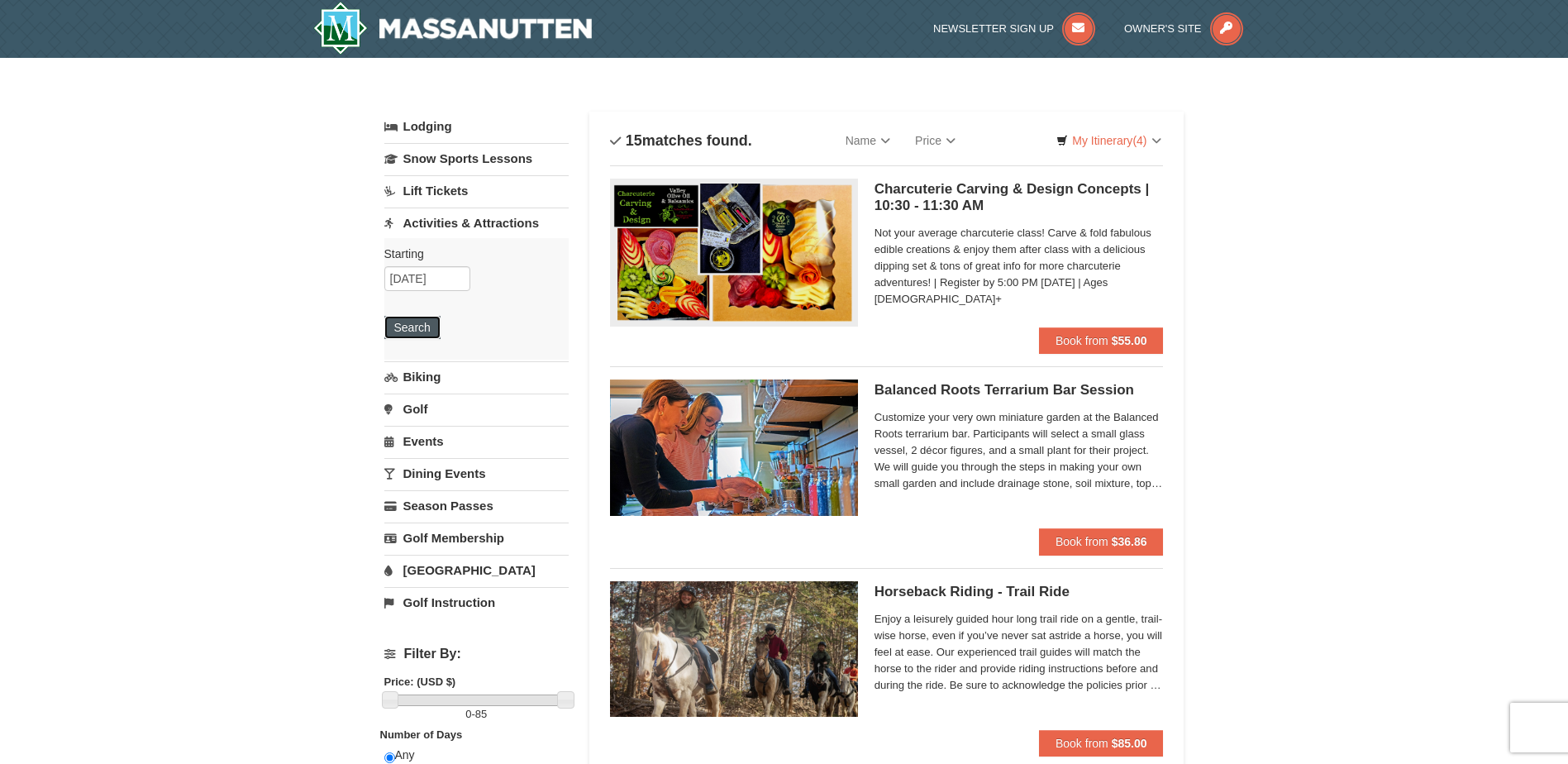
click at [400, 325] on button "Search" at bounding box center [413, 328] width 56 height 23
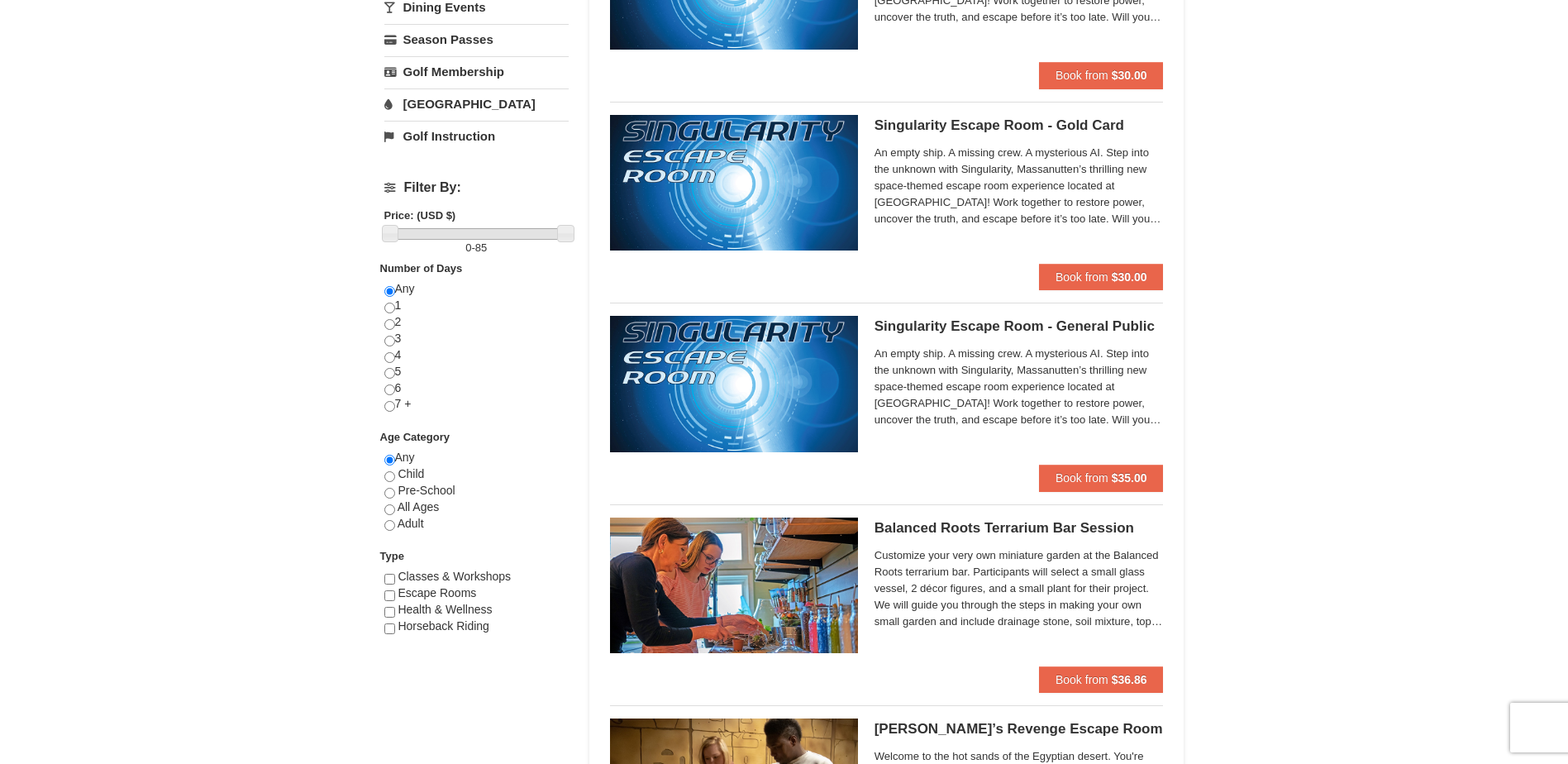
scroll to position [83, 0]
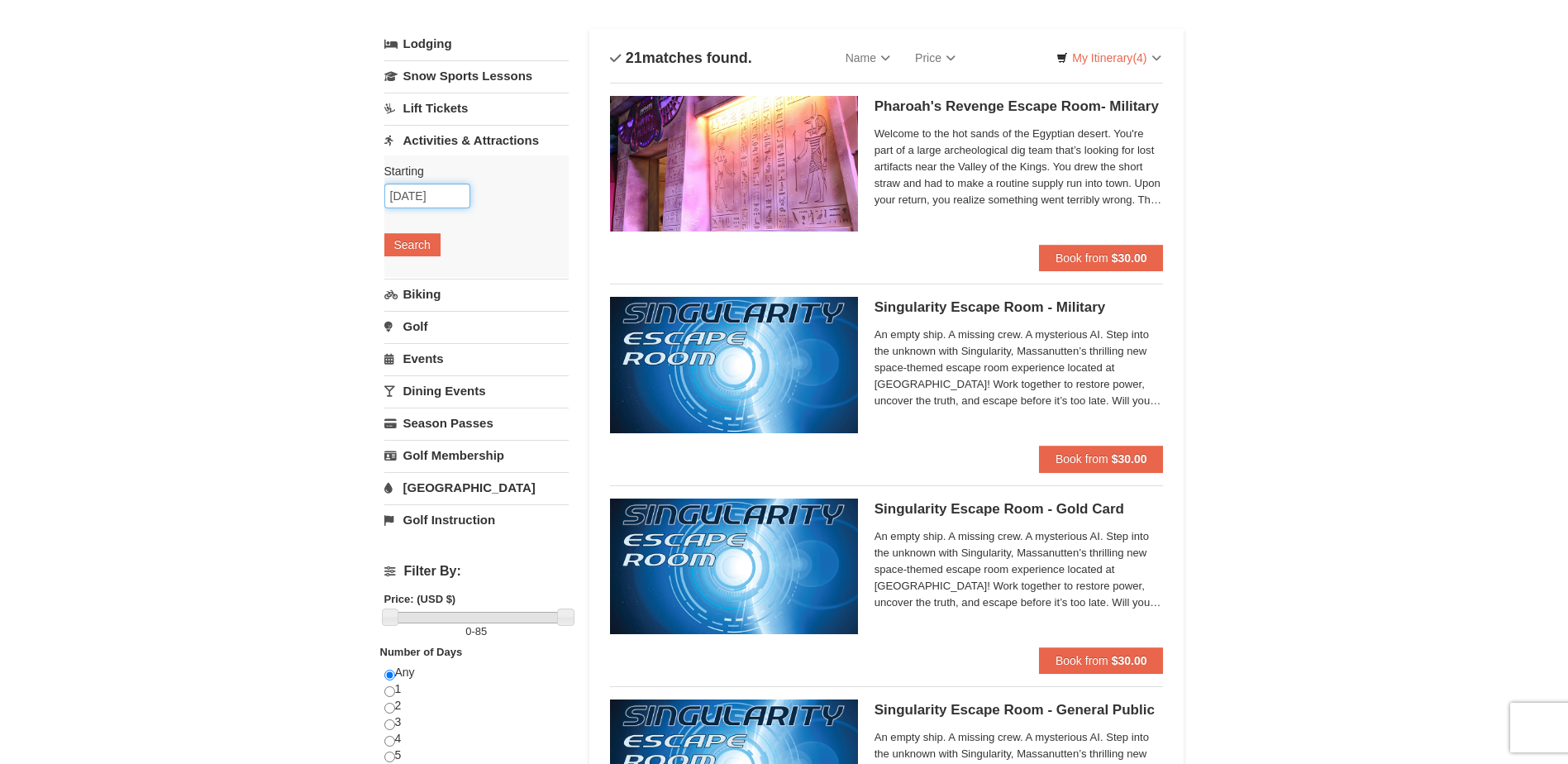
click at [401, 208] on input "[DATE]" at bounding box center [427, 195] width 86 height 24
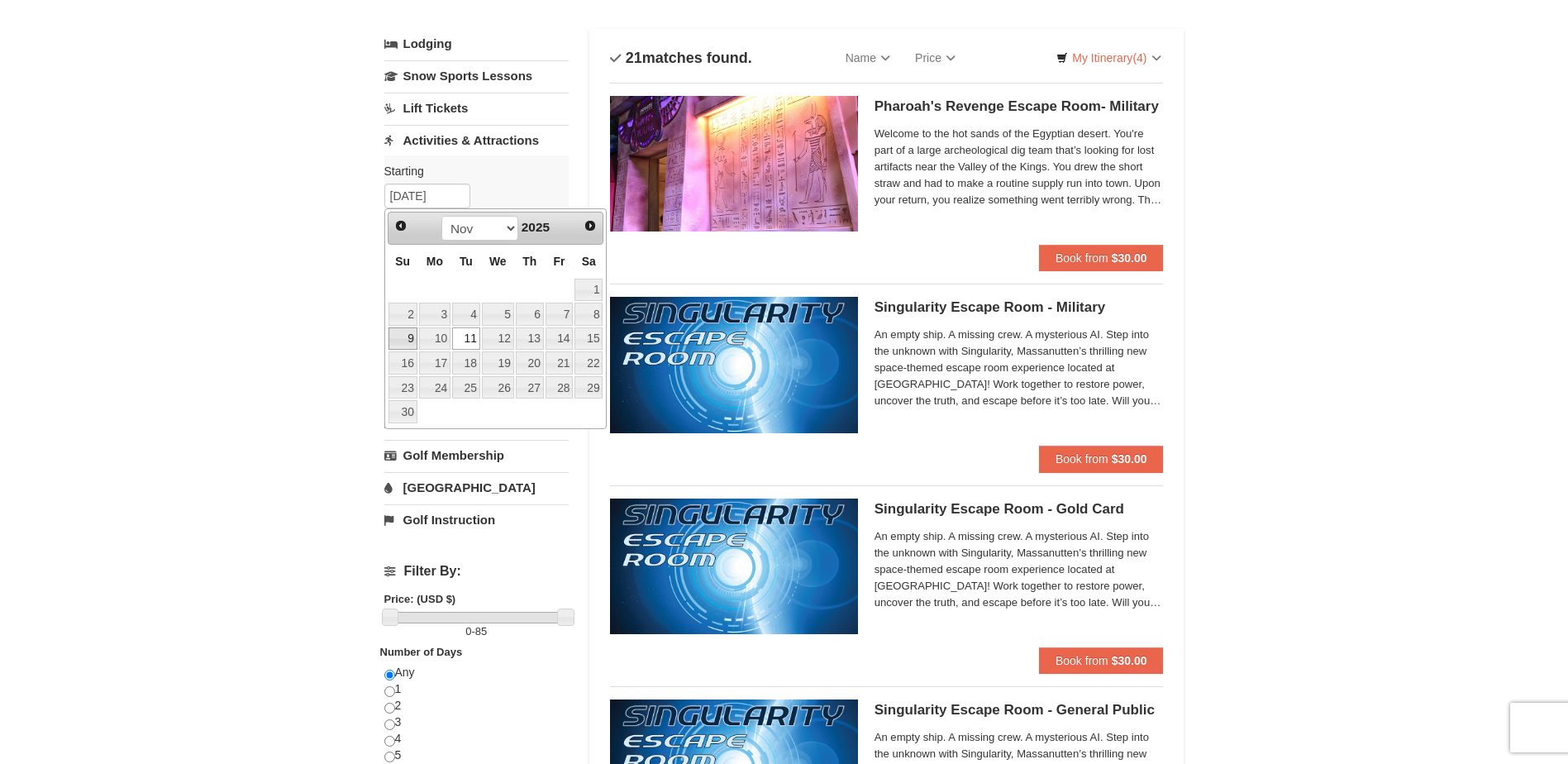
click at [407, 338] on link "9" at bounding box center [403, 340] width 29 height 23
type input "[DATE]"
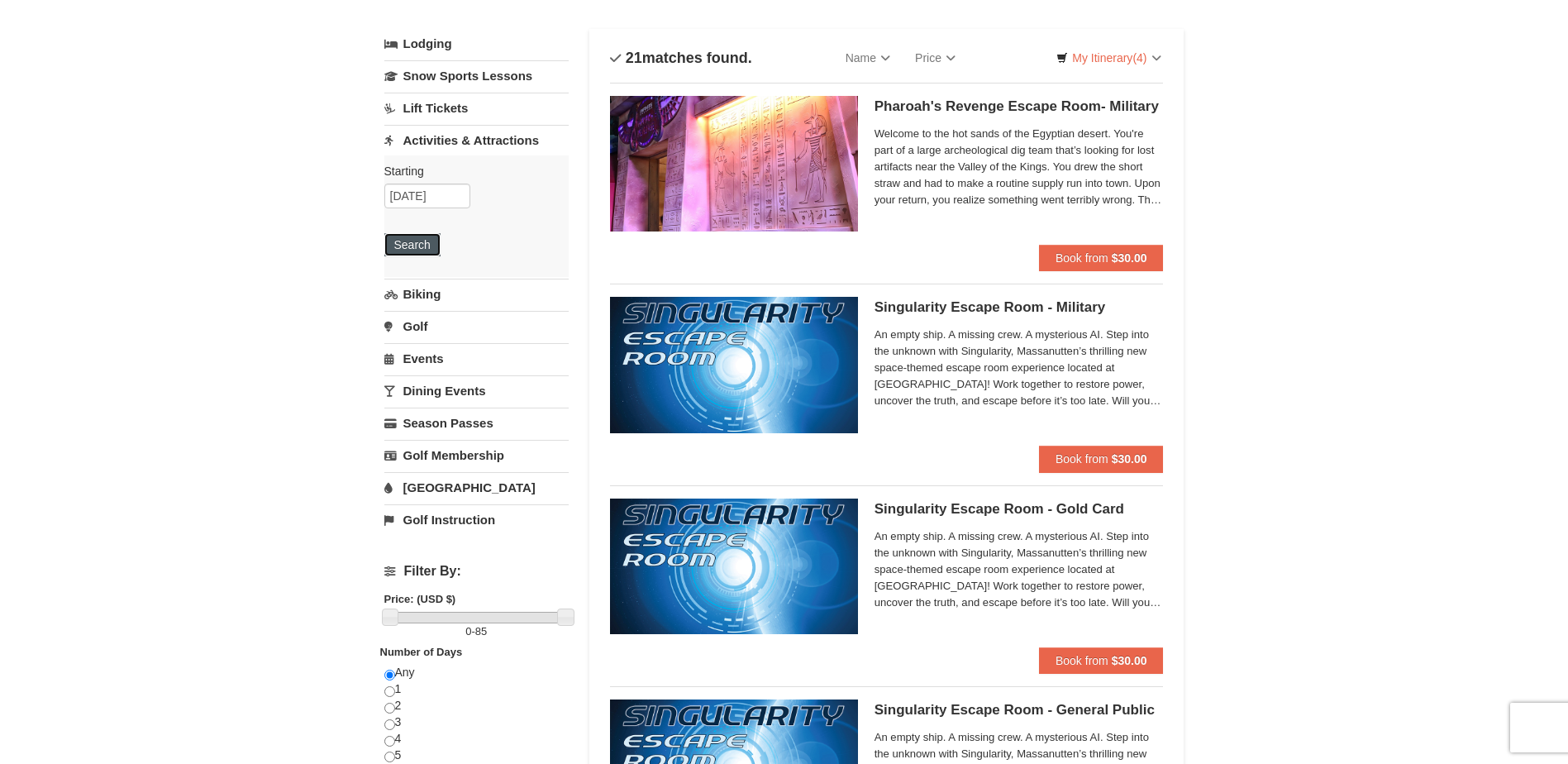
click at [404, 248] on button "Search" at bounding box center [413, 245] width 56 height 23
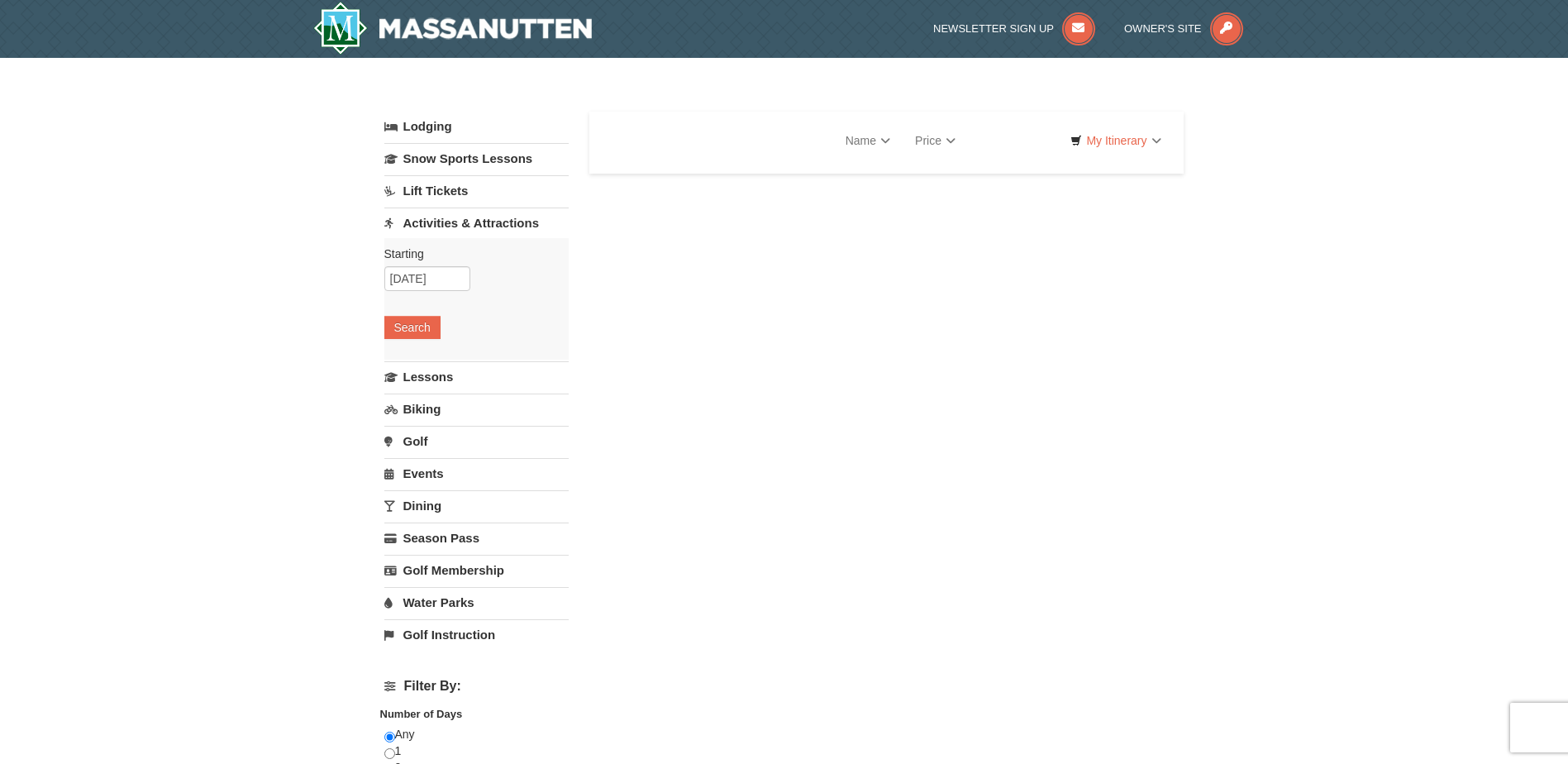
select select "9"
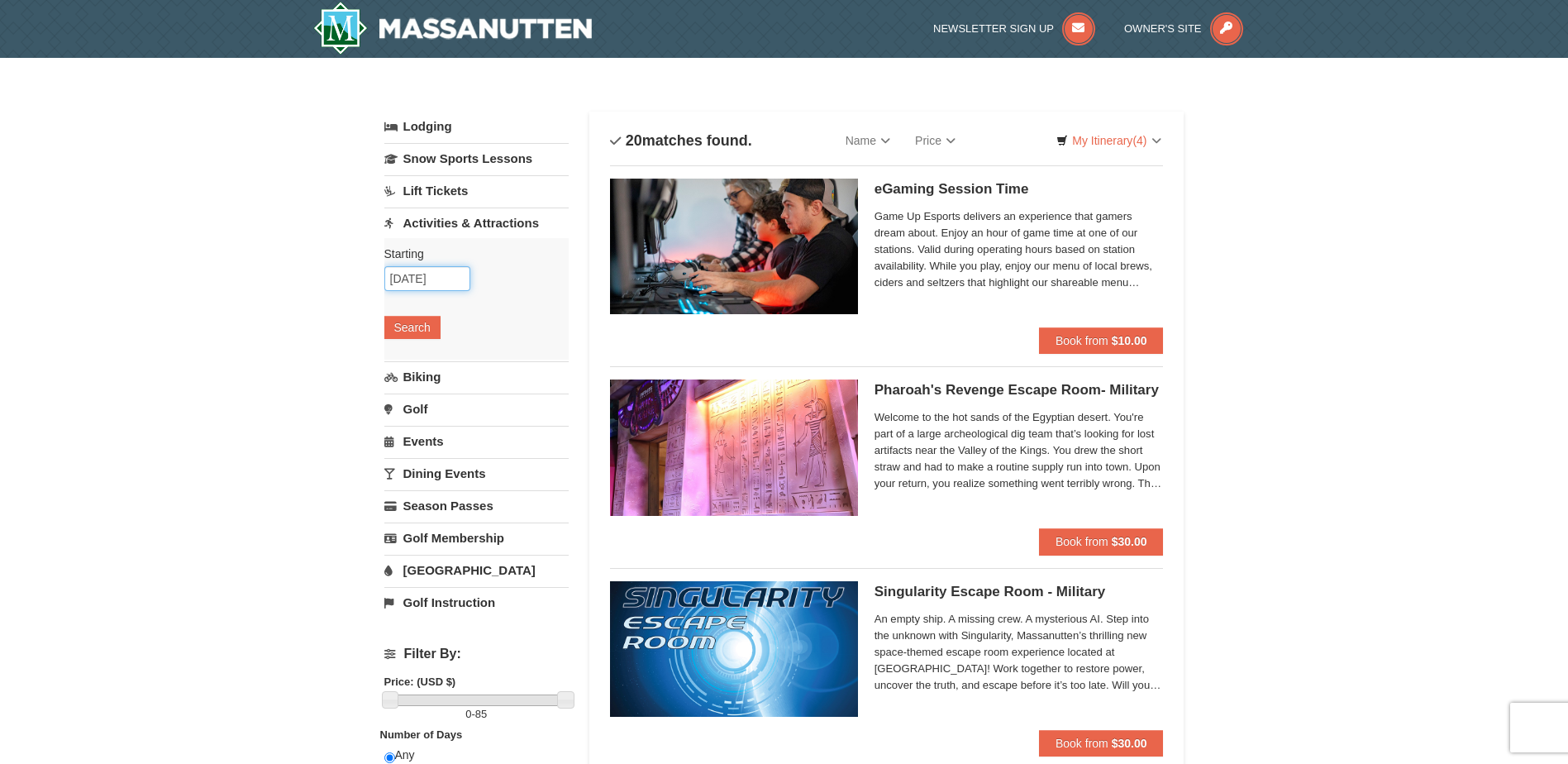
click at [406, 286] on input "[DATE]" at bounding box center [427, 278] width 86 height 24
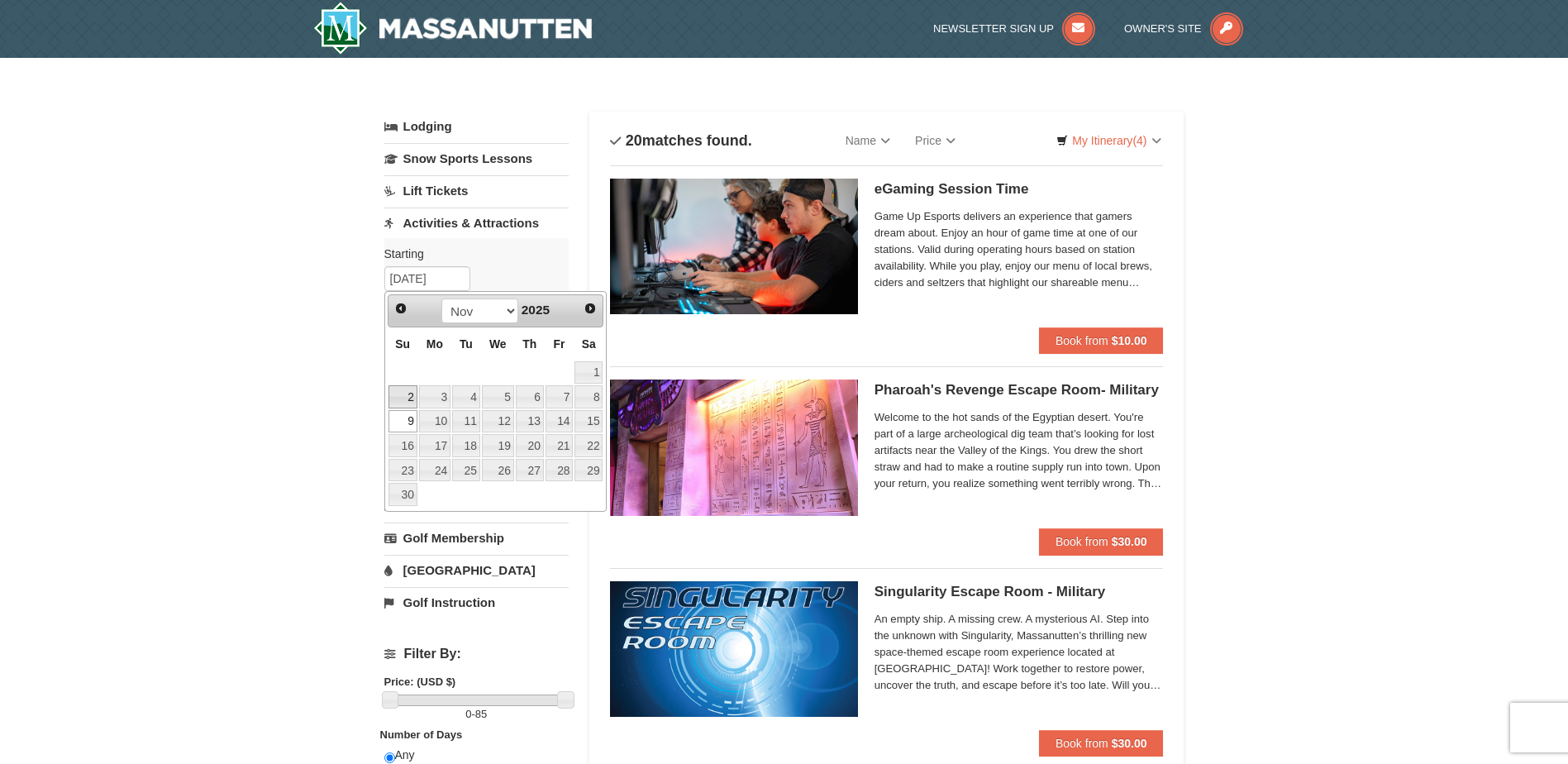
click at [401, 396] on link "2" at bounding box center [403, 397] width 29 height 23
type input "[DATE]"
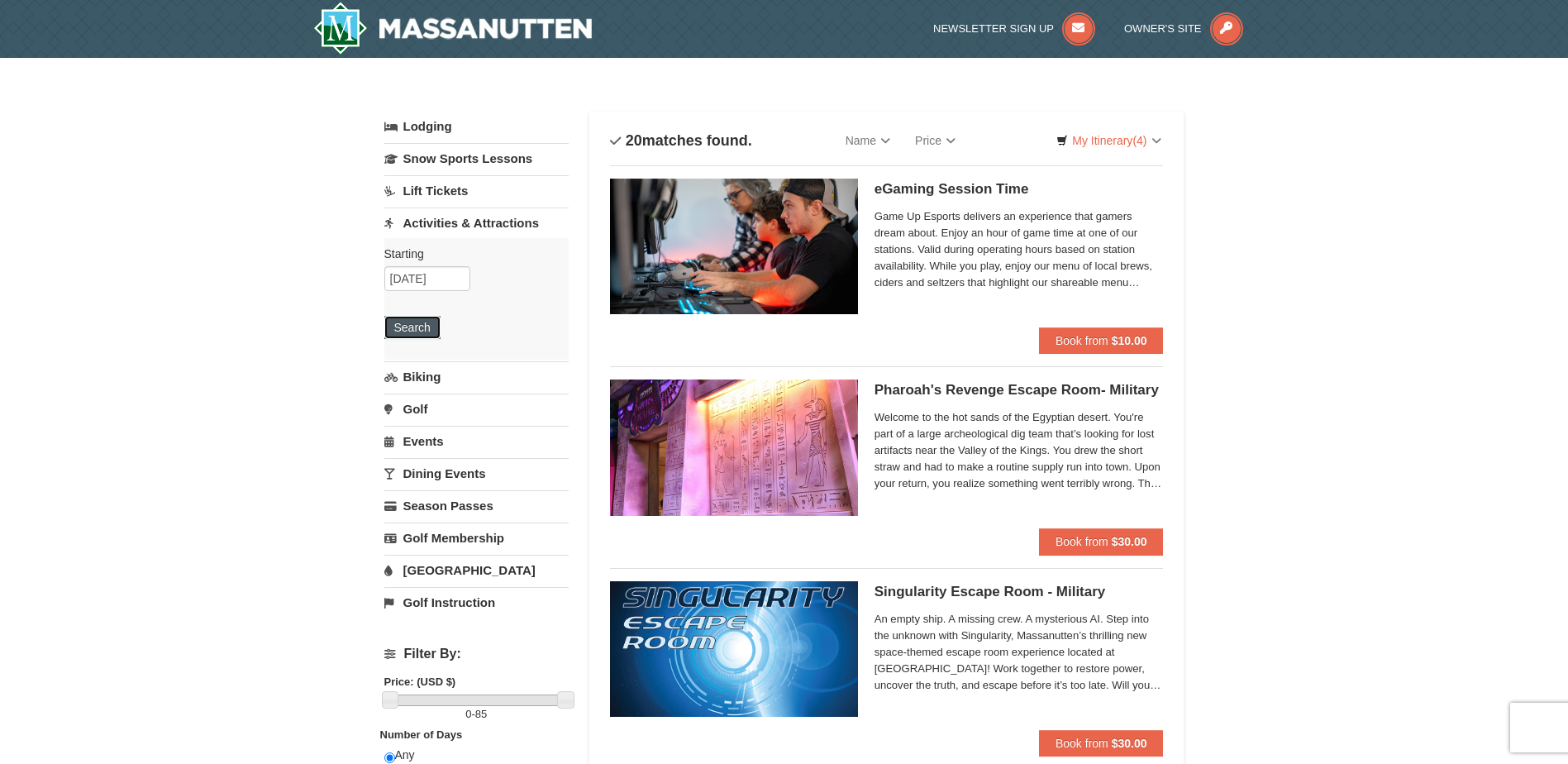
click at [400, 330] on button "Search" at bounding box center [413, 328] width 56 height 23
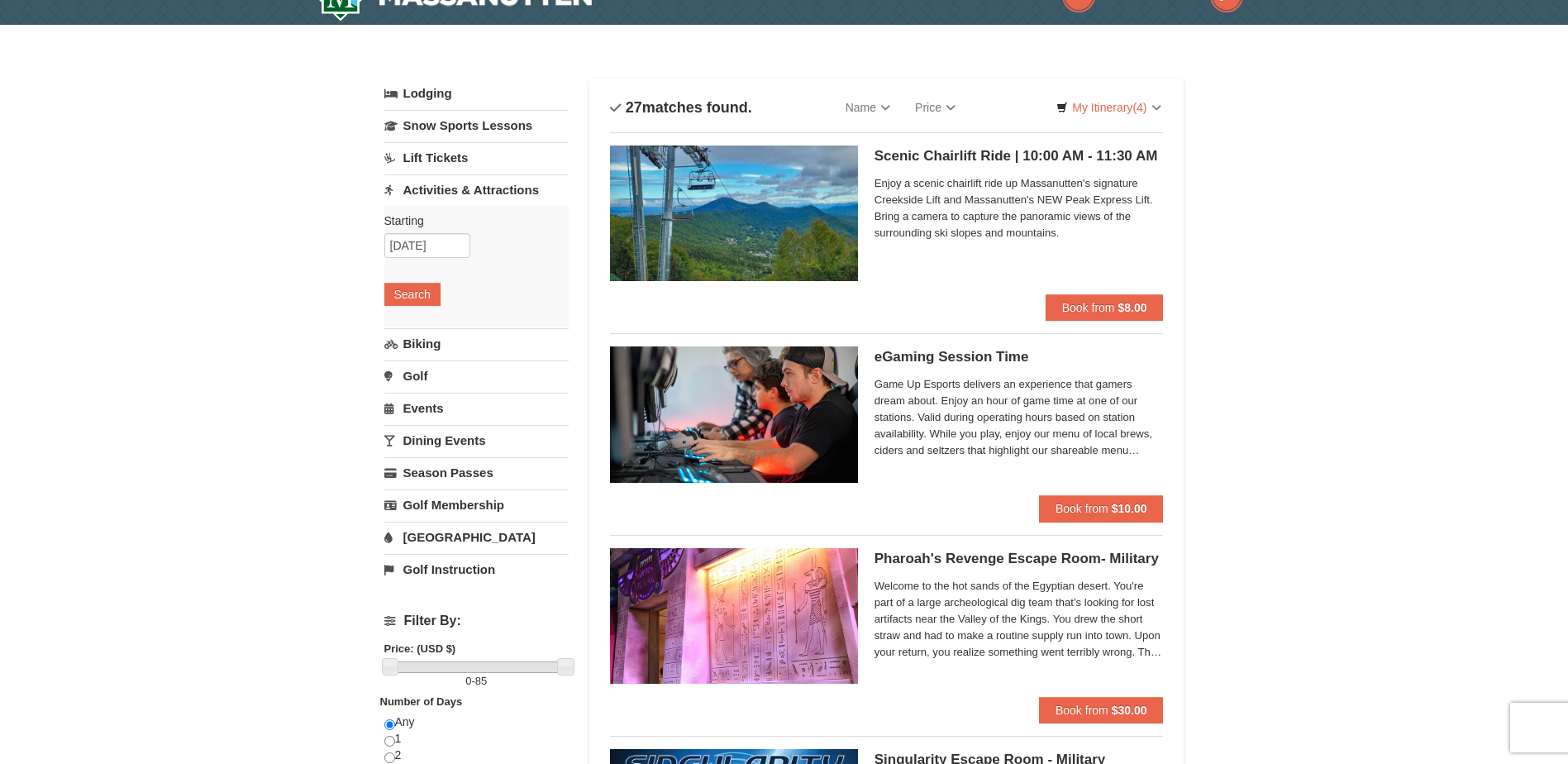
scroll to position [83, 0]
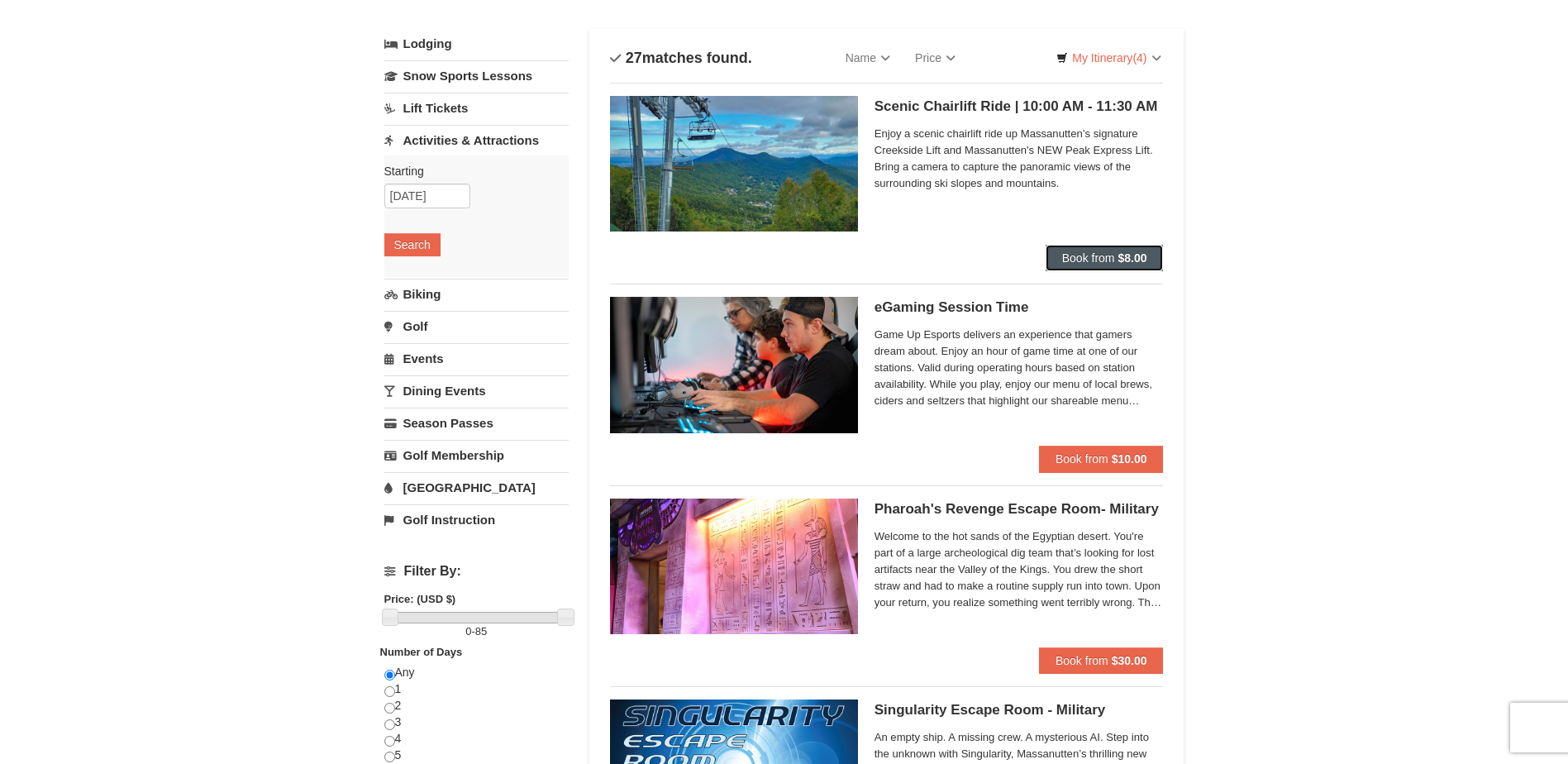
click at [1109, 252] on span "Book from" at bounding box center [1088, 257] width 53 height 14
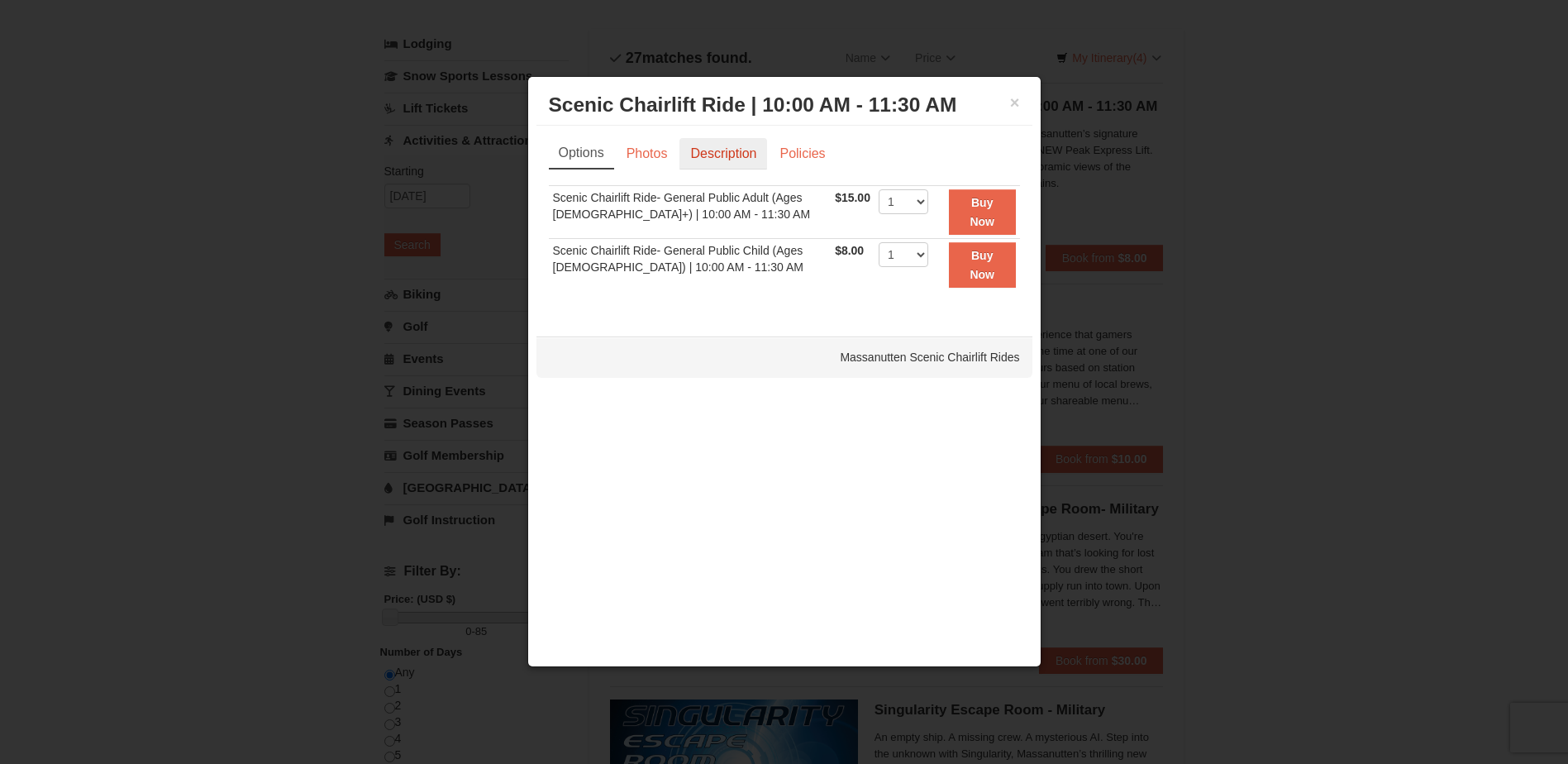
click at [693, 158] on link "Description" at bounding box center [723, 154] width 88 height 32
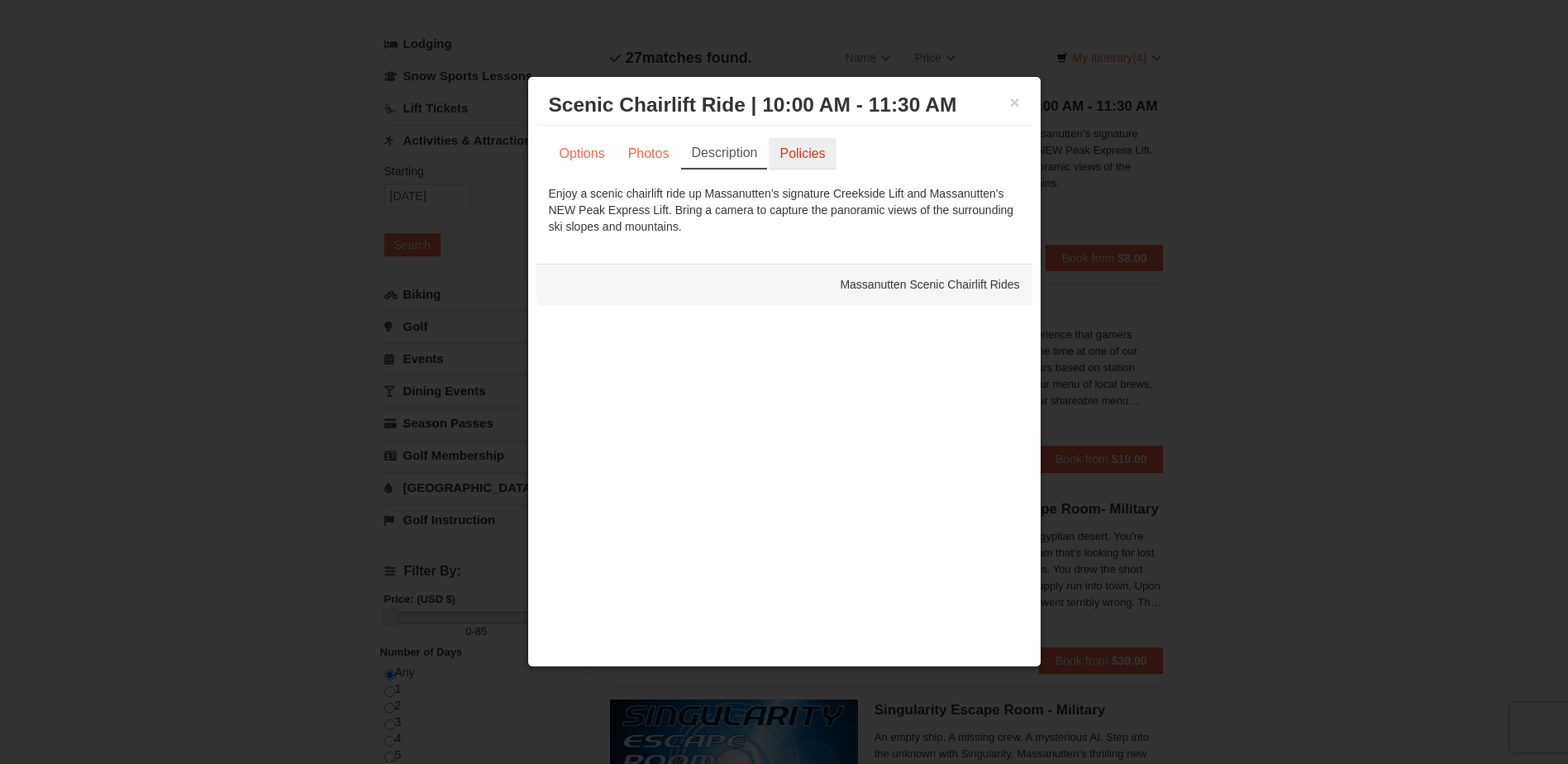
click at [787, 150] on link "Policies" at bounding box center [802, 154] width 67 height 32
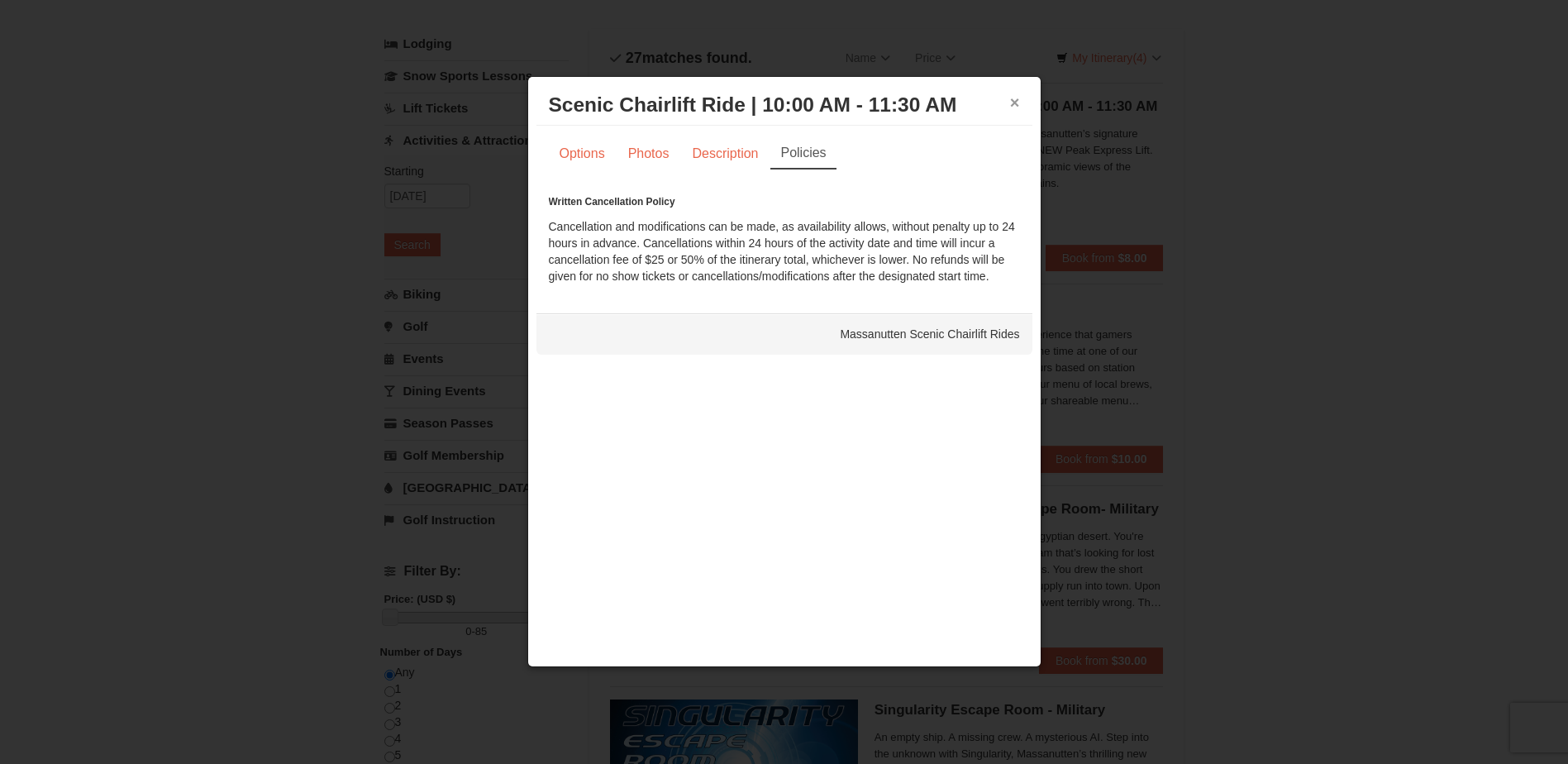
click at [1011, 102] on button "×" at bounding box center [1015, 102] width 10 height 16
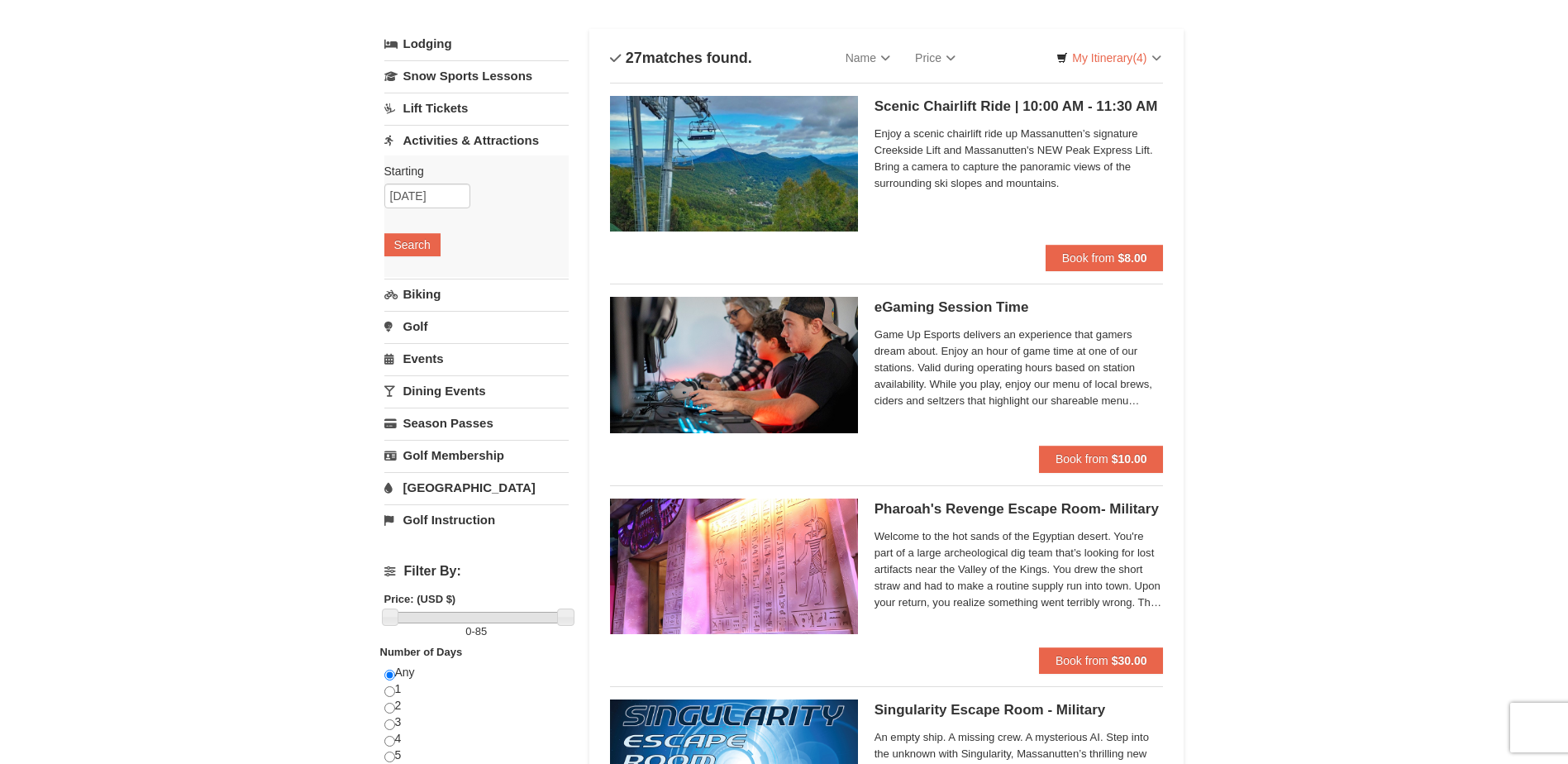
scroll to position [0, 0]
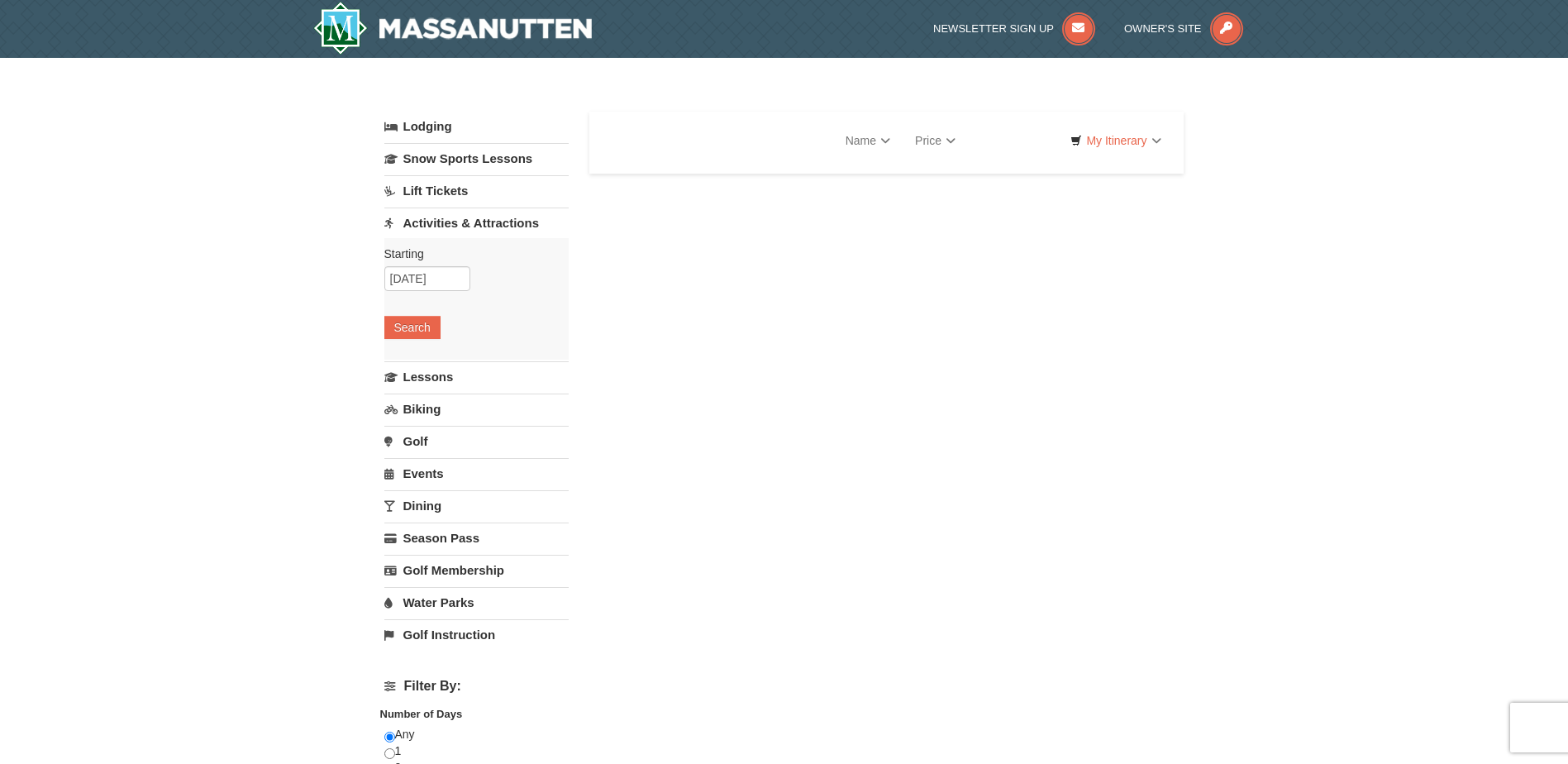
select select "9"
